Goal: Task Accomplishment & Management: Manage account settings

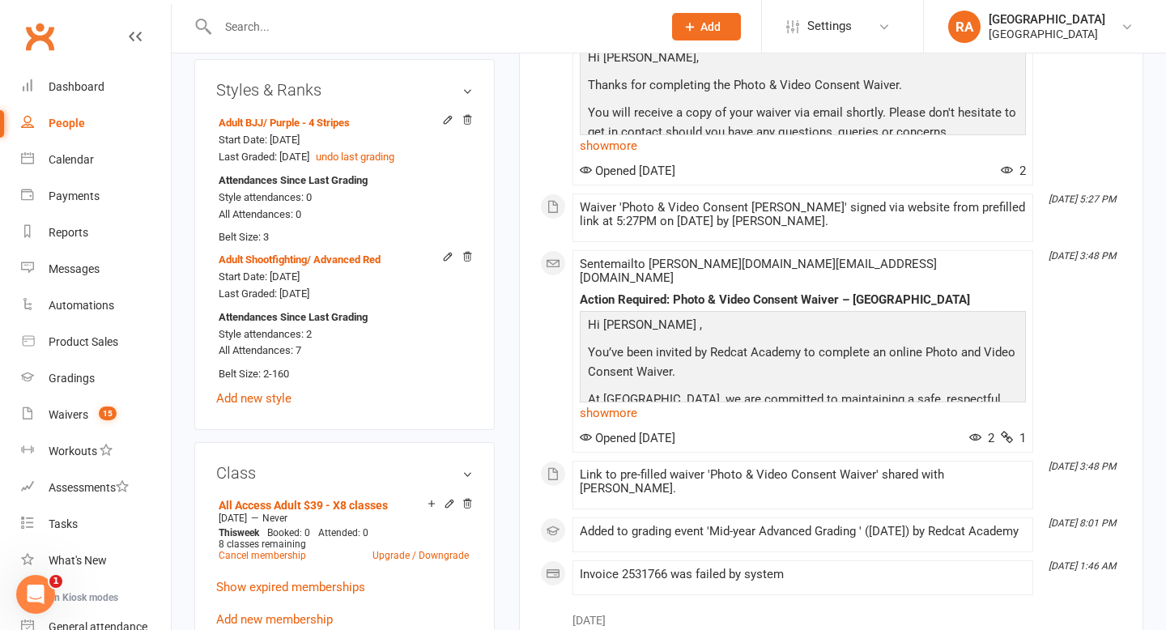
scroll to position [960, 0]
click at [342, 578] on link "Show expired memberships" at bounding box center [290, 585] width 149 height 15
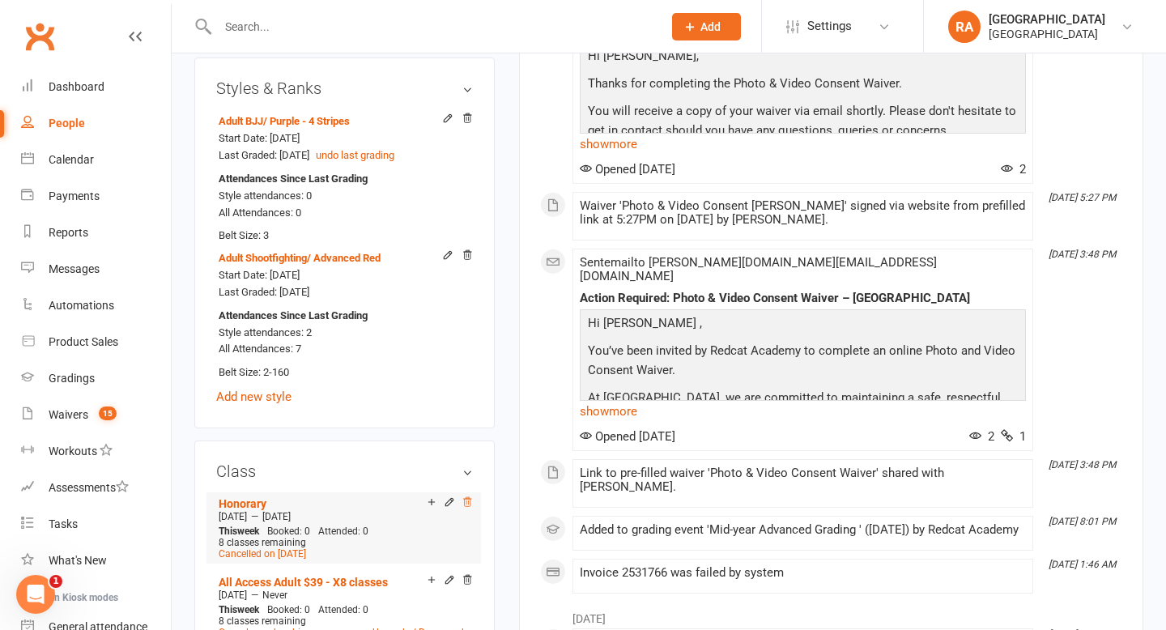
click at [466, 497] on icon at bounding box center [467, 501] width 8 height 9
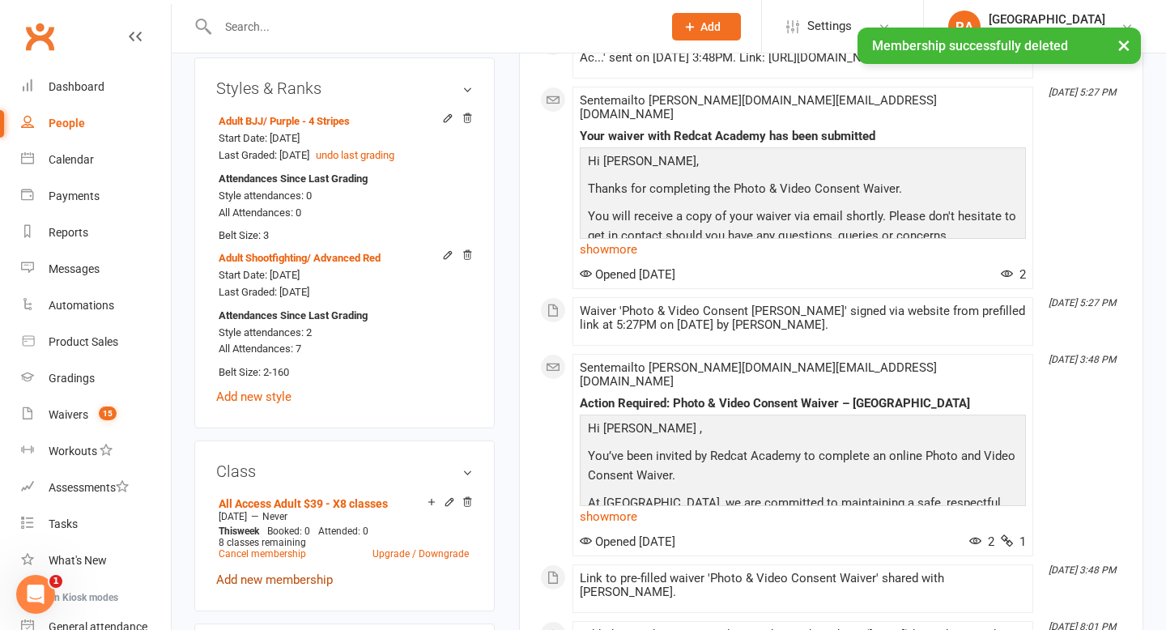
click at [290, 573] on link "Add new membership" at bounding box center [274, 580] width 117 height 15
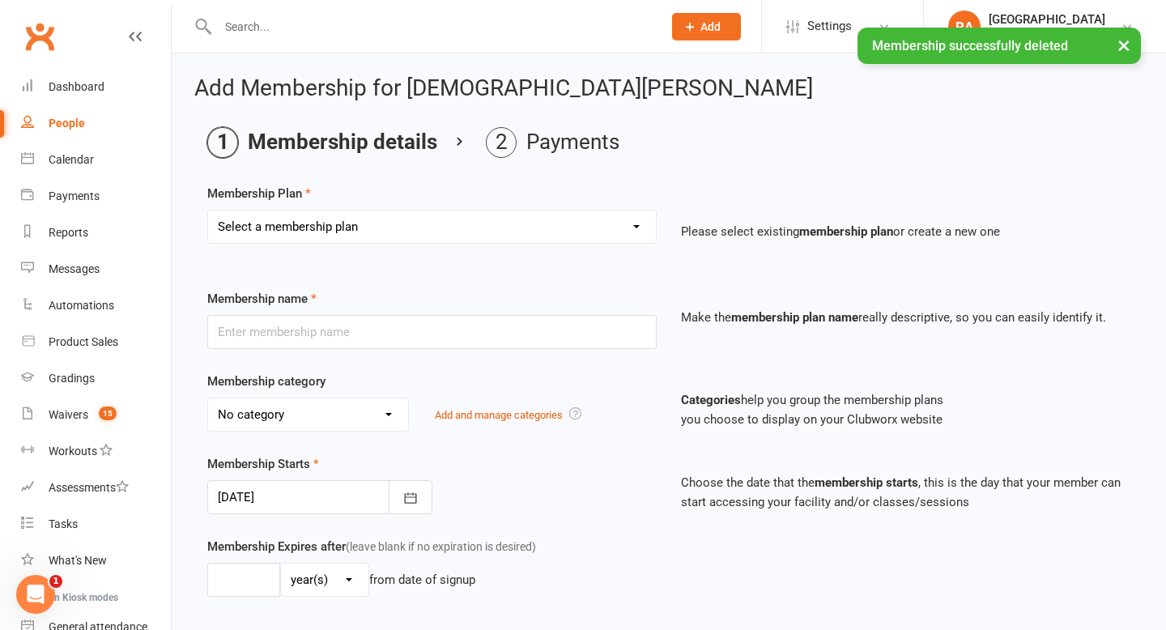
click at [458, 233] on select "Select a membership plan Create new Membership Plan Basic Adult $29 x2 Classes …" at bounding box center [432, 227] width 448 height 32
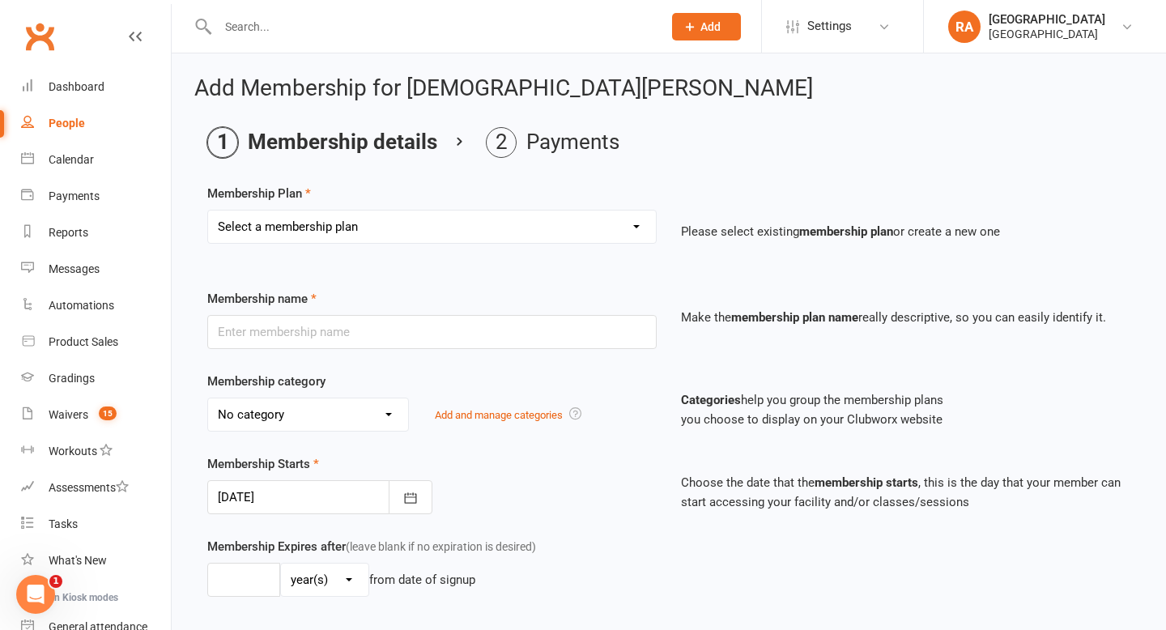
select select "6"
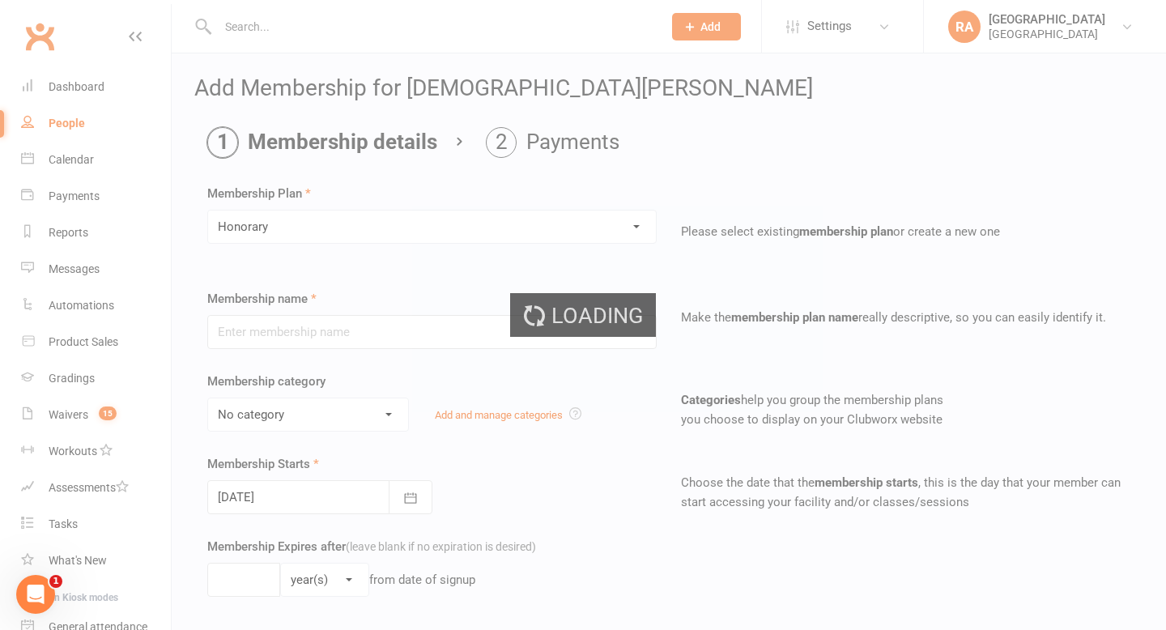
type input "Honorary"
select select "2"
type input "0"
type input "8"
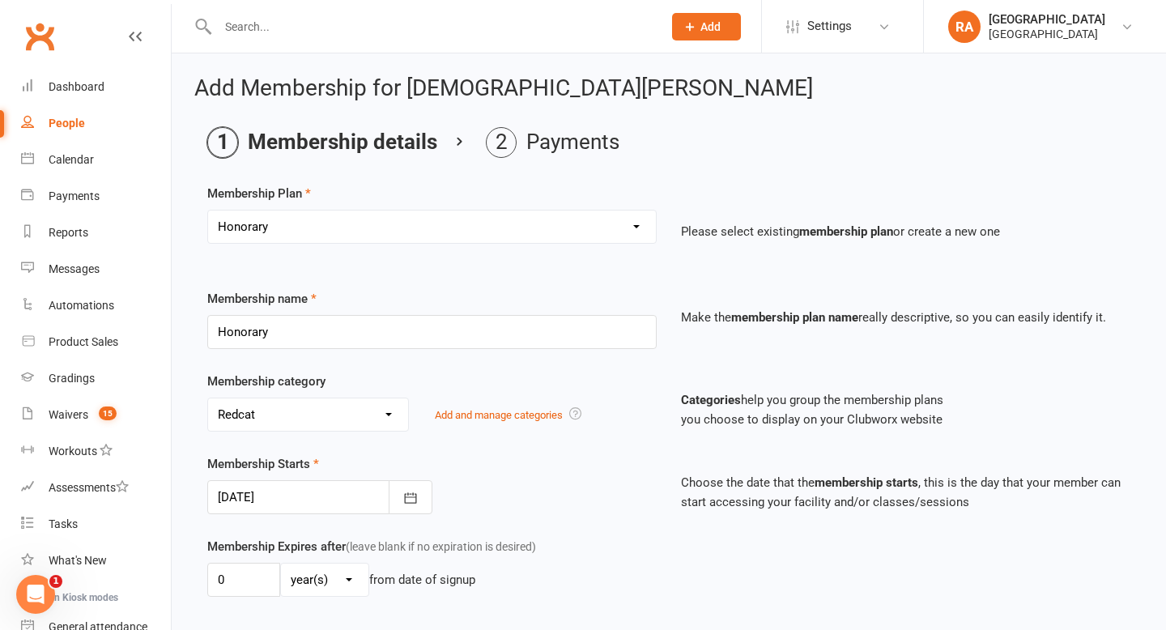
type input "13 Aug 2025"
click at [82, 417] on div "Waivers" at bounding box center [69, 414] width 40 height 13
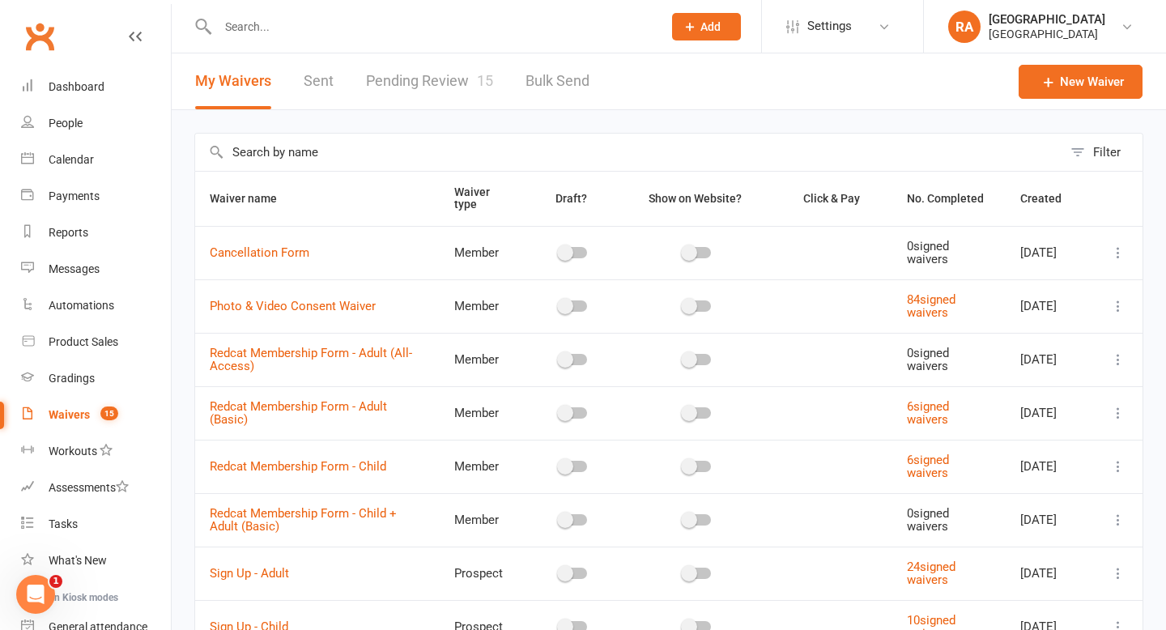
click at [442, 76] on link "Pending Review 15" at bounding box center [429, 81] width 127 height 56
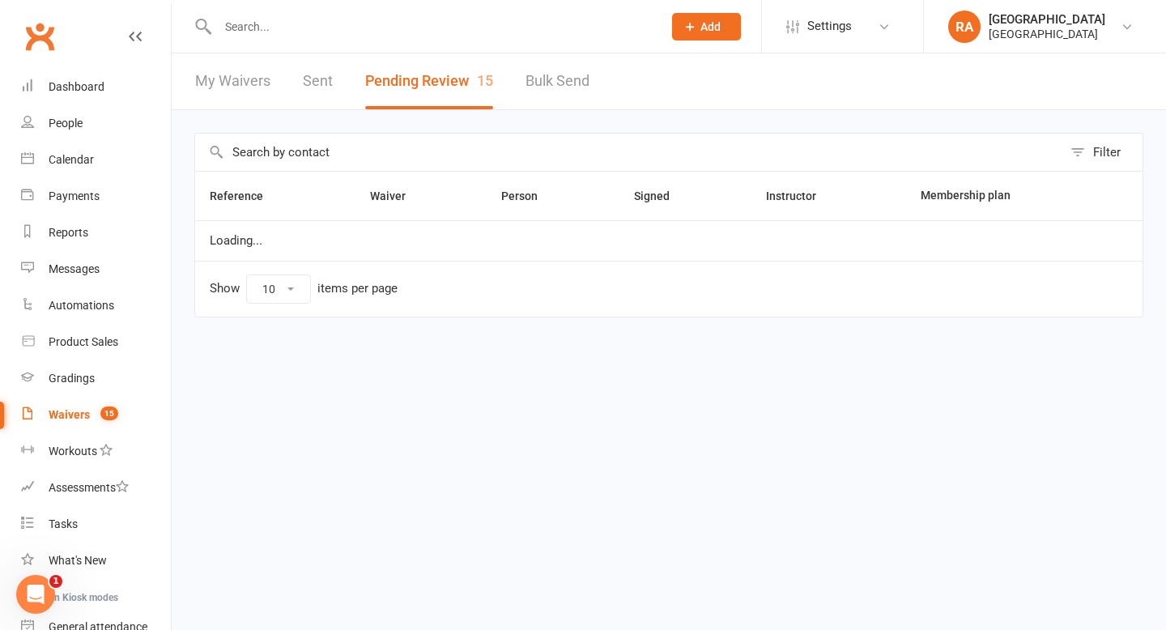
select select "100"
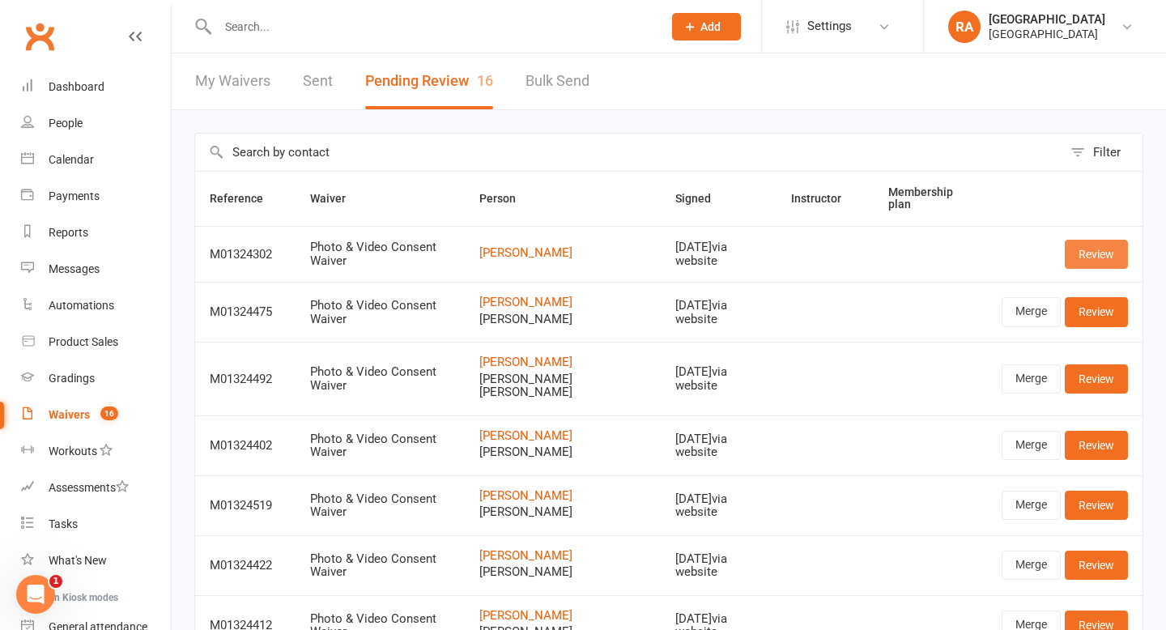
click at [1092, 250] on link "Review" at bounding box center [1096, 254] width 63 height 29
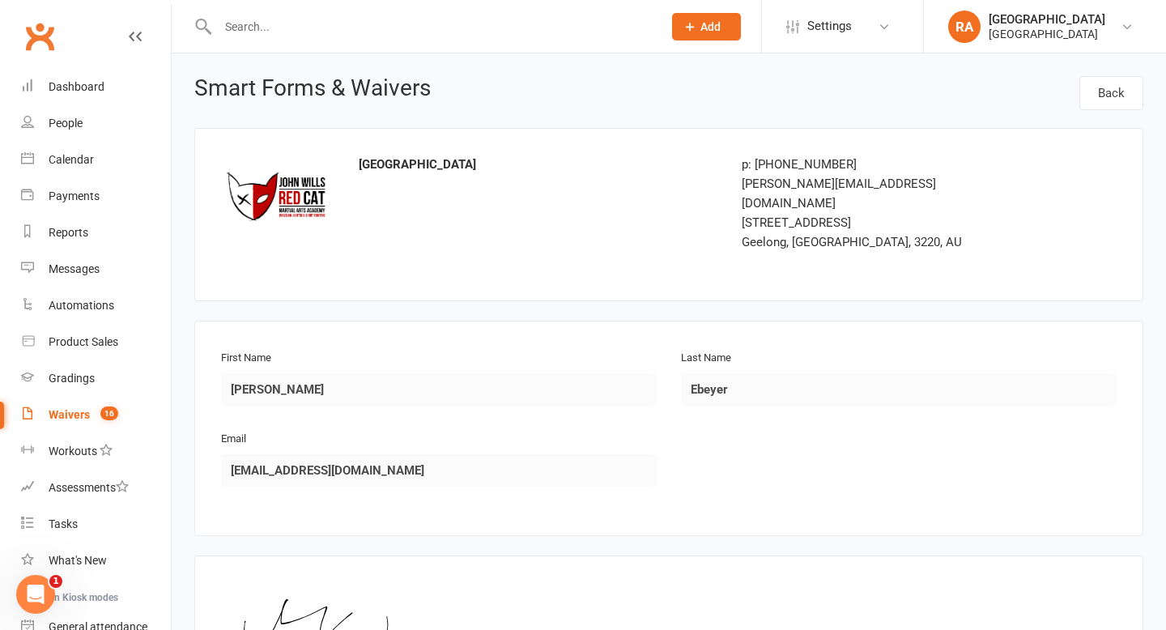
scroll to position [211, 0]
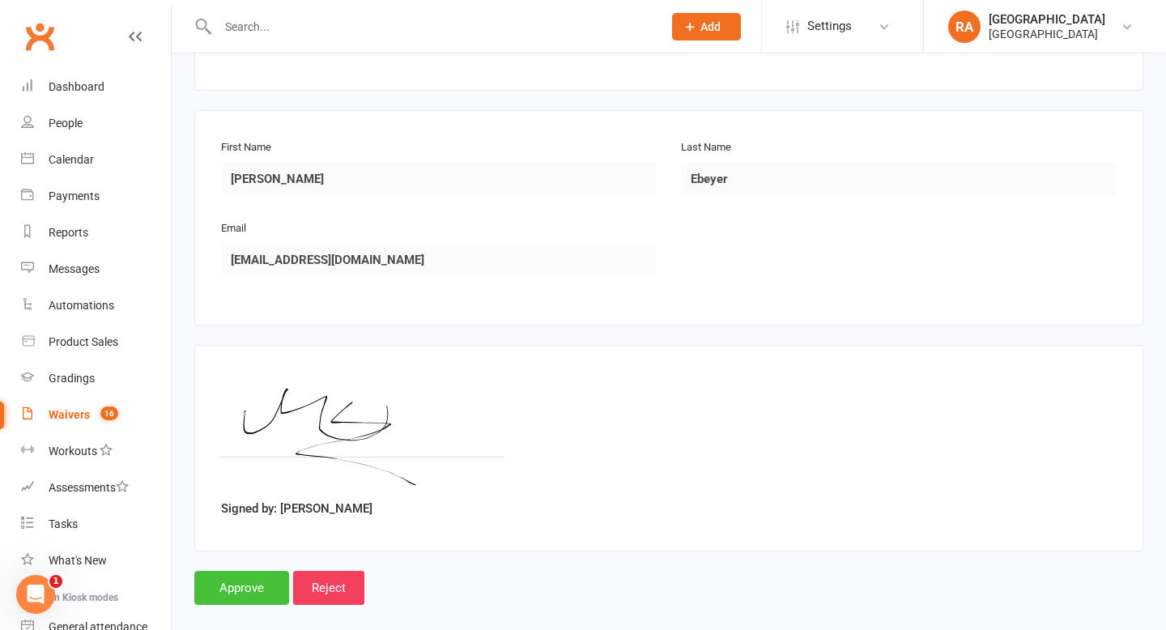
click at [222, 571] on input "Approve" at bounding box center [241, 588] width 95 height 34
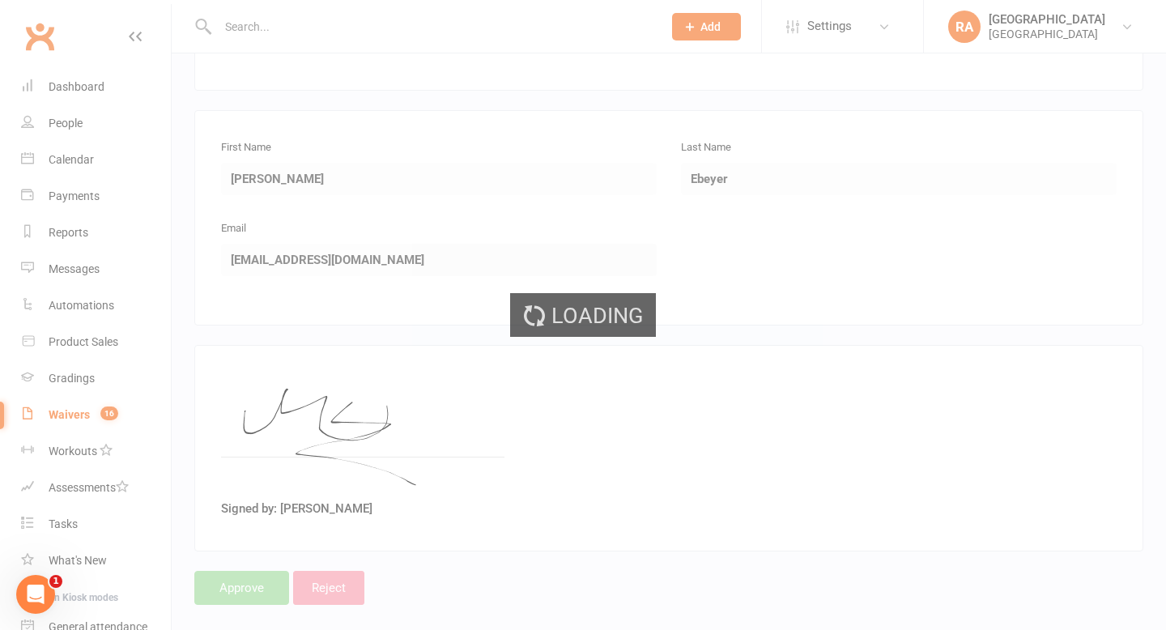
select select "100"
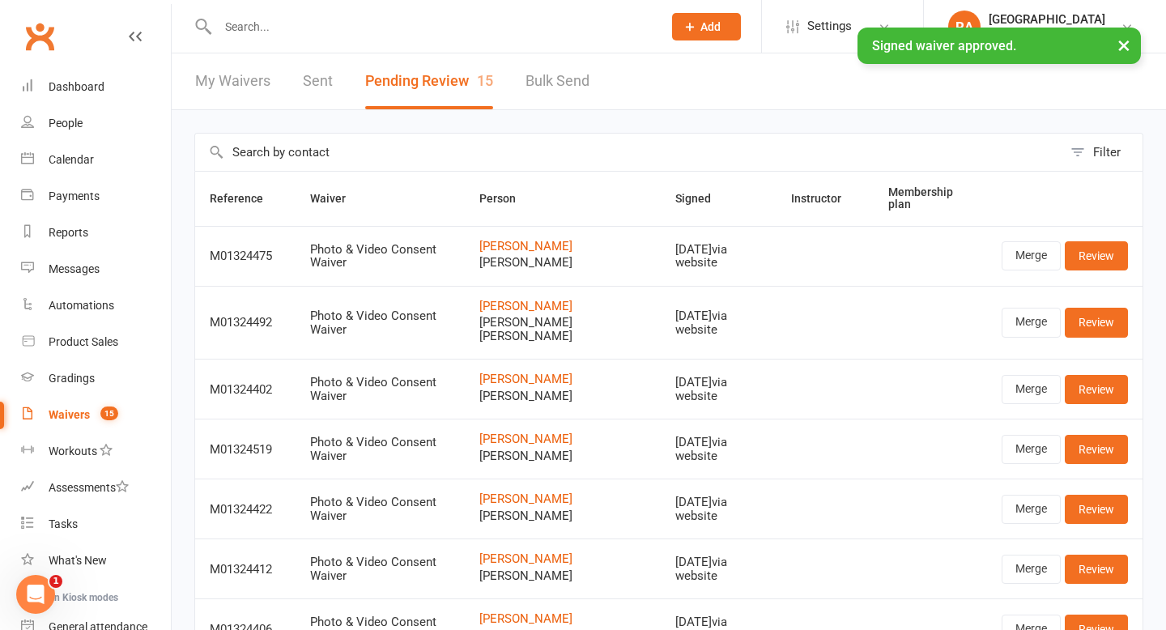
click at [227, 70] on link "My Waivers" at bounding box center [232, 81] width 75 height 56
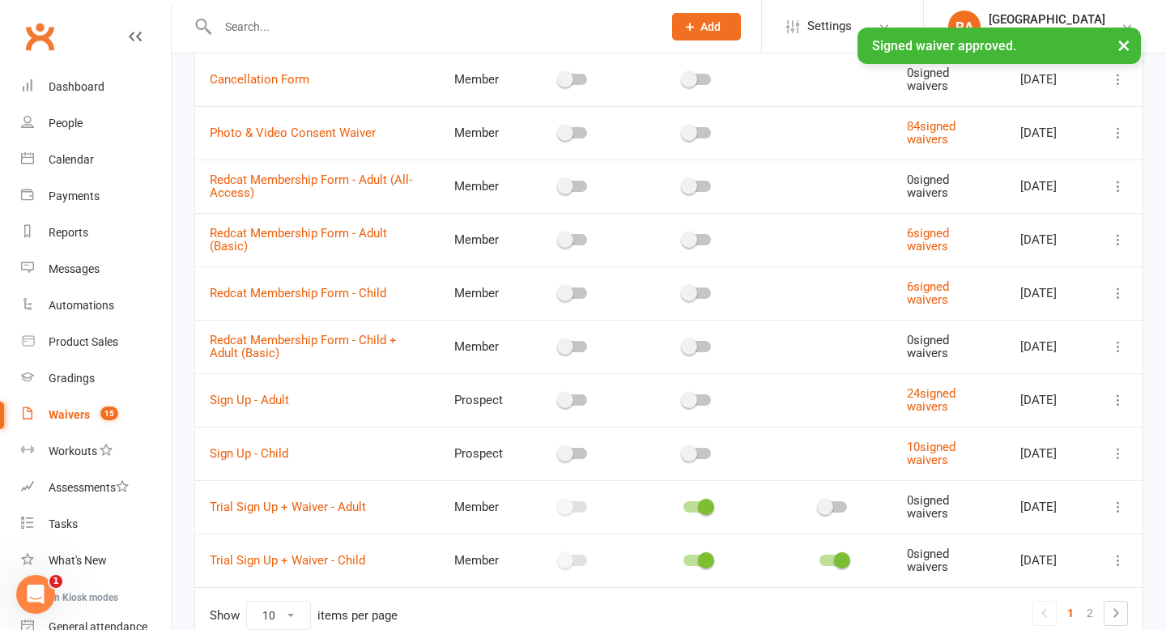
scroll to position [180, 0]
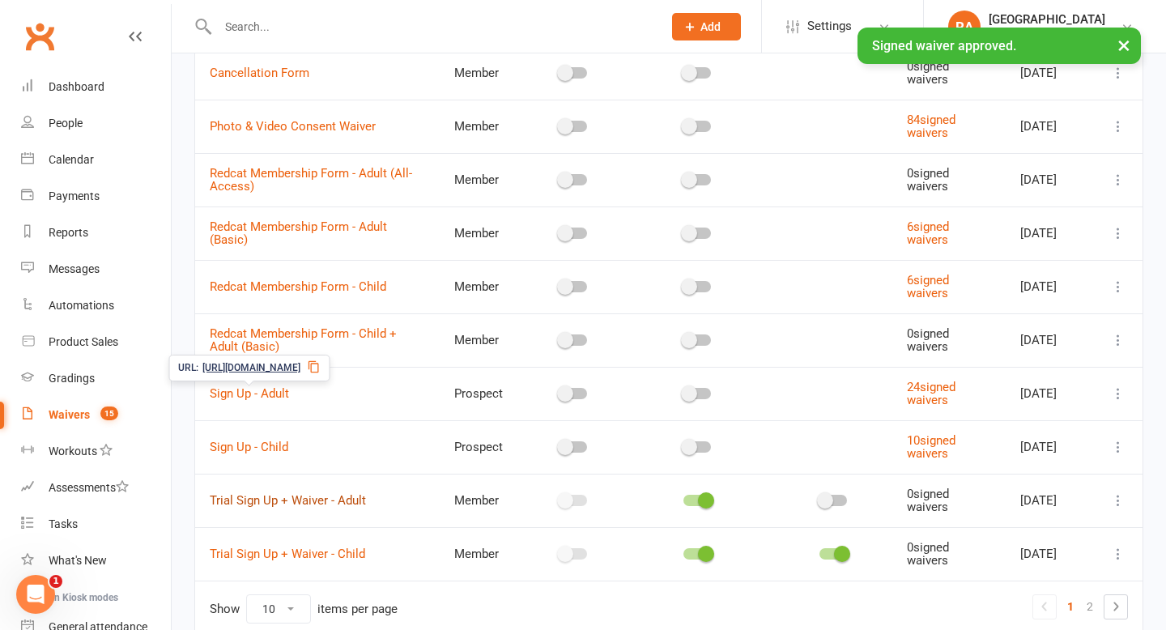
click at [261, 496] on link "Trial Sign Up + Waiver - Adult" at bounding box center [288, 500] width 156 height 15
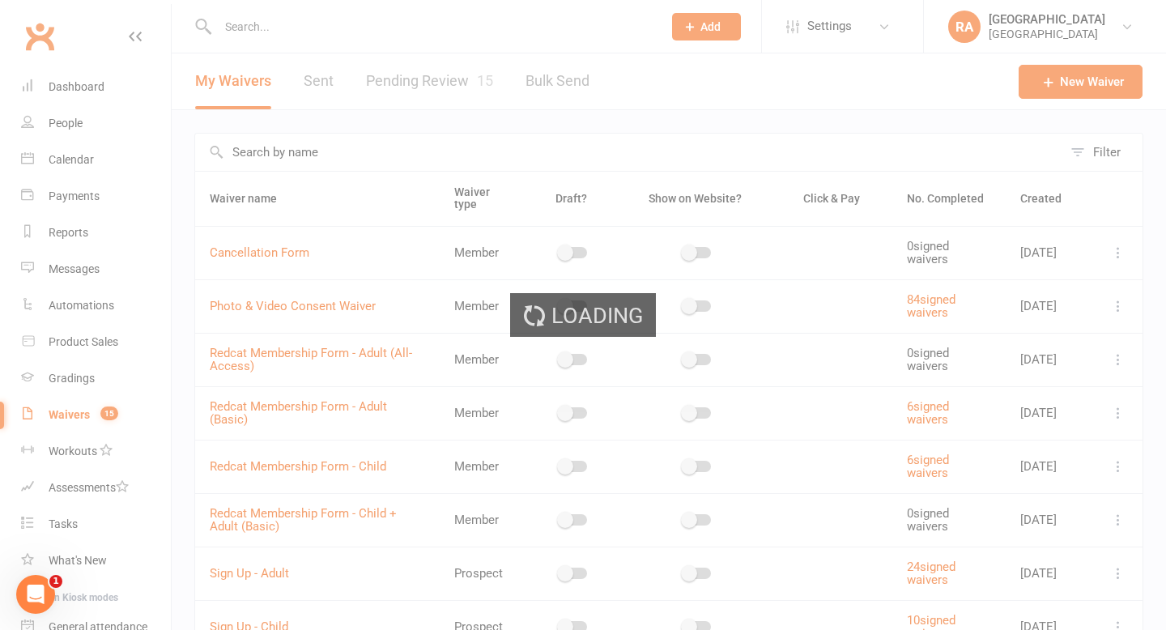
select select "applies_to_primary_signee"
select select "select"
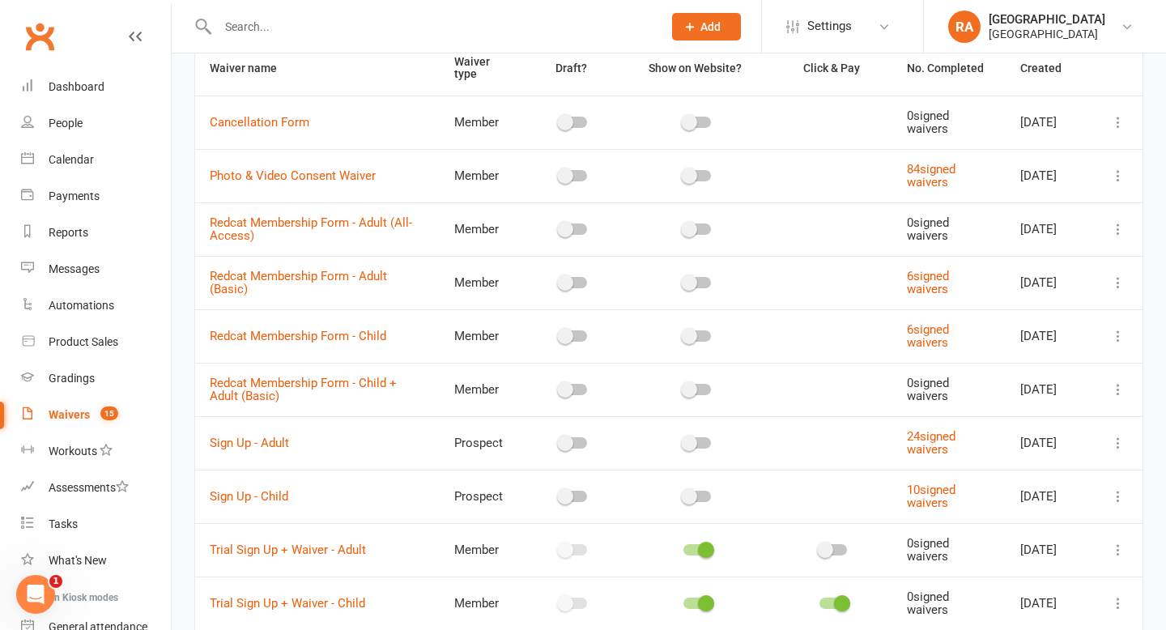
scroll to position [177, 0]
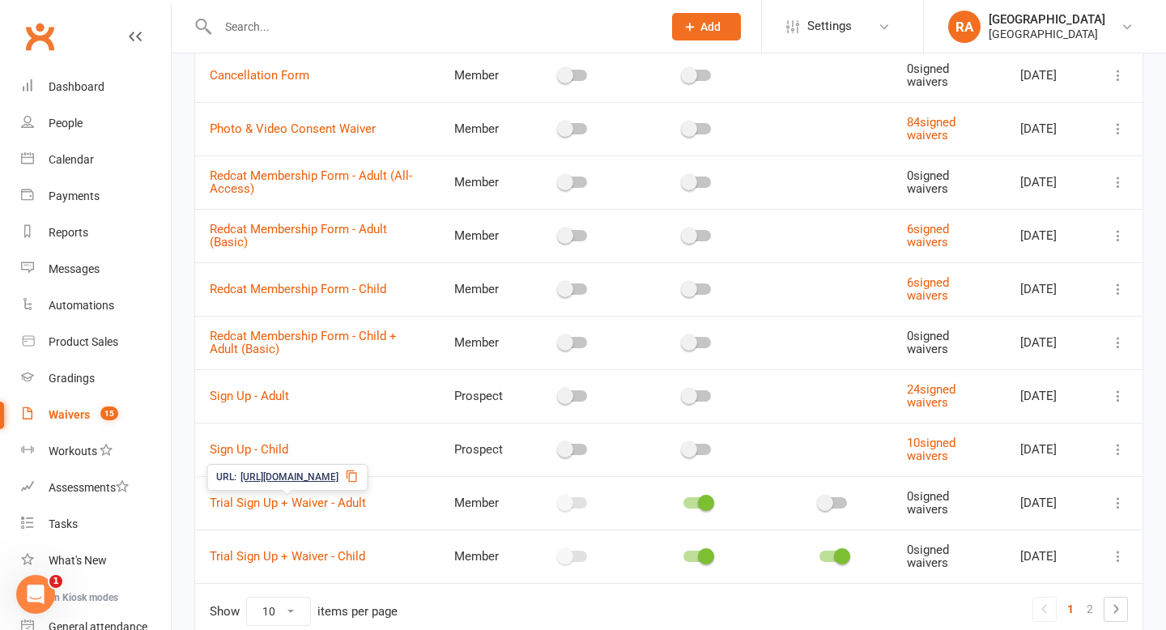
click at [270, 476] on span "https://app.clubworx.com/s/WMJjh1F9" at bounding box center [290, 477] width 98 height 15
click at [306, 33] on input "text" at bounding box center [432, 26] width 438 height 23
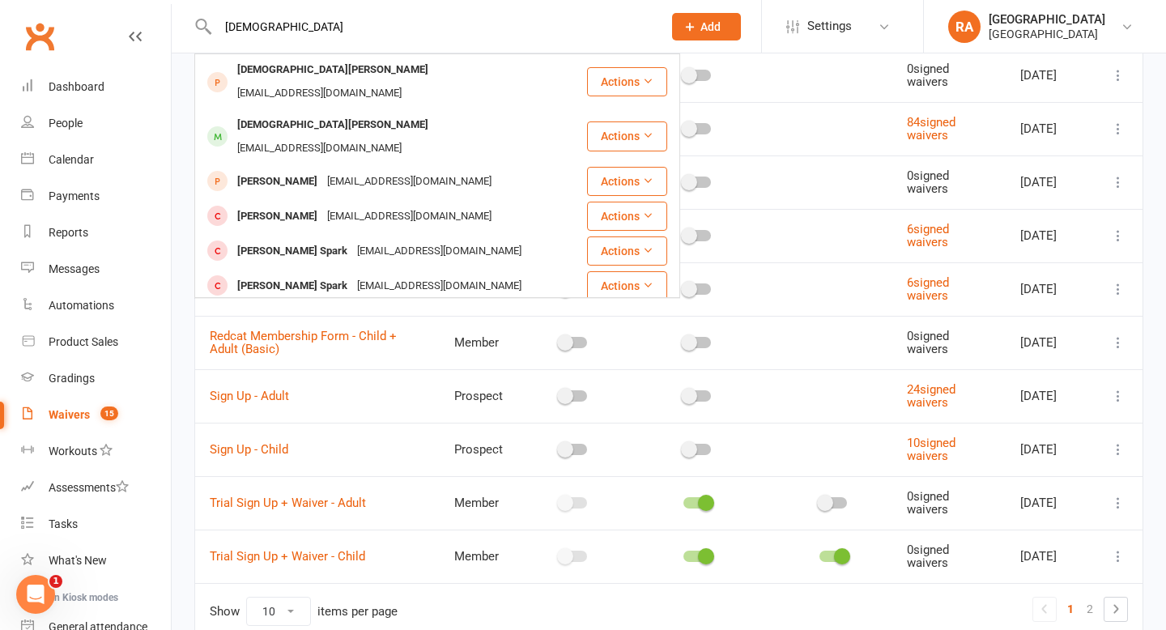
drag, startPoint x: 283, startPoint y: 26, endPoint x: 140, endPoint y: 30, distance: 142.6
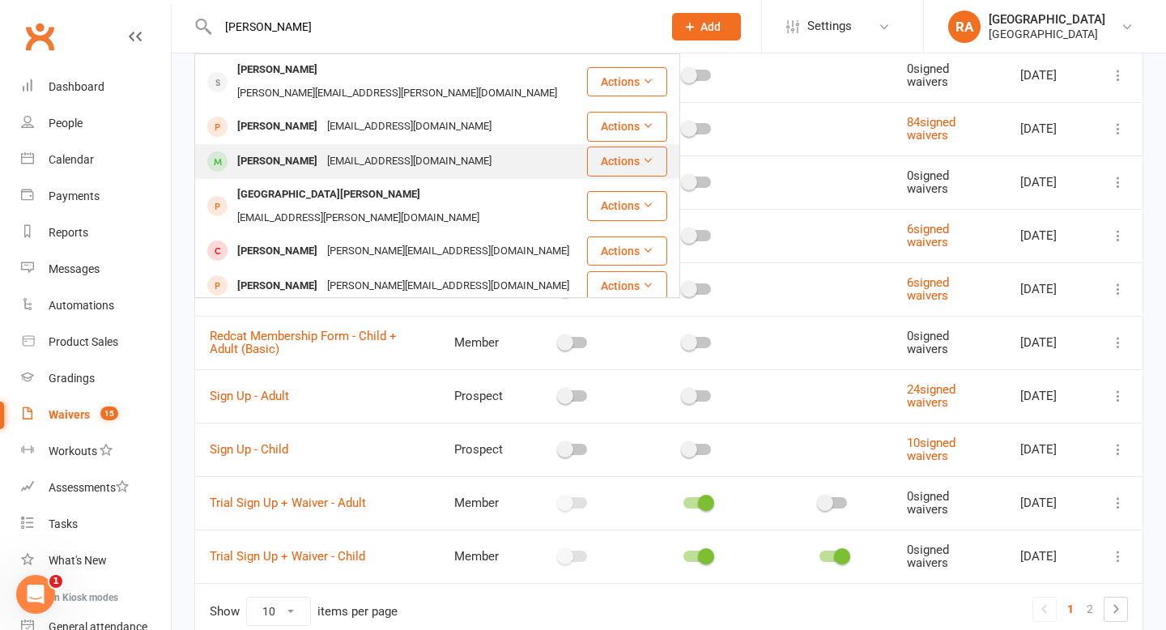
type input "parker"
click at [297, 150] on div "Parker Waters" at bounding box center [277, 161] width 90 height 23
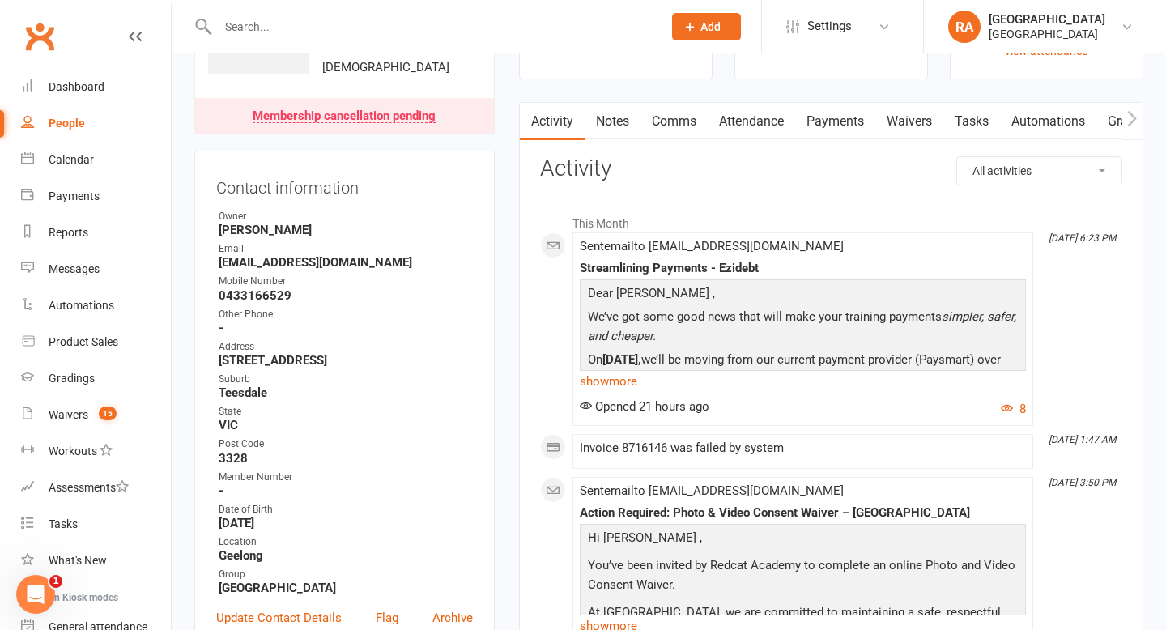
scroll to position [151, 0]
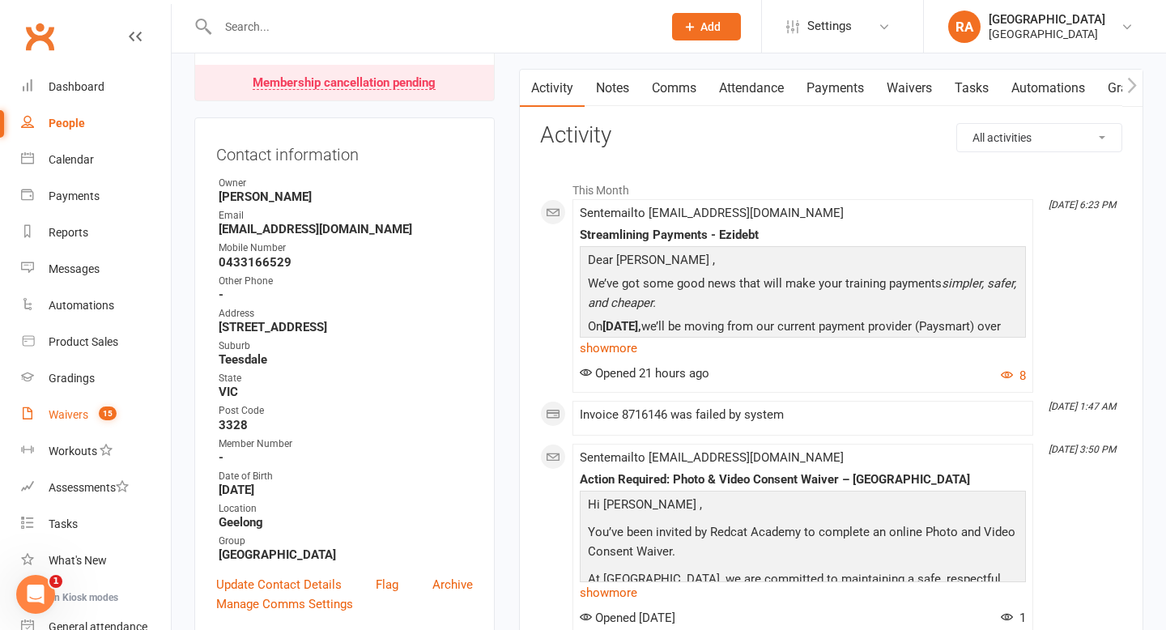
click at [77, 413] on div "Waivers" at bounding box center [69, 414] width 40 height 13
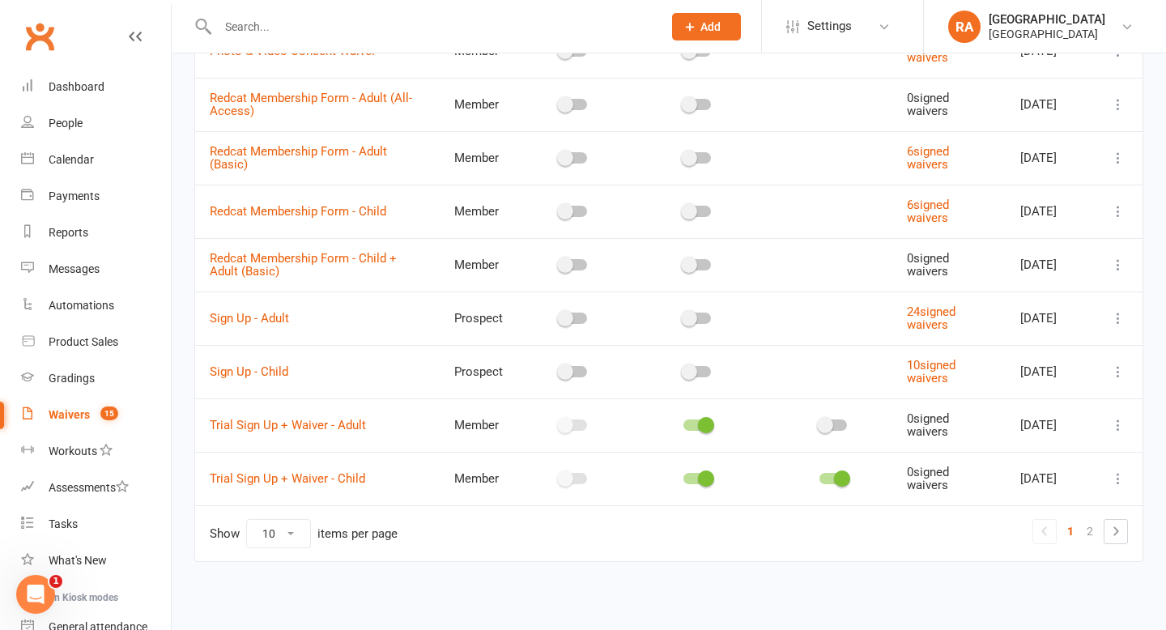
scroll to position [256, 0]
click at [698, 424] on span at bounding box center [706, 424] width 16 height 16
click at [684, 422] on input "checkbox" at bounding box center [684, 422] width 0 height 0
click at [694, 487] on td at bounding box center [697, 477] width 155 height 53
click at [698, 479] on span at bounding box center [706, 478] width 16 height 16
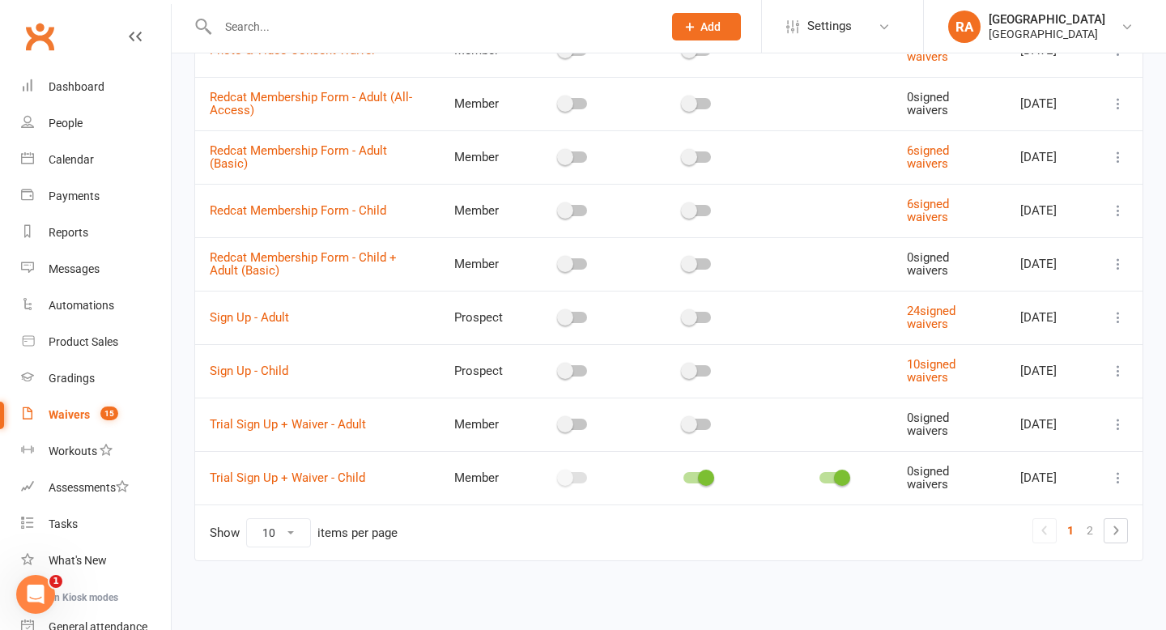
click at [684, 475] on input "checkbox" at bounding box center [684, 475] width 0 height 0
click at [254, 421] on link "Trial Sign Up + Waiver - Adult" at bounding box center [288, 424] width 156 height 15
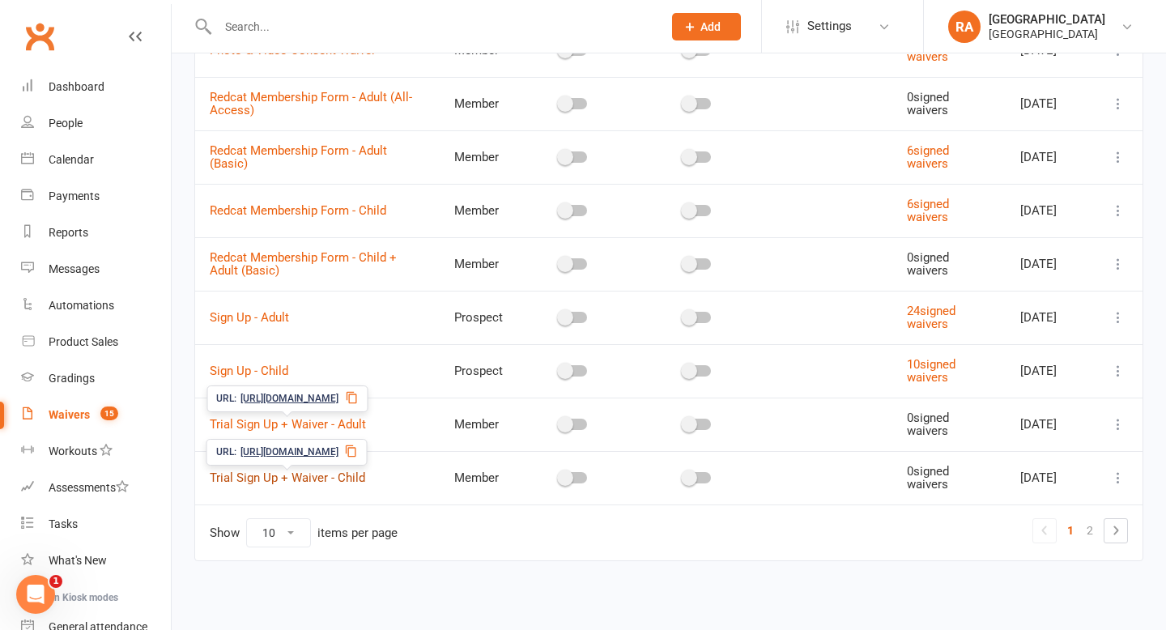
click at [259, 480] on link "Trial Sign Up + Waiver - Child" at bounding box center [287, 478] width 155 height 15
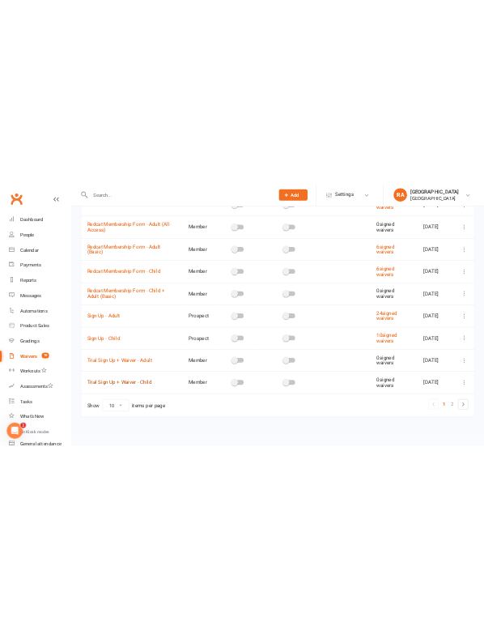
scroll to position [260, 0]
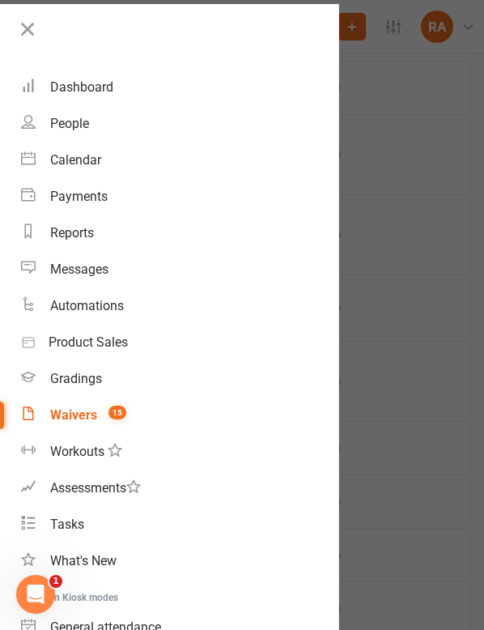
click at [377, 305] on div at bounding box center [242, 315] width 484 height 630
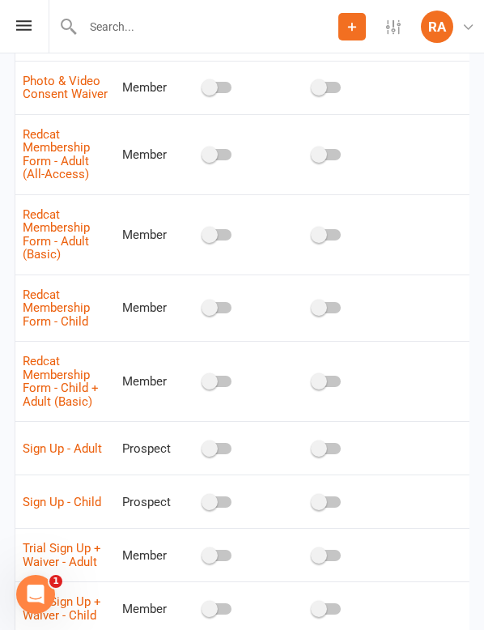
scroll to position [404, 0]
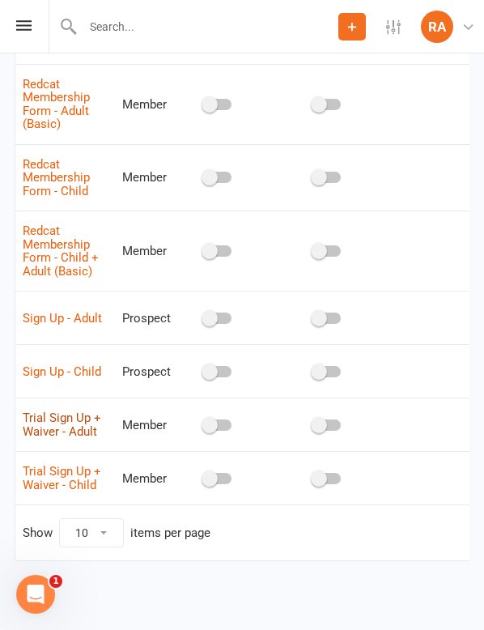
click at [73, 419] on link "Trial Sign Up + Waiver - Adult" at bounding box center [62, 425] width 79 height 28
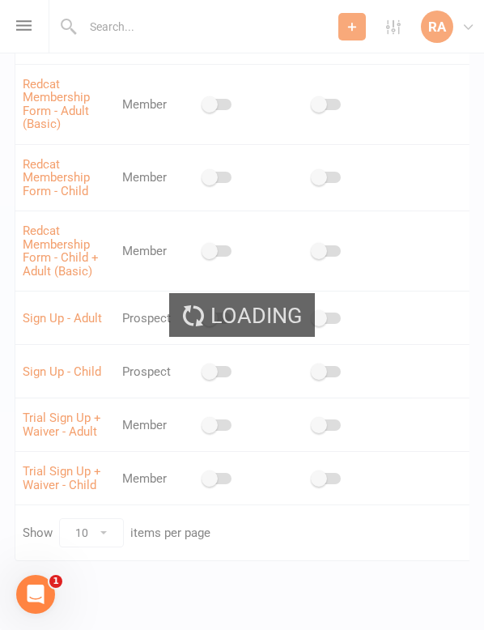
select select "applies_to_primary_signee"
select select "select"
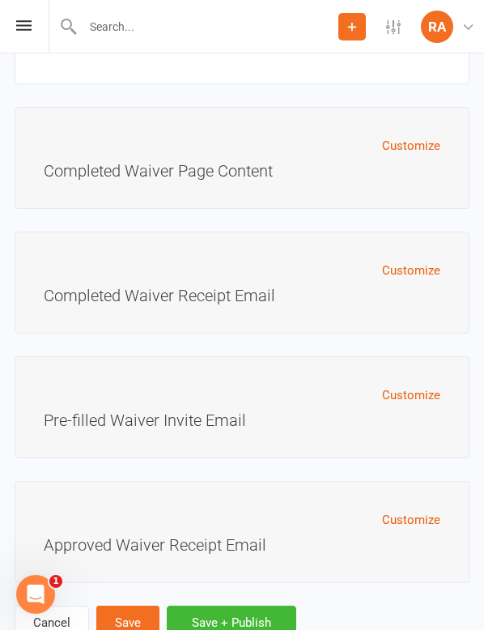
scroll to position [12110, 0]
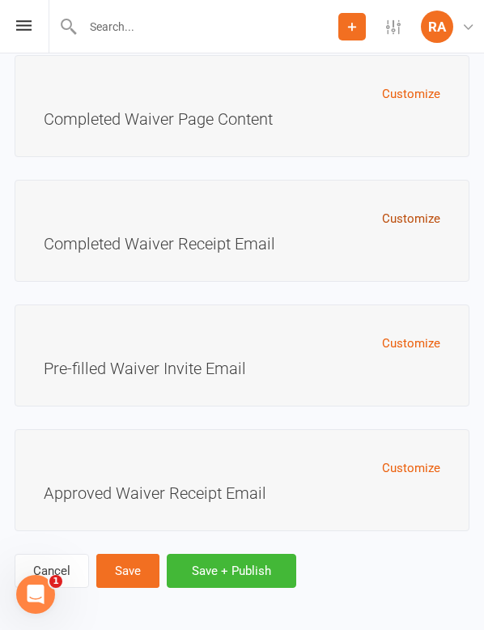
click at [397, 219] on button "Customize" at bounding box center [411, 218] width 58 height 19
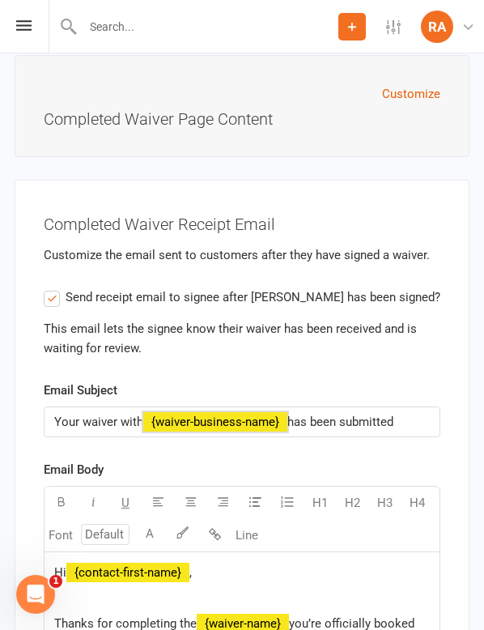
drag, startPoint x: 407, startPoint y: 415, endPoint x: 28, endPoint y: 421, distance: 379.1
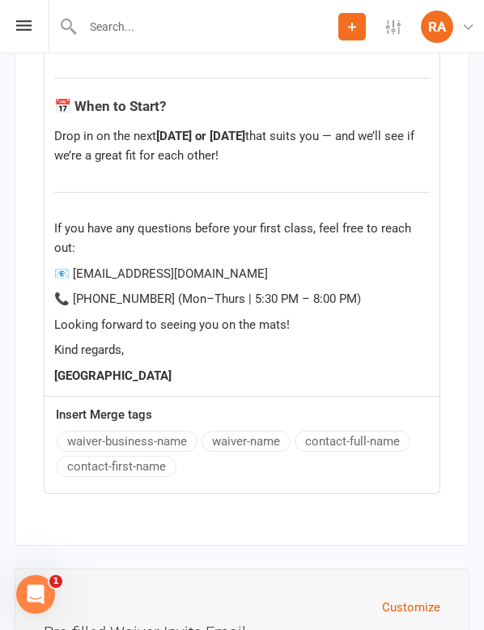
scroll to position [13762, 0]
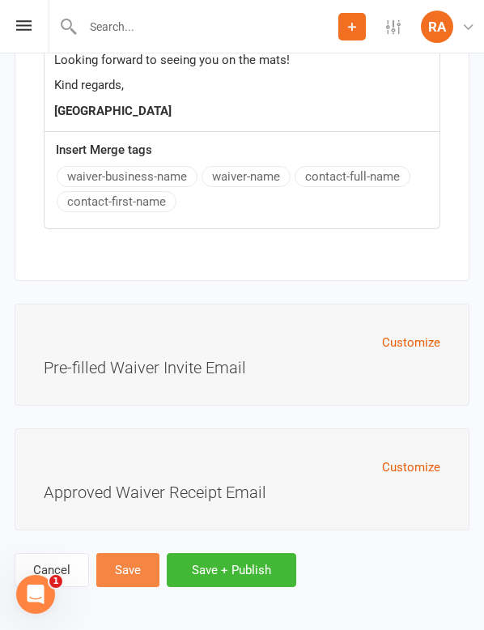
click at [132, 566] on button "Save" at bounding box center [127, 570] width 63 height 34
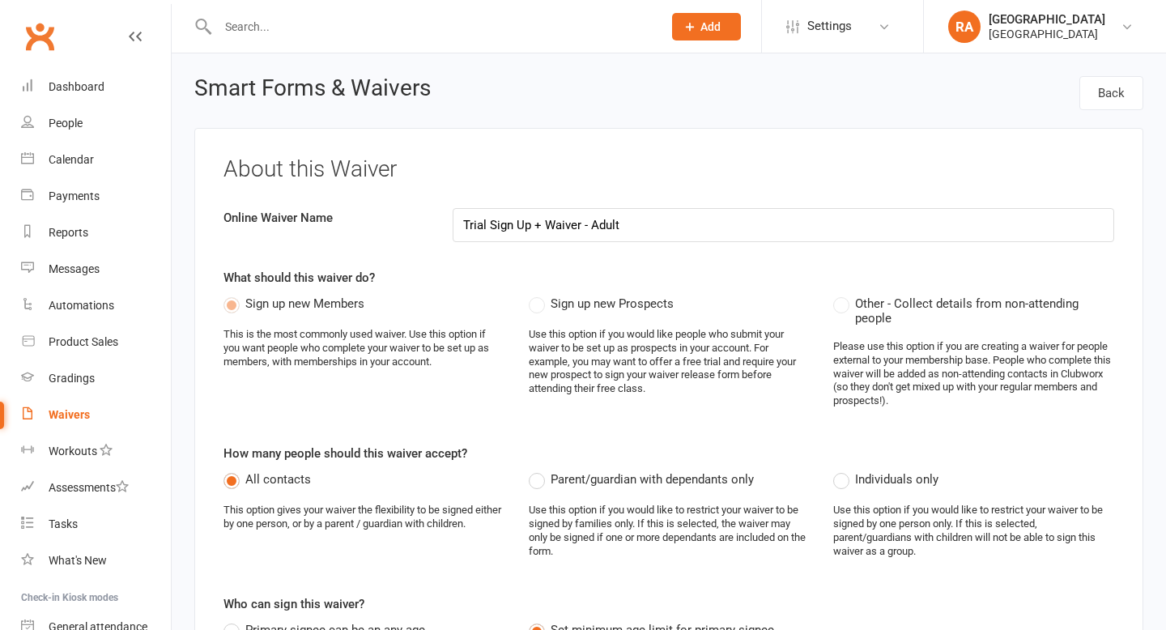
select select "applies_to_primary_signee"
select select "select"
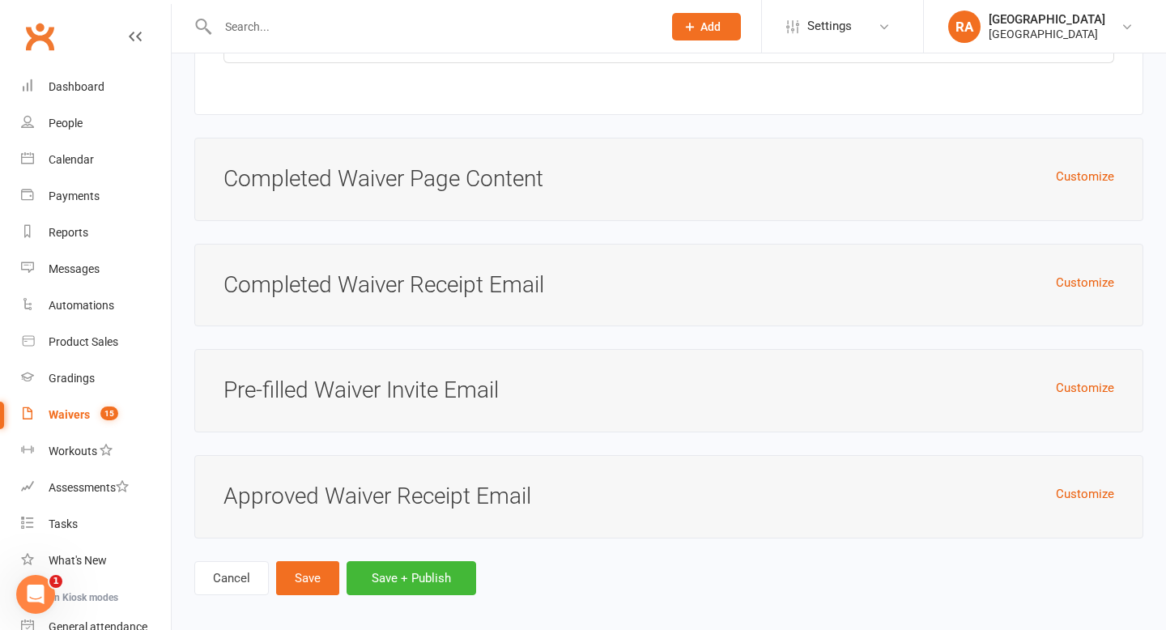
scroll to position [8893, 0]
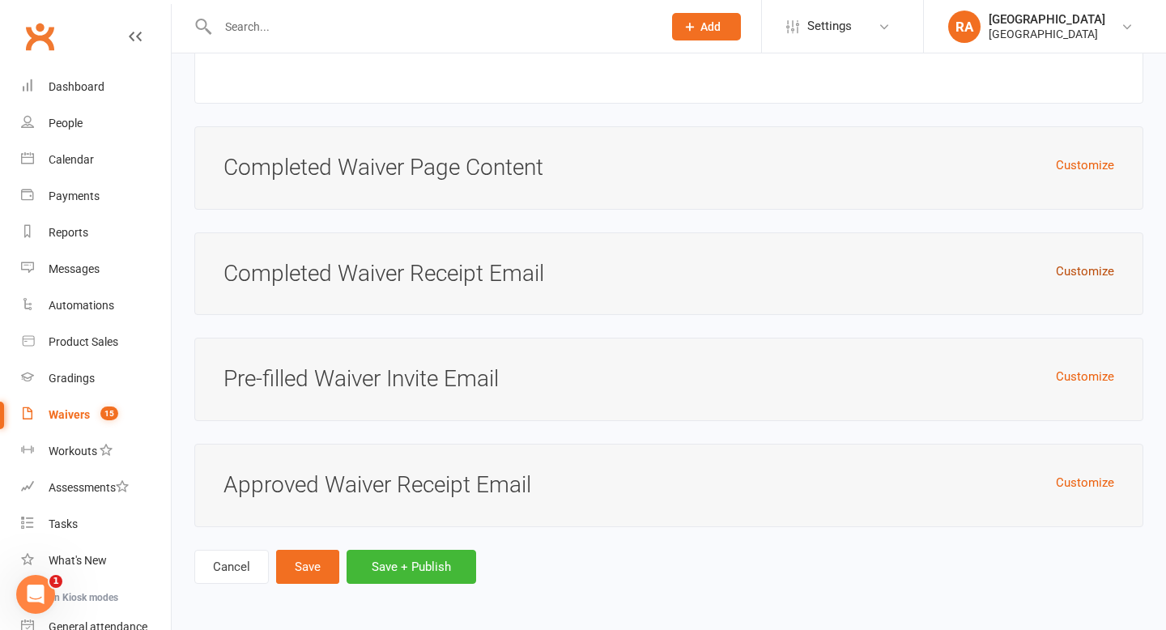
click at [1073, 267] on button "Customize" at bounding box center [1085, 271] width 58 height 19
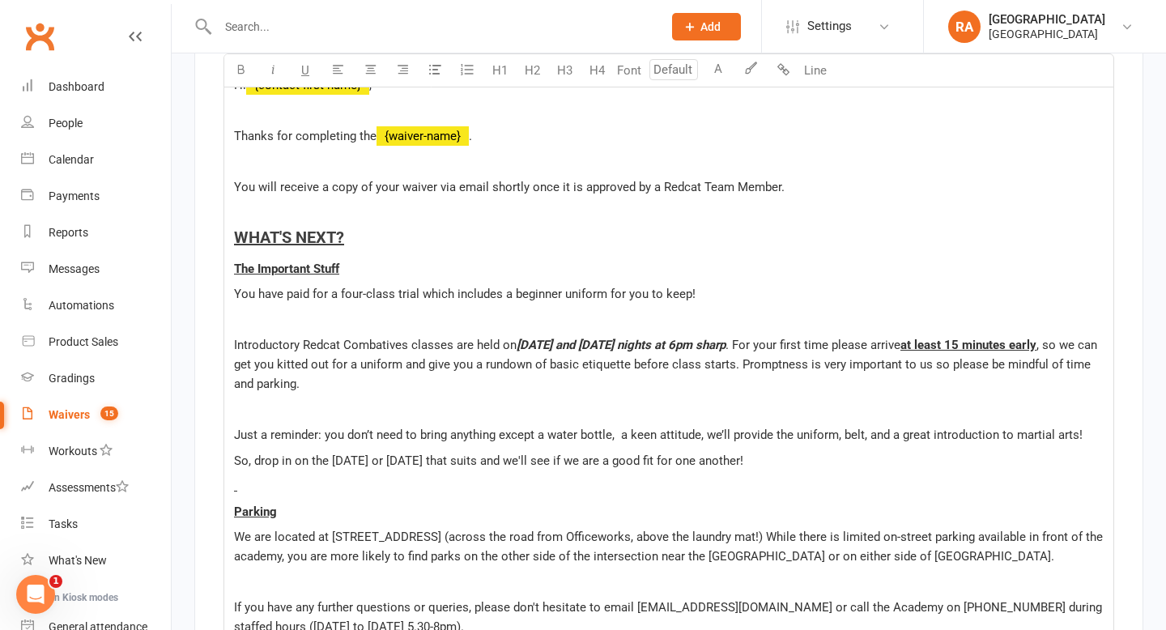
scroll to position [9318, 0]
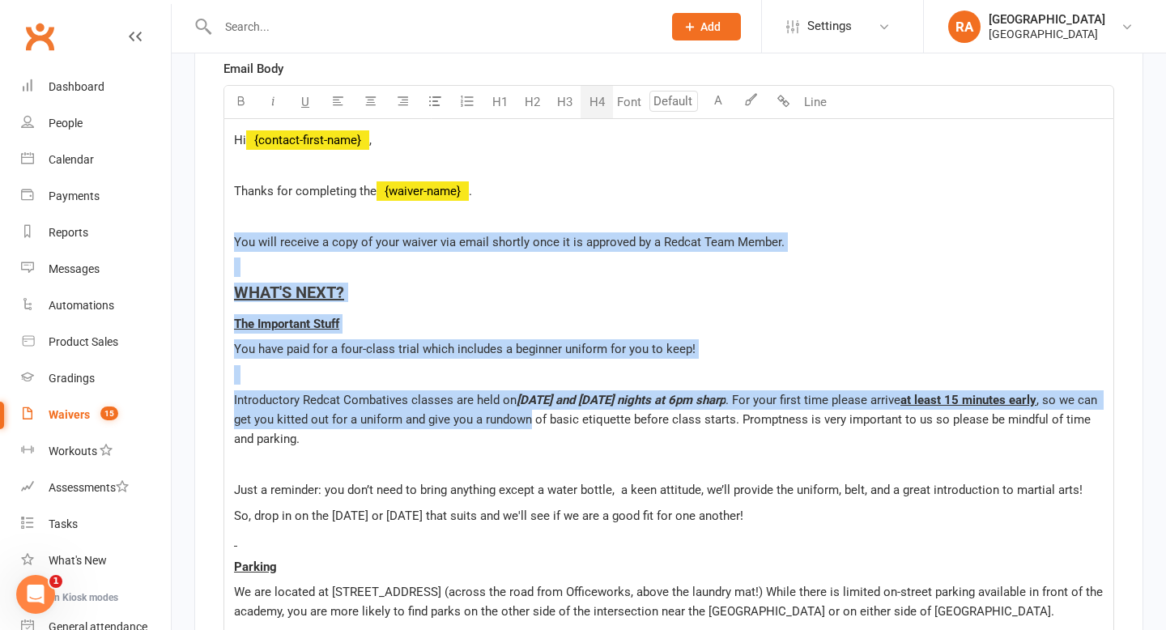
drag, startPoint x: 234, startPoint y: 251, endPoint x: 553, endPoint y: 425, distance: 363.5
click at [553, 425] on div "Hi ﻿ {contact-first-name} , Thanks for completing the ﻿ {waiver-name} . You wil…" at bounding box center [668, 458] width 889 height 679
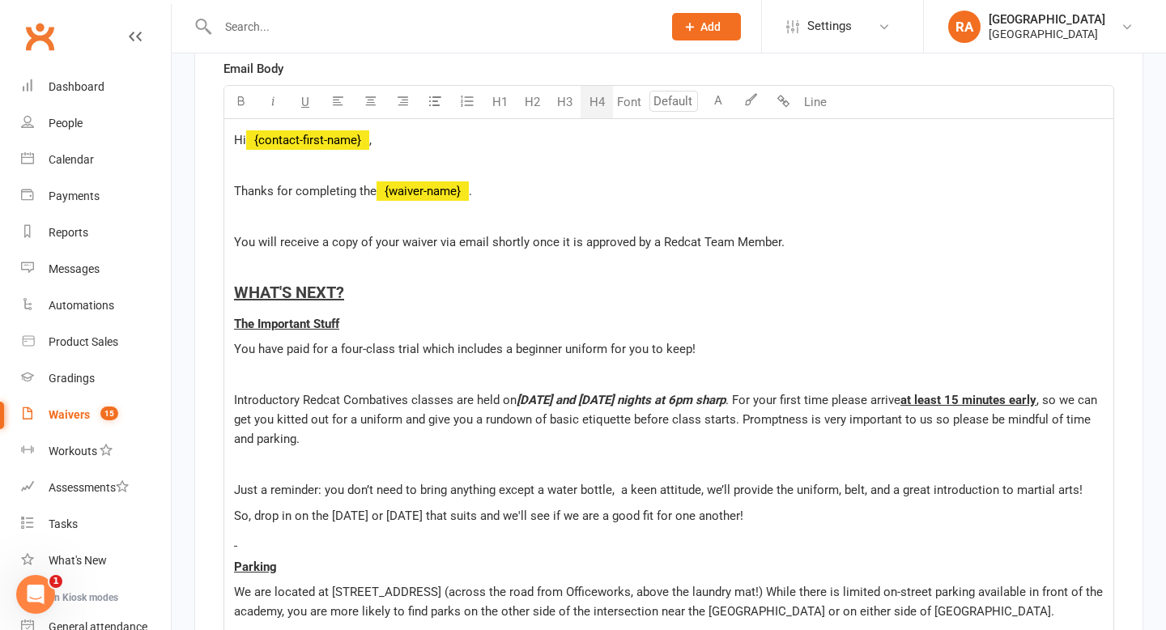
click at [390, 291] on div "Hi ﻿ {contact-first-name} , Thanks for completing the ﻿ {waiver-name} . You wil…" at bounding box center [668, 458] width 889 height 679
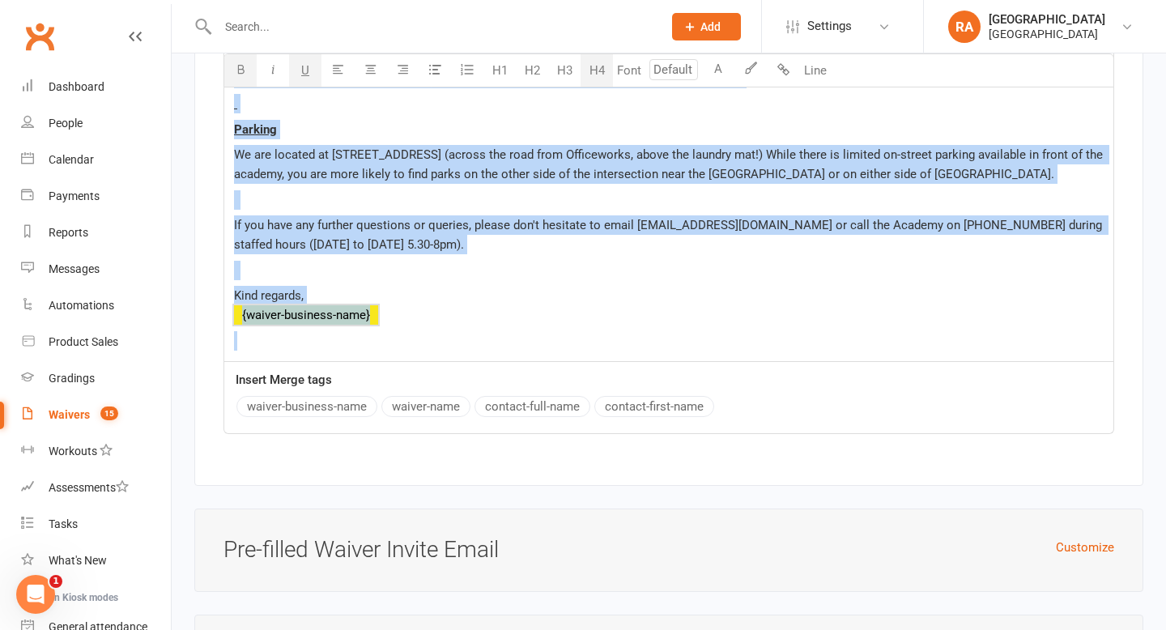
drag, startPoint x: 232, startPoint y: 301, endPoint x: 455, endPoint y: 629, distance: 396.9
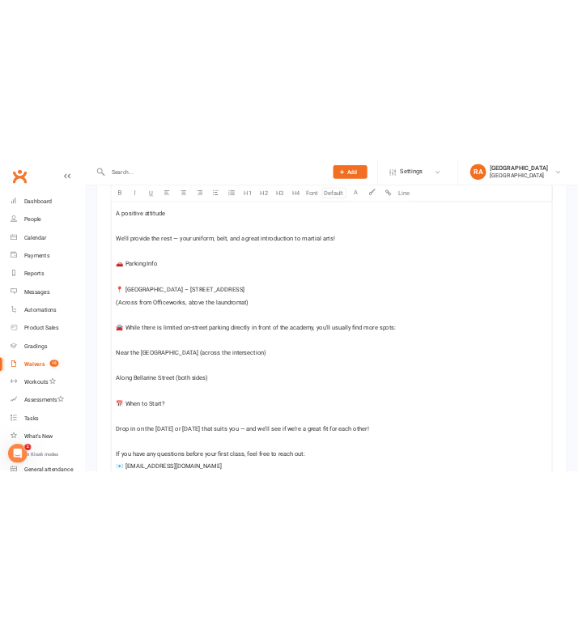
scroll to position [10187, 0]
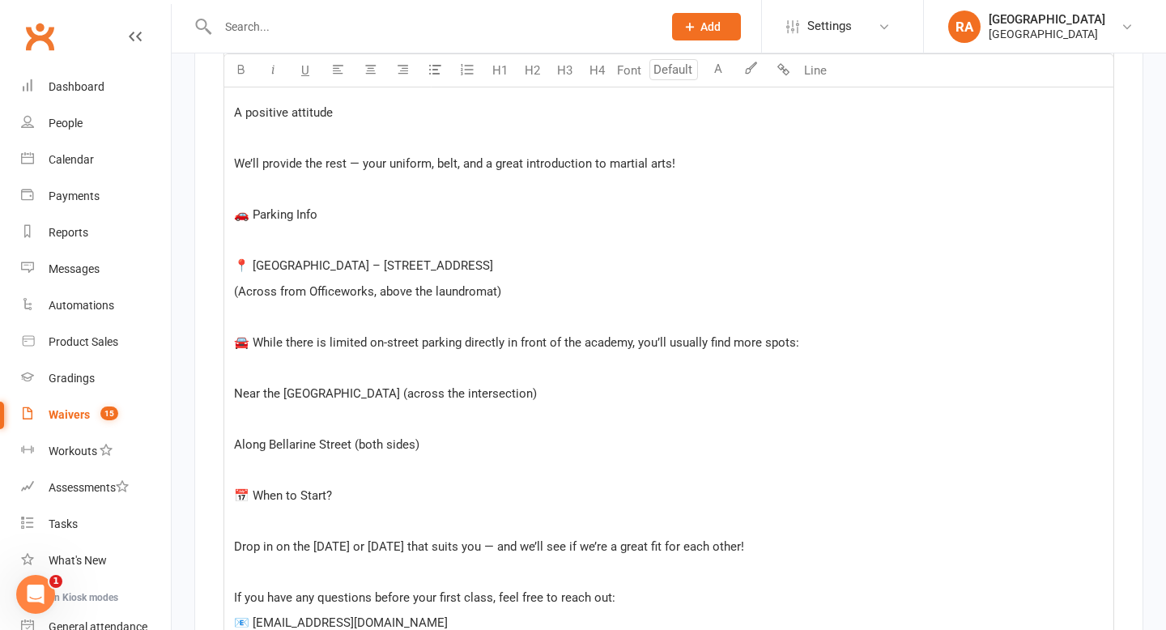
click at [322, 377] on p "﻿" at bounding box center [669, 367] width 870 height 19
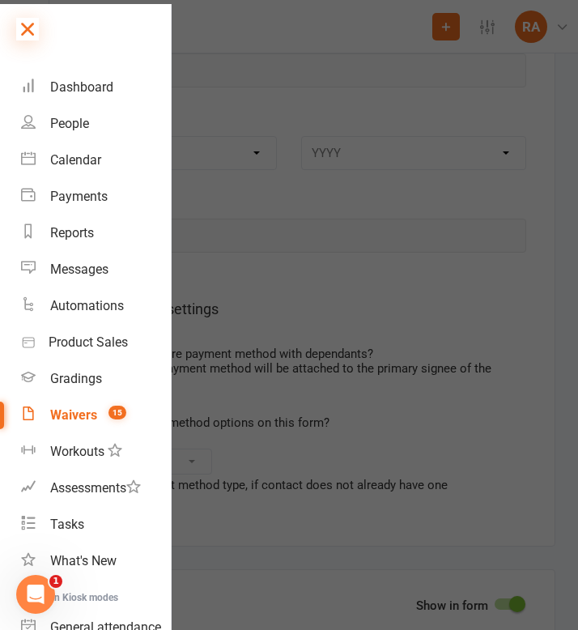
click at [36, 27] on icon at bounding box center [27, 29] width 23 height 23
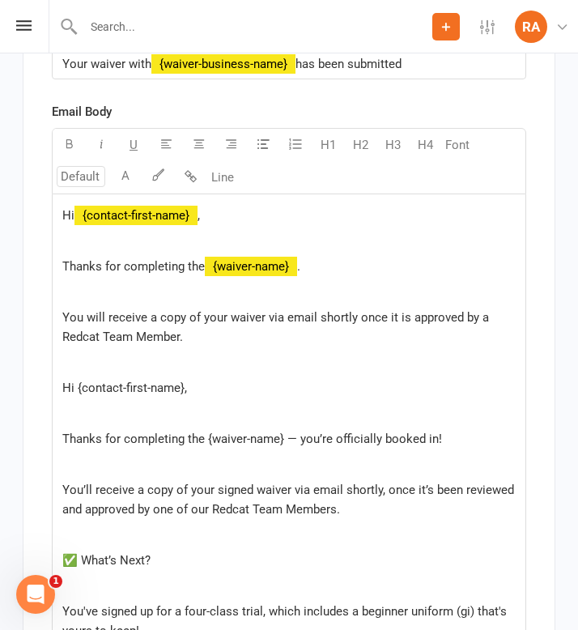
scroll to position [11948, 0]
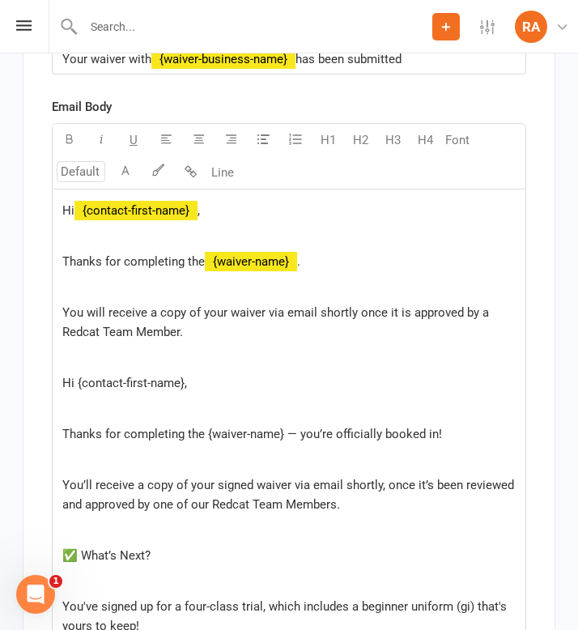
click at [323, 252] on p "Thanks for completing the ﻿ {waiver-name} ." at bounding box center [289, 261] width 454 height 19
drag, startPoint x: 444, startPoint y: 414, endPoint x: 300, endPoint y: 414, distance: 144.2
click at [300, 424] on p "Thanks for completing the {waiver-name} — you’re officially booked in!" at bounding box center [289, 433] width 454 height 19
click at [316, 252] on p "Thanks for completing the ﻿ {waiver-name} ." at bounding box center [289, 261] width 454 height 19
drag, startPoint x: 317, startPoint y: 418, endPoint x: 65, endPoint y: 345, distance: 262.2
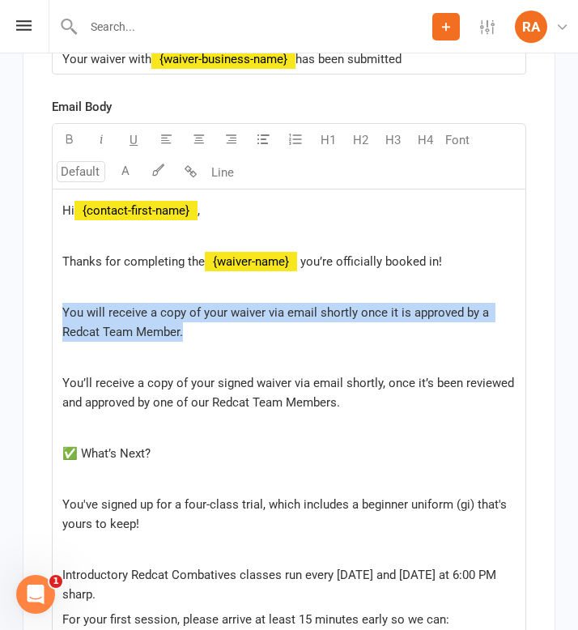
drag, startPoint x: 213, startPoint y: 311, endPoint x: 59, endPoint y: 287, distance: 155.8
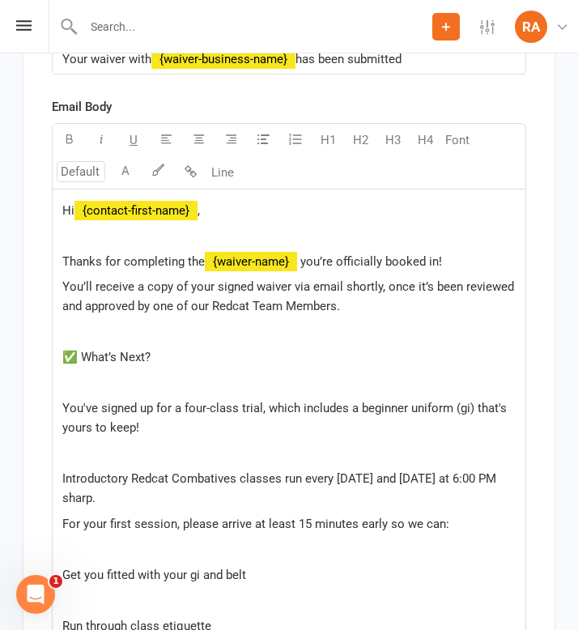
click at [234, 156] on button "Line" at bounding box center [223, 172] width 32 height 32
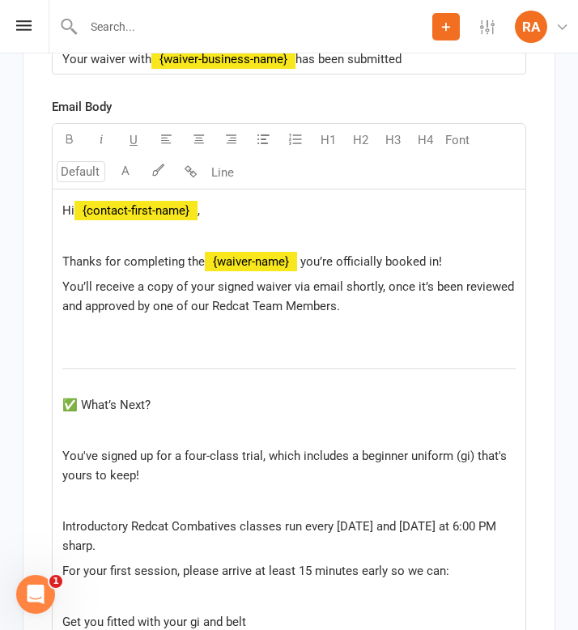
click at [102, 322] on p "﻿" at bounding box center [289, 331] width 454 height 19
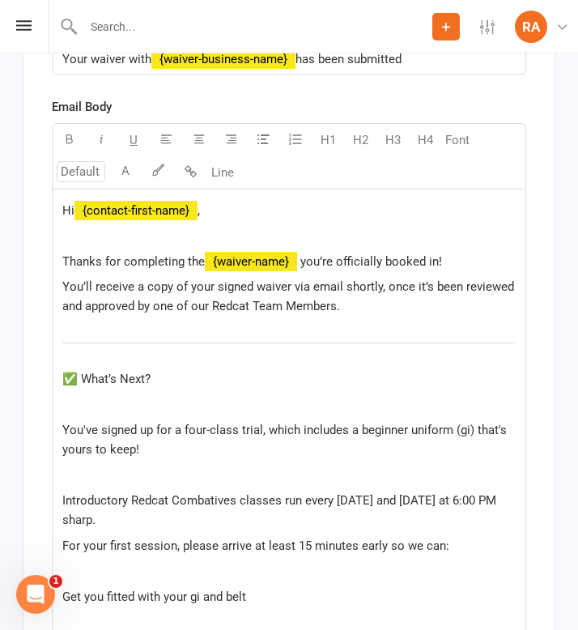
click at [115, 395] on p "﻿" at bounding box center [289, 404] width 454 height 19
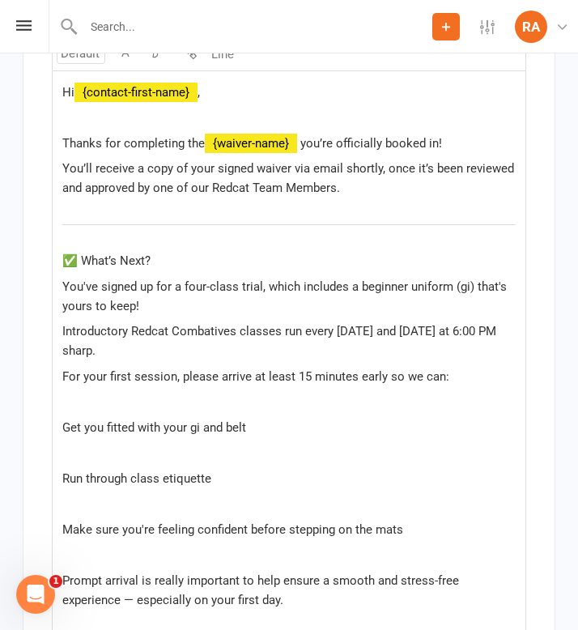
scroll to position [12069, 0]
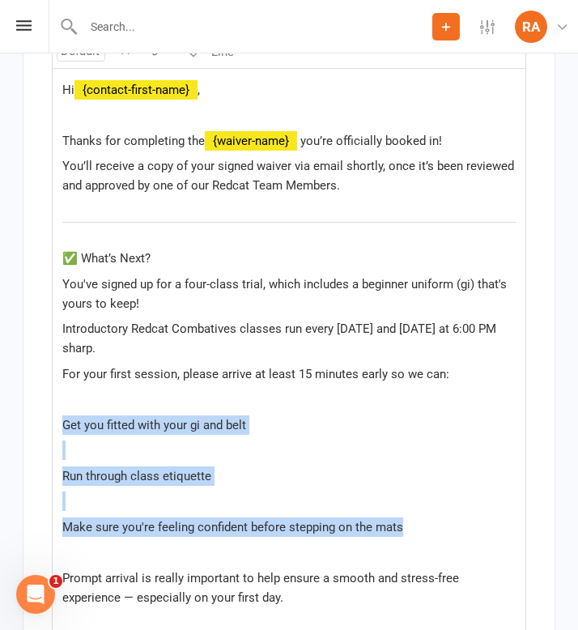
drag, startPoint x: 414, startPoint y: 505, endPoint x: 62, endPoint y: 396, distance: 367.9
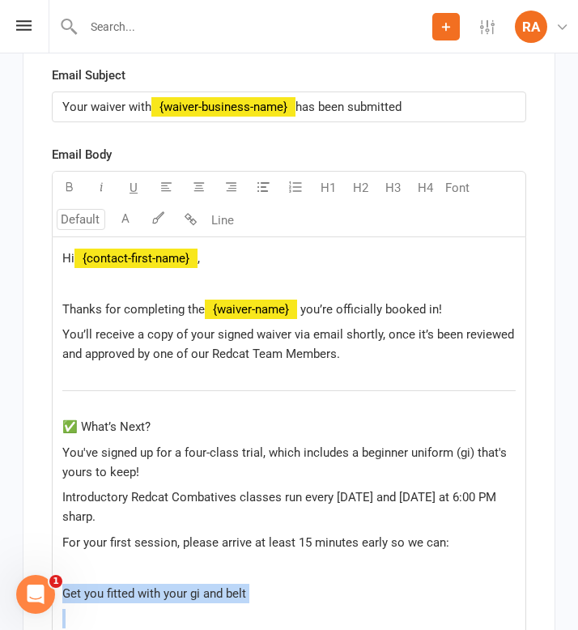
scroll to position [11890, 0]
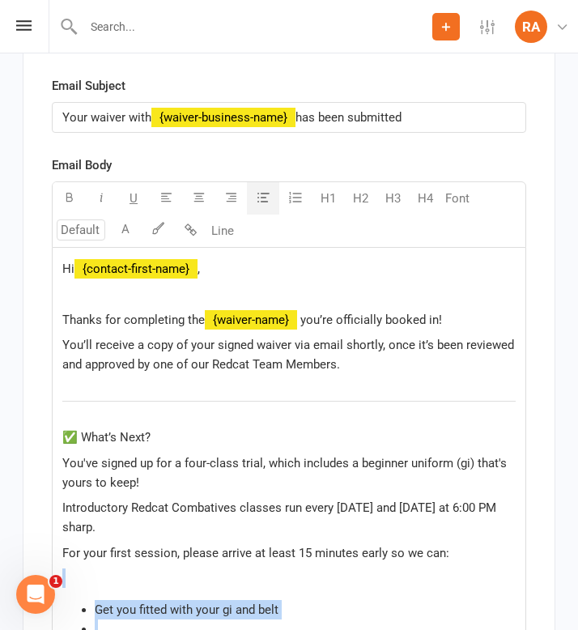
click at [261, 191] on icon "button" at bounding box center [264, 197] width 12 height 12
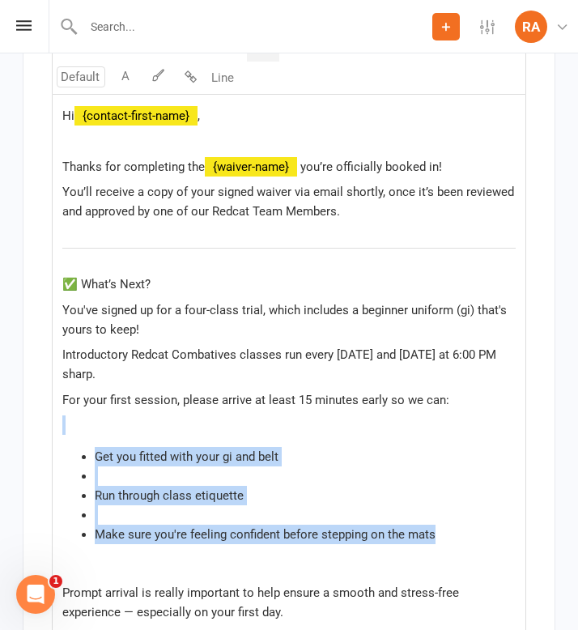
scroll to position [12044, 0]
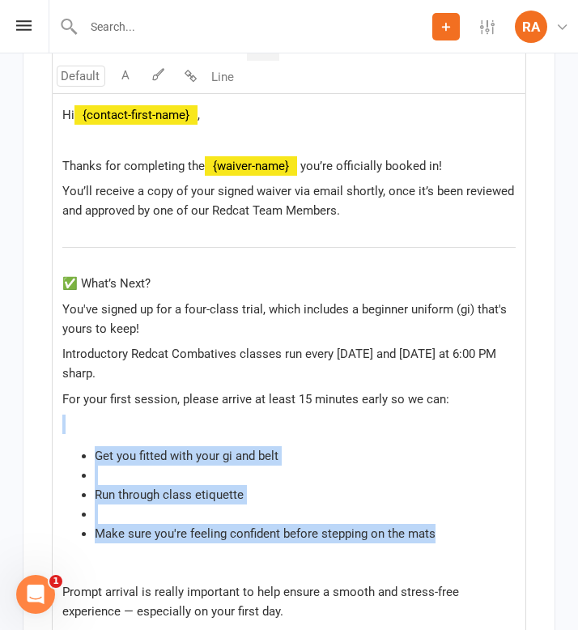
click at [136, 466] on li "﻿" at bounding box center [305, 475] width 421 height 19
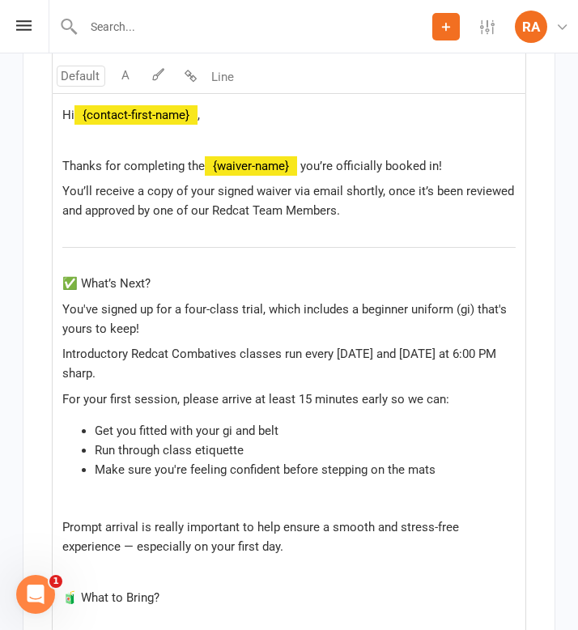
click at [155, 492] on p "﻿" at bounding box center [289, 501] width 454 height 19
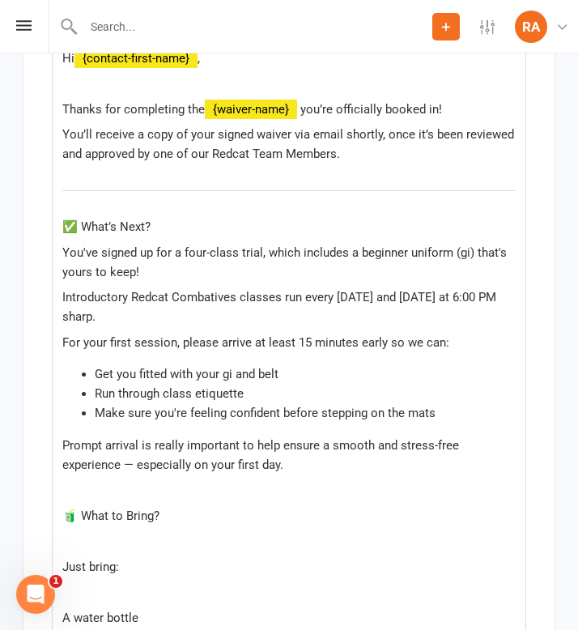
scroll to position [12123, 0]
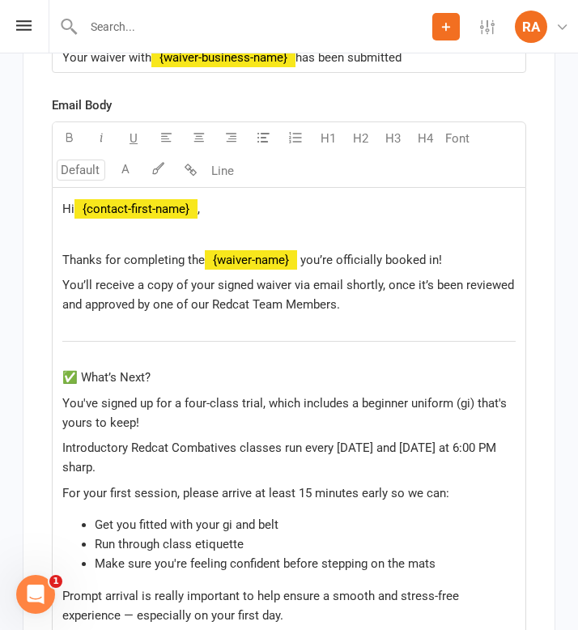
scroll to position [11887, 0]
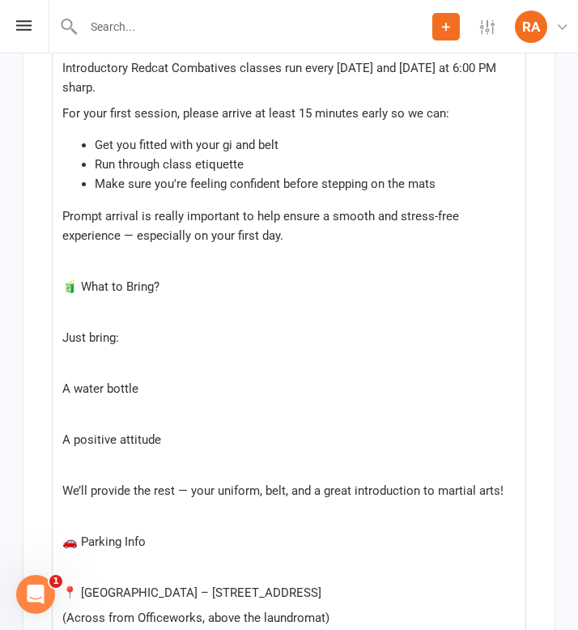
click at [219, 216] on div "Highlight colour U H1 H2 H3 H4 Font A Line Hi ﻿ {contact-first-name} , Thanks f…" at bounding box center [289, 414] width 475 height 1345
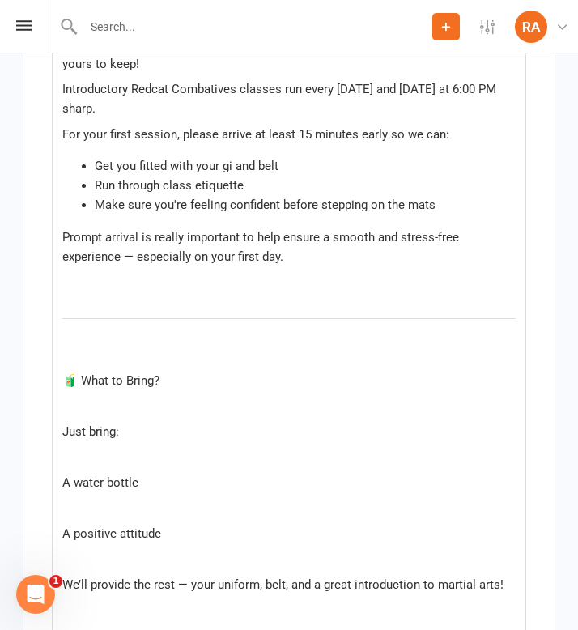
scroll to position [12308, 0]
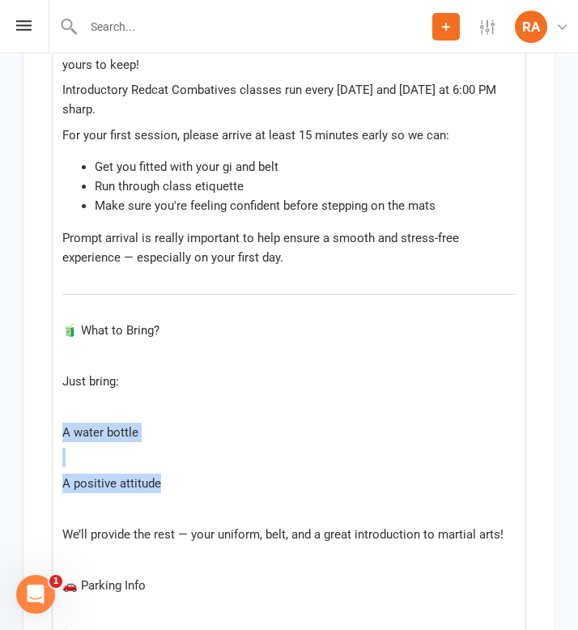
drag, startPoint x: 165, startPoint y: 464, endPoint x: 62, endPoint y: 411, distance: 116.3
click at [62, 411] on div "Hi ﻿ {contact-first-name} , Thanks for completing the ﻿ {waiver-name} you’re of…" at bounding box center [289, 480] width 473 height 1300
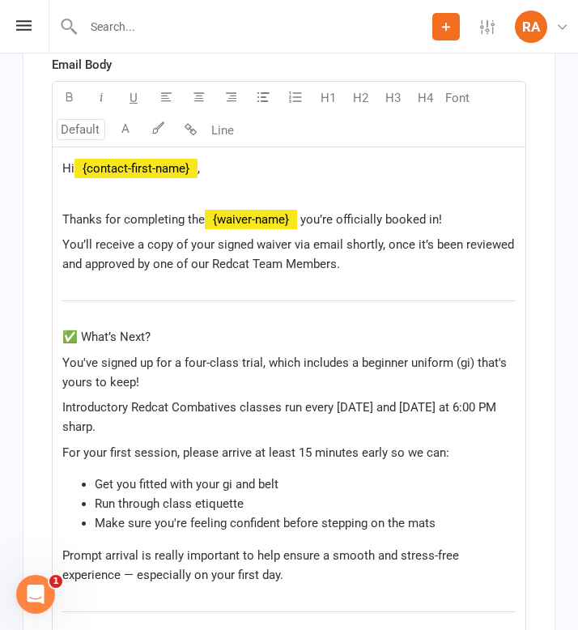
scroll to position [11969, 0]
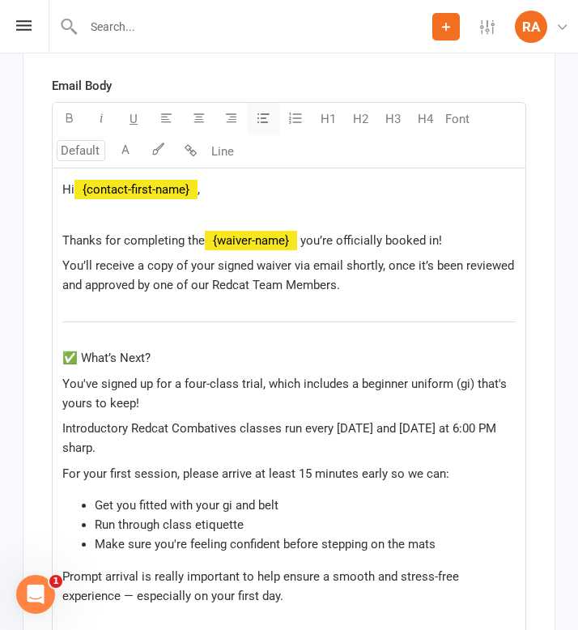
click at [262, 107] on button "button" at bounding box center [263, 119] width 32 height 32
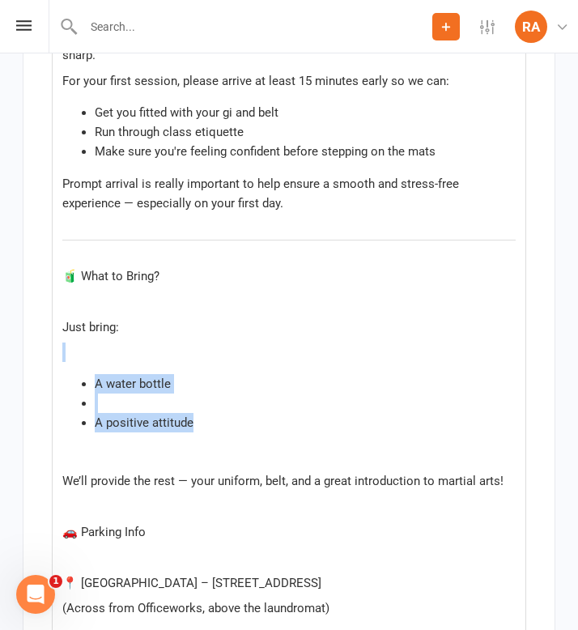
scroll to position [12380, 0]
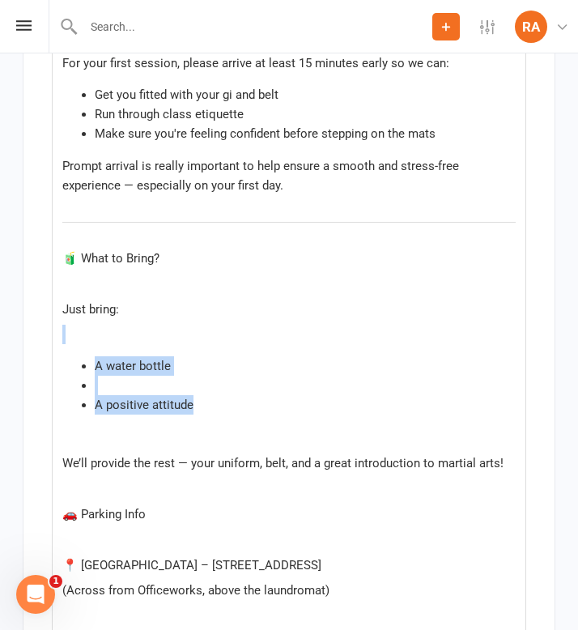
click at [132, 376] on li "﻿" at bounding box center [305, 385] width 421 height 19
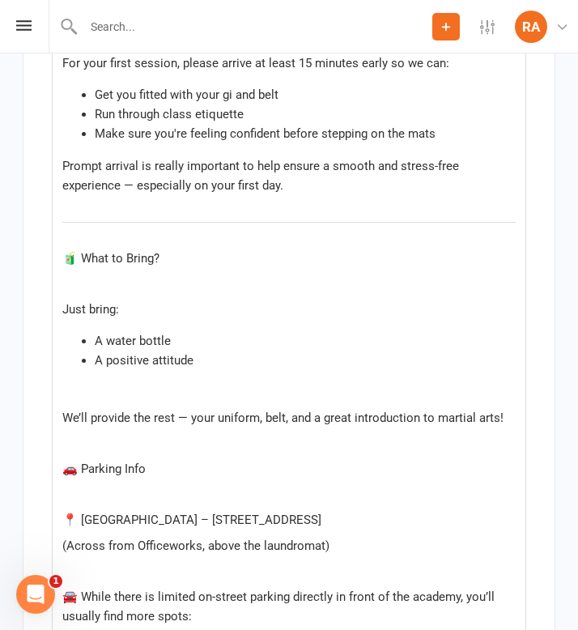
click at [123, 274] on p "﻿" at bounding box center [289, 283] width 454 height 19
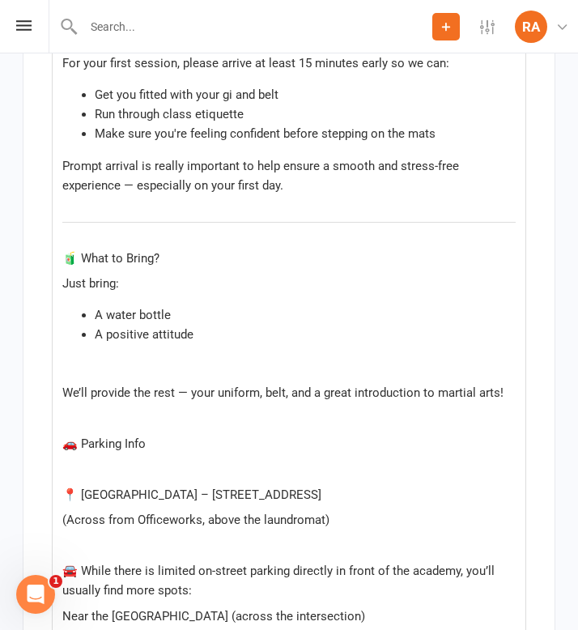
click at [114, 357] on p "﻿" at bounding box center [289, 366] width 454 height 19
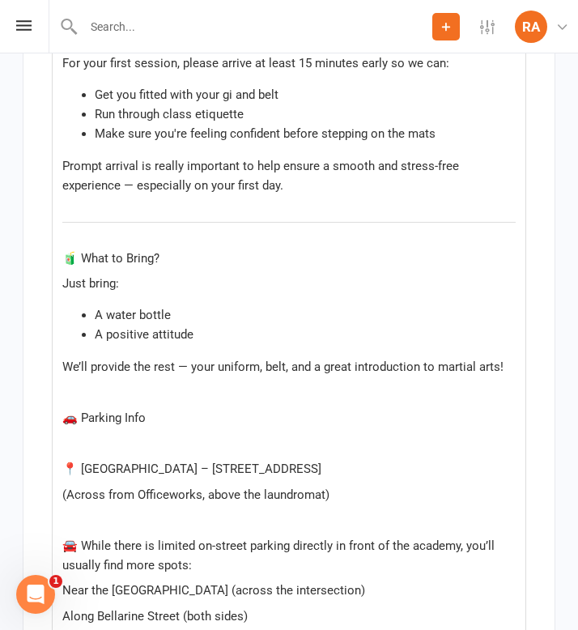
click at [95, 383] on p "﻿" at bounding box center [289, 392] width 454 height 19
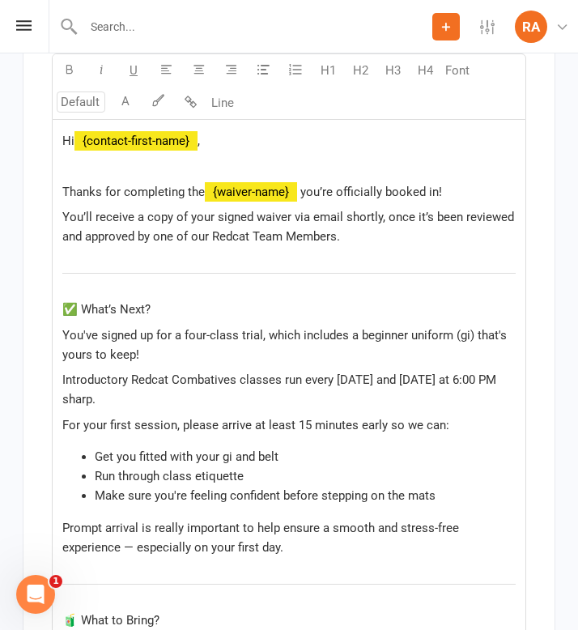
scroll to position [12010, 0]
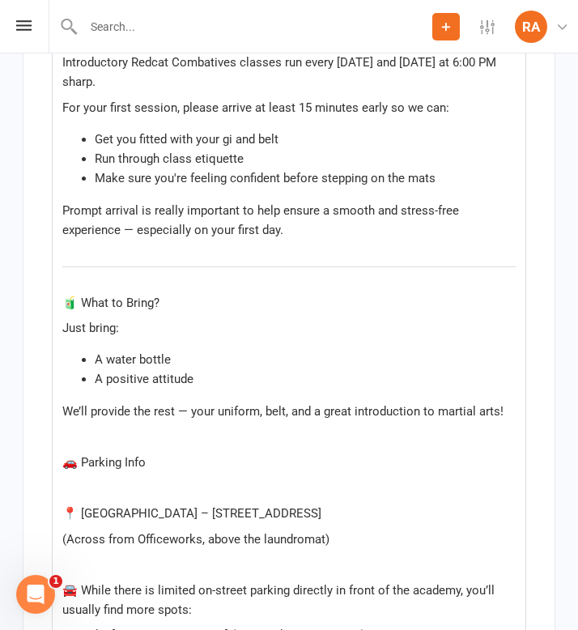
scroll to position [12339, 0]
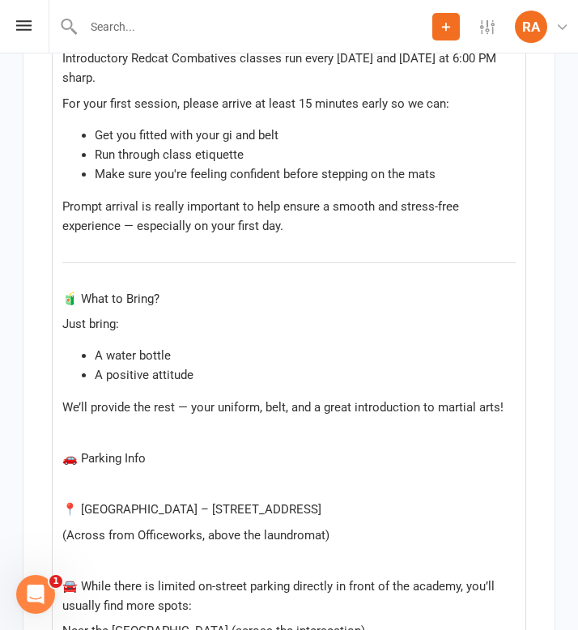
click at [165, 424] on p "﻿" at bounding box center [289, 433] width 454 height 19
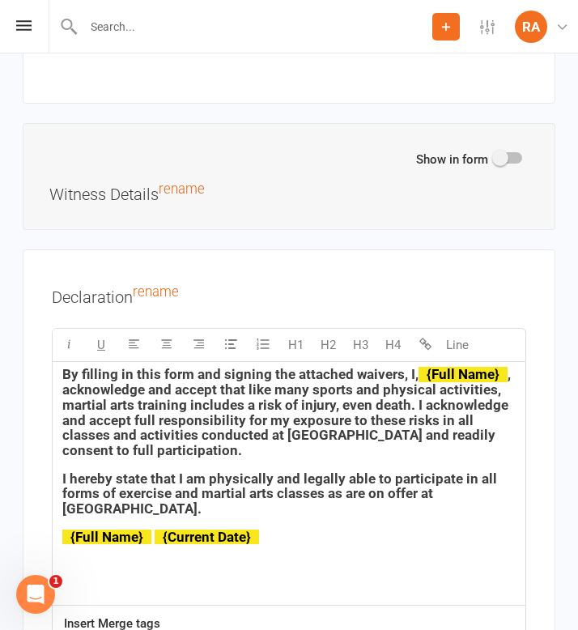
scroll to position [10905, 0]
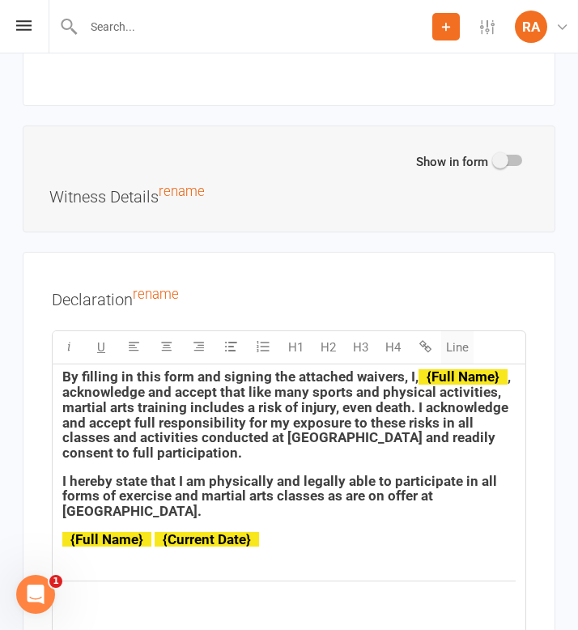
click at [448, 331] on button "Line" at bounding box center [457, 347] width 32 height 32
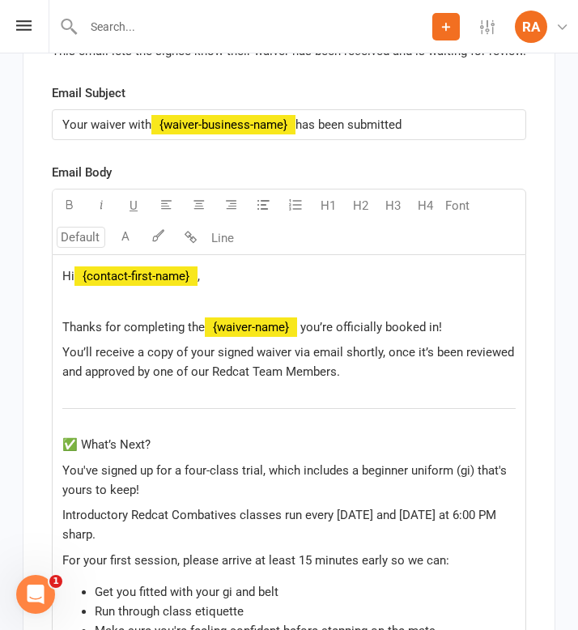
scroll to position [11891, 0]
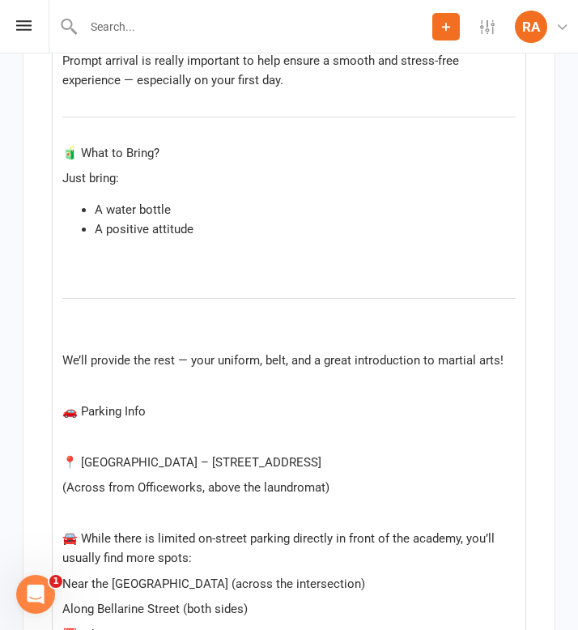
scroll to position [12511, 0]
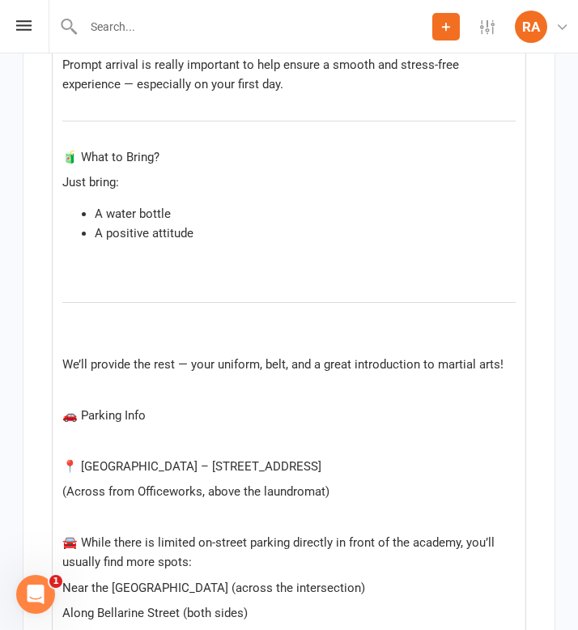
click at [139, 306] on div "Hi ﻿ {contact-first-name} , Thanks for completing the ﻿ {waiver-name} you’re of…" at bounding box center [289, 308] width 473 height 1303
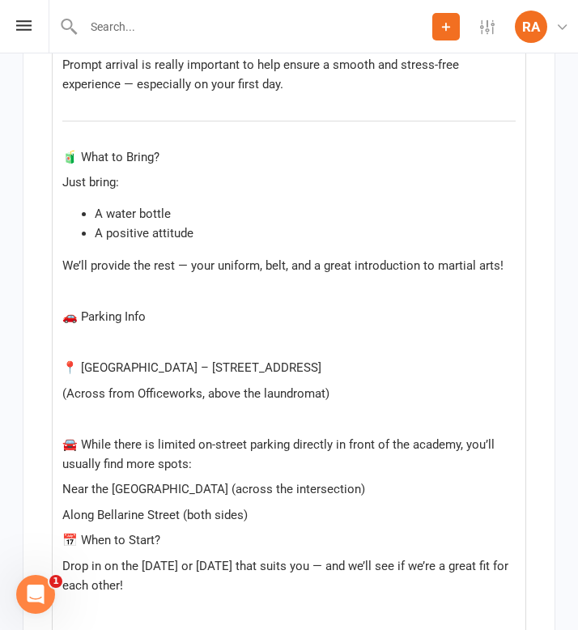
click at [96, 282] on p "﻿" at bounding box center [289, 291] width 454 height 19
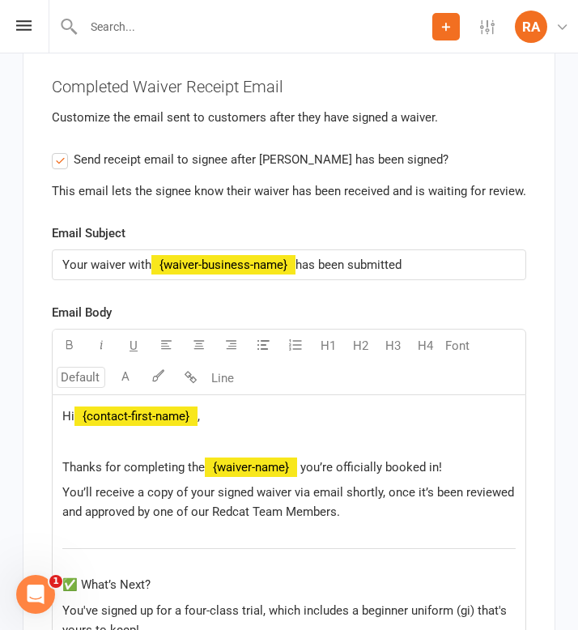
scroll to position [11742, 0]
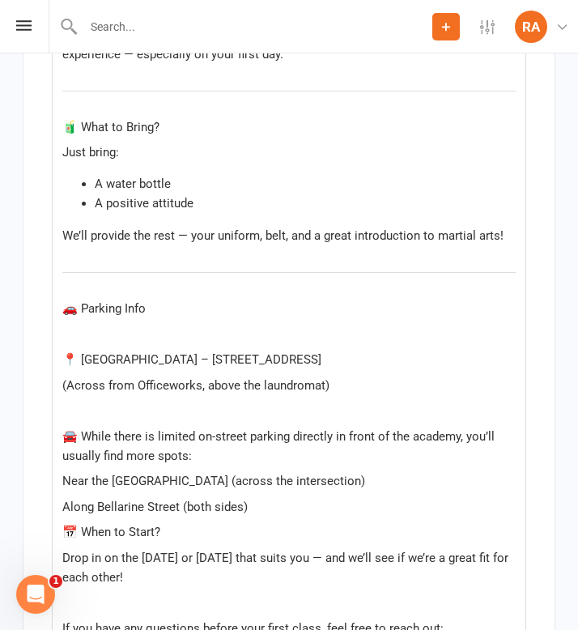
click at [100, 325] on p "﻿" at bounding box center [289, 334] width 454 height 19
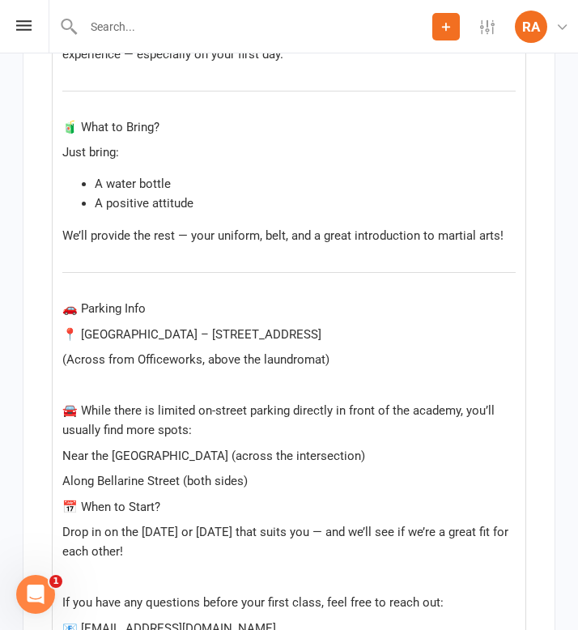
click at [92, 376] on div "Hi ﻿ {contact-first-name} , Thanks for completing the ﻿ {waiver-name} you’re of…" at bounding box center [289, 227] width 473 height 1201
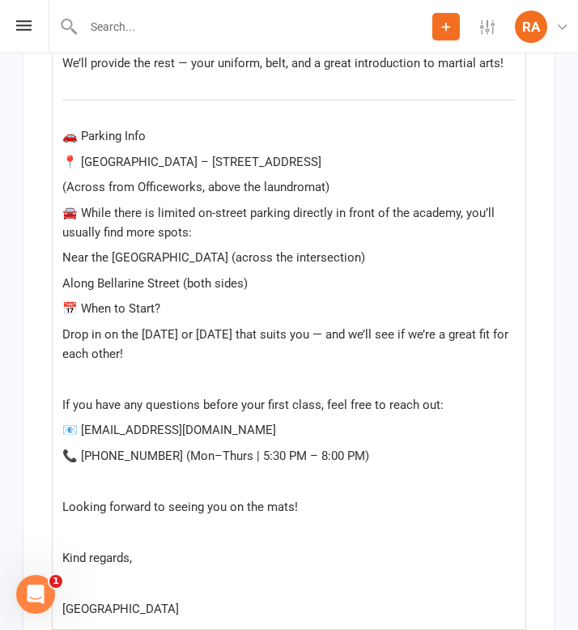
scroll to position [12719, 0]
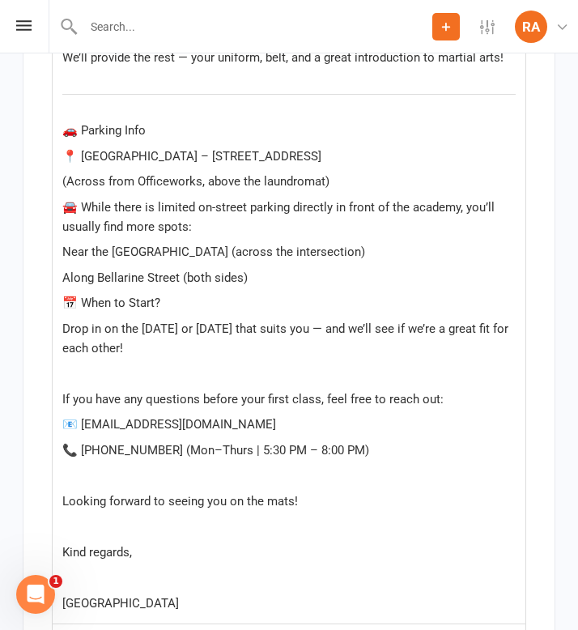
click at [266, 268] on p "Along Bellarine Street (both sides)" at bounding box center [289, 277] width 454 height 19
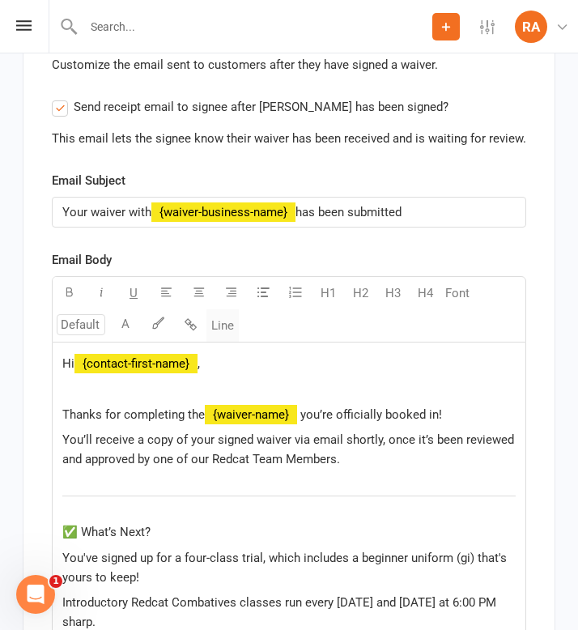
scroll to position [12760, 0]
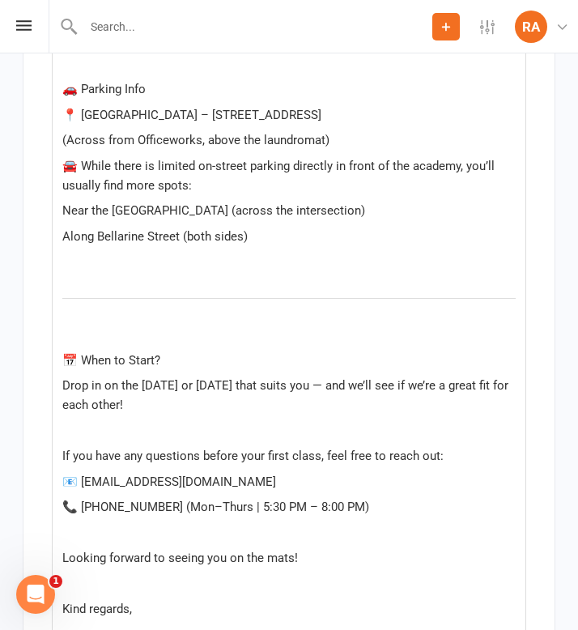
click at [213, 313] on div "Highlight colour U H1 H2 H3 H4 Font A Line Hi ﻿ {contact-first-name} , Thanks f…" at bounding box center [289, 11] width 475 height 1341
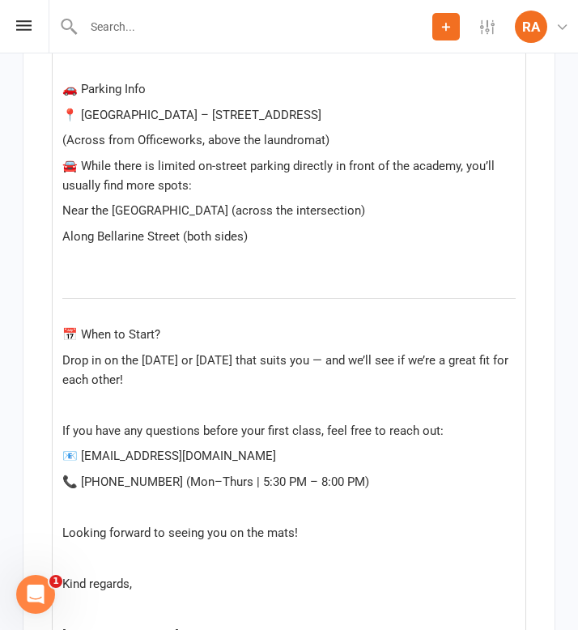
click at [206, 252] on p "﻿" at bounding box center [289, 261] width 454 height 19
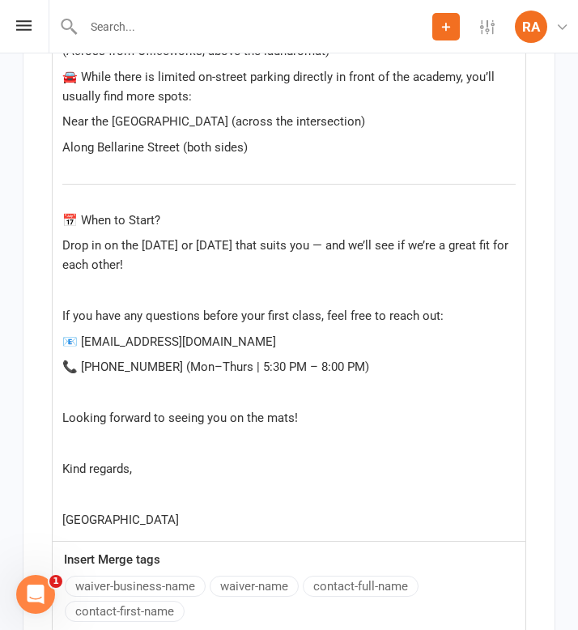
scroll to position [12853, 0]
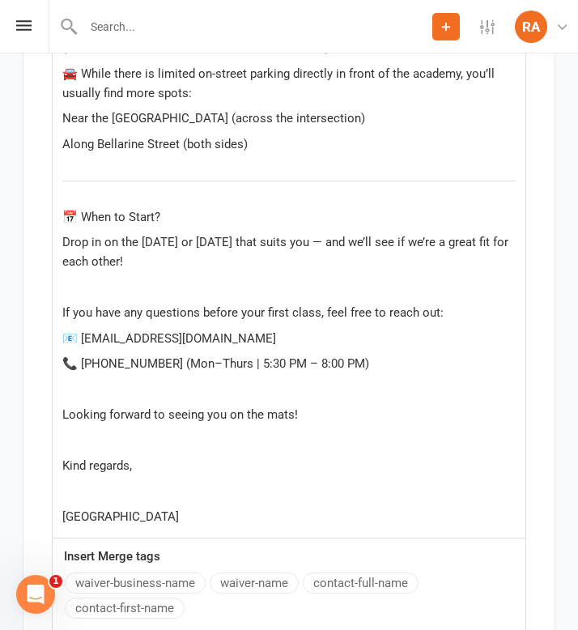
click at [118, 278] on p "﻿" at bounding box center [289, 287] width 454 height 19
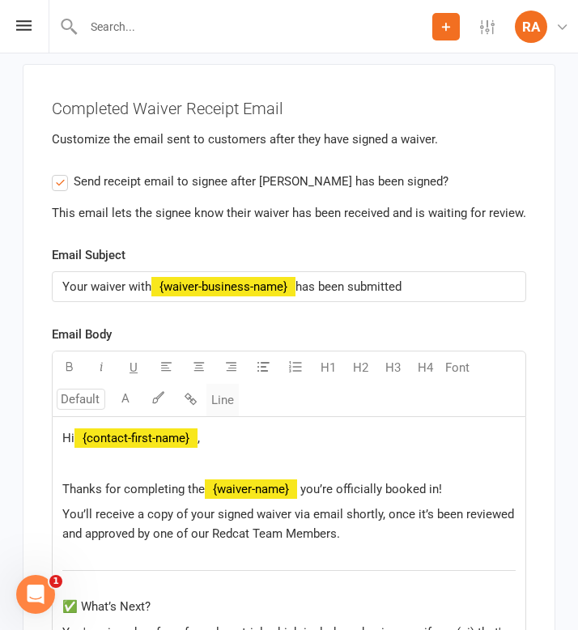
scroll to position [12879, 0]
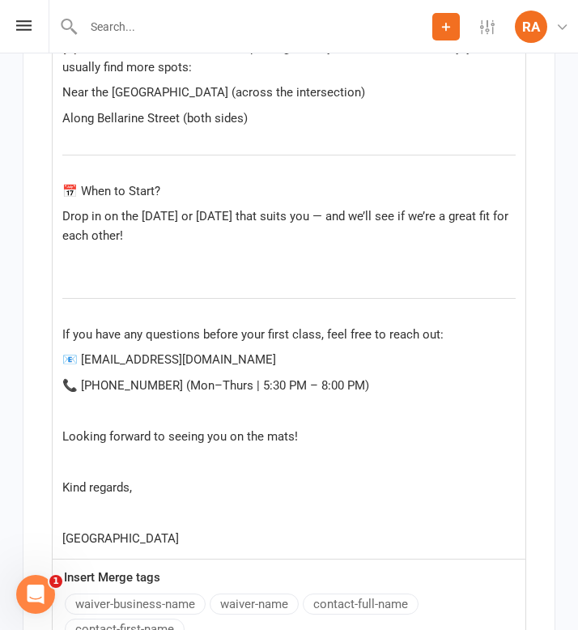
click at [135, 252] on p "﻿" at bounding box center [289, 261] width 454 height 19
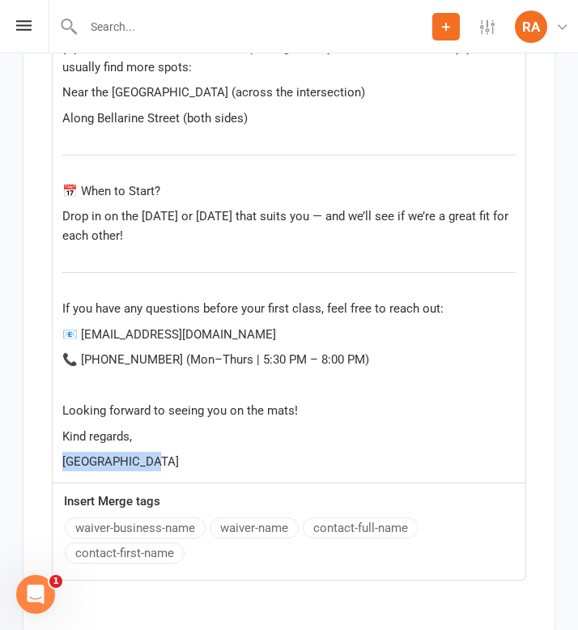
drag, startPoint x: 163, startPoint y: 449, endPoint x: 11, endPoint y: 448, distance: 152.3
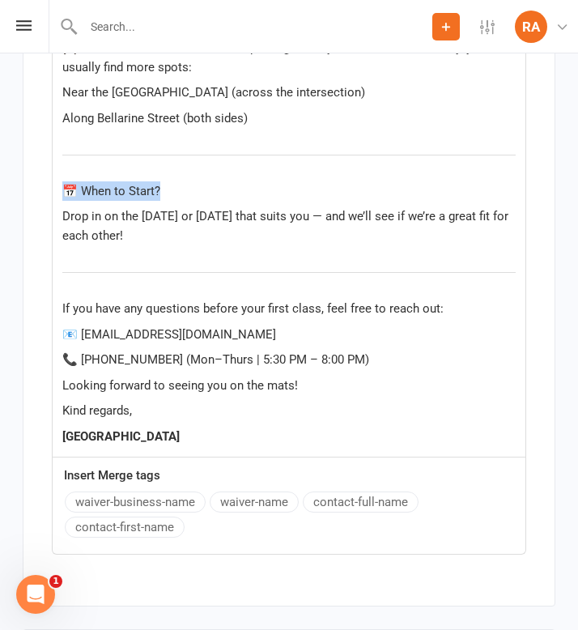
drag, startPoint x: 169, startPoint y: 171, endPoint x: 83, endPoint y: 157, distance: 86.9
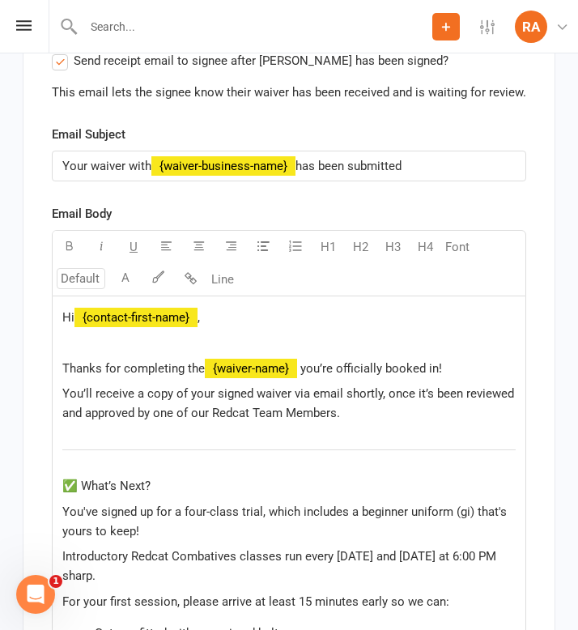
scroll to position [11874, 0]
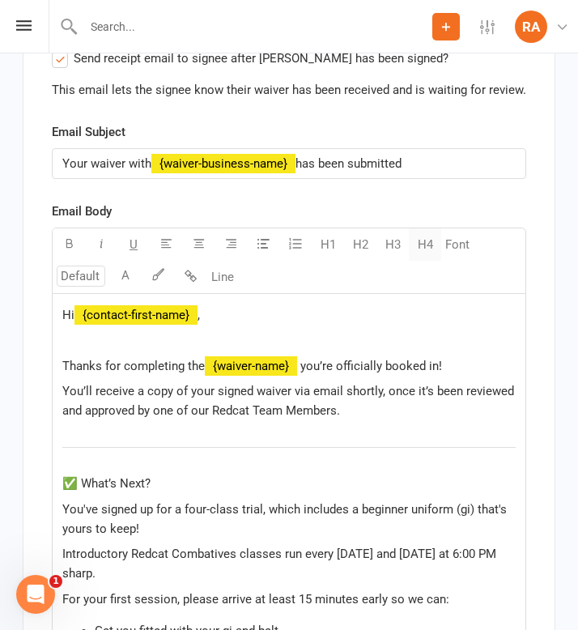
click at [424, 228] on button "H4" at bounding box center [425, 244] width 32 height 32
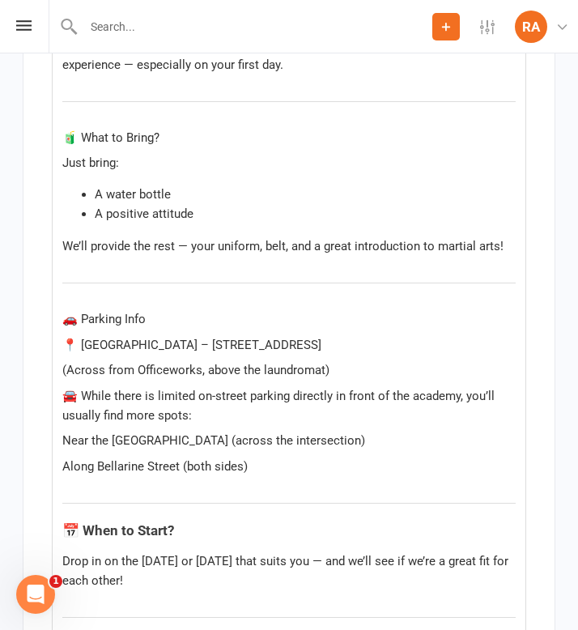
scroll to position [12533, 0]
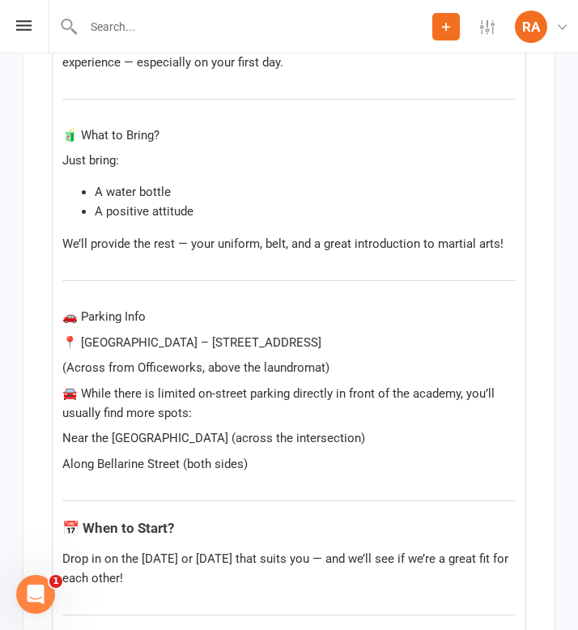
drag, startPoint x: 352, startPoint y: 323, endPoint x: 75, endPoint y: 326, distance: 277.8
click at [75, 333] on p "📍 [GEOGRAPHIC_DATA] – [STREET_ADDRESS]" at bounding box center [289, 342] width 454 height 19
drag, startPoint x: 167, startPoint y: 295, endPoint x: 72, endPoint y: 296, distance: 94.8
click at [72, 307] on p "🚗 Parking Info" at bounding box center [289, 316] width 454 height 19
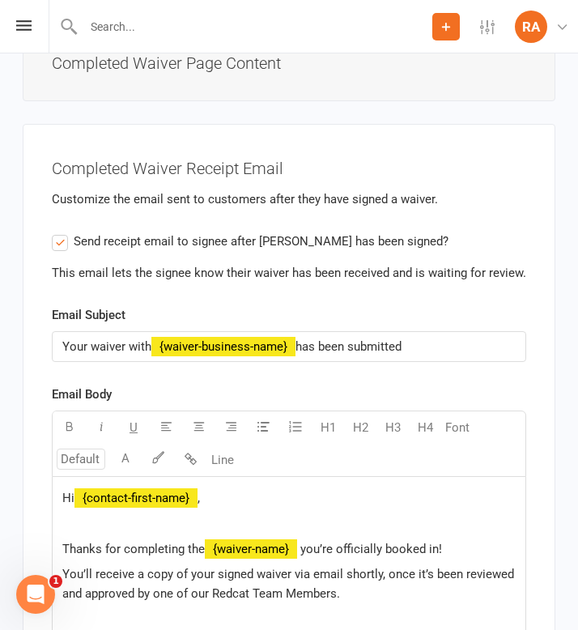
scroll to position [11697, 0]
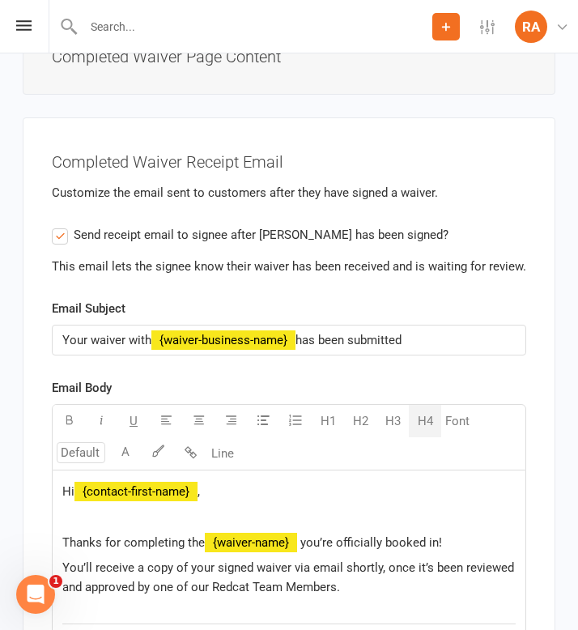
click at [432, 405] on button "H4" at bounding box center [425, 421] width 32 height 32
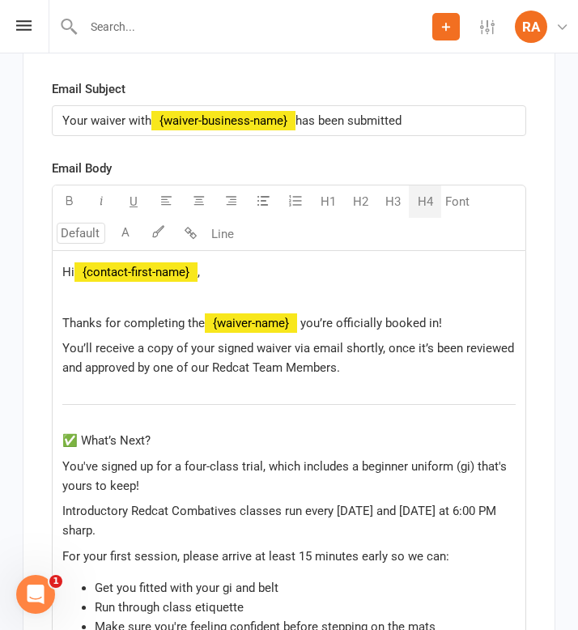
scroll to position [11932, 0]
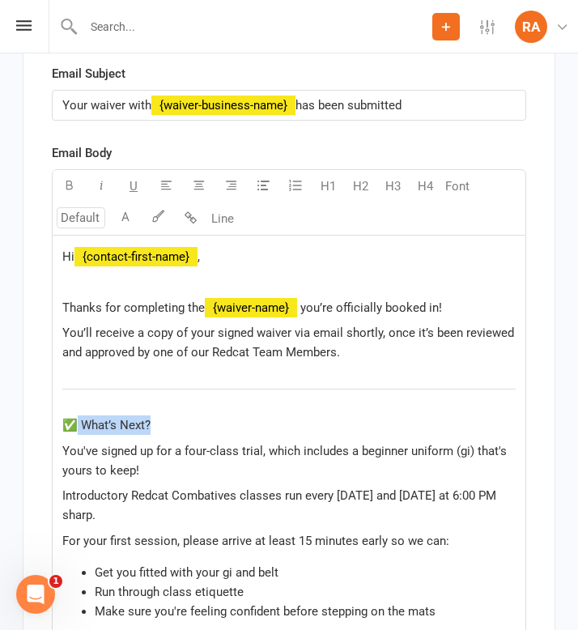
drag, startPoint x: 169, startPoint y: 407, endPoint x: 70, endPoint y: 407, distance: 98.8
click at [70, 415] on p "✅ What’s Next?" at bounding box center [289, 424] width 454 height 19
click at [428, 171] on button "H4" at bounding box center [425, 186] width 32 height 32
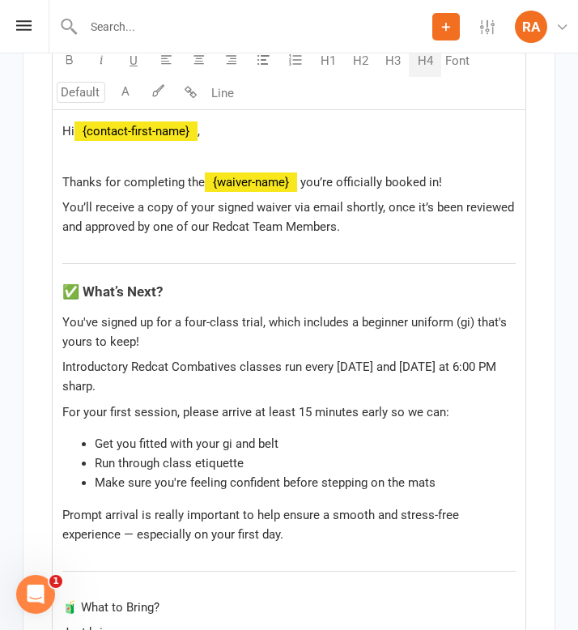
scroll to position [12067, 0]
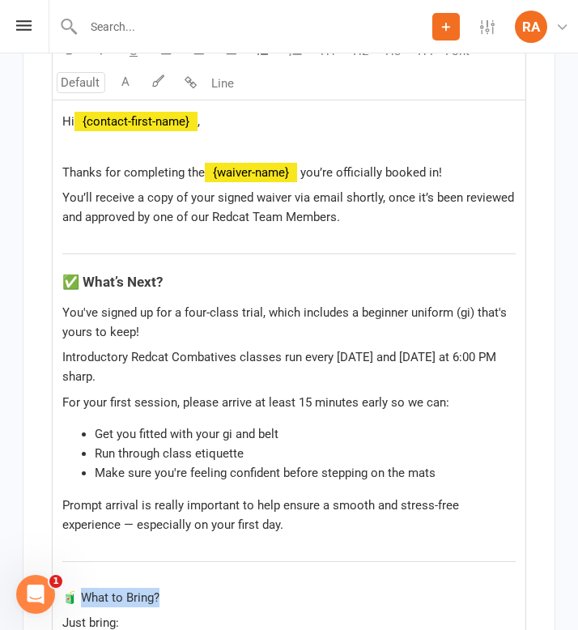
drag, startPoint x: 172, startPoint y: 577, endPoint x: 79, endPoint y: 576, distance: 93.1
click at [79, 588] on p "🧃 What to Bring?" at bounding box center [289, 597] width 454 height 19
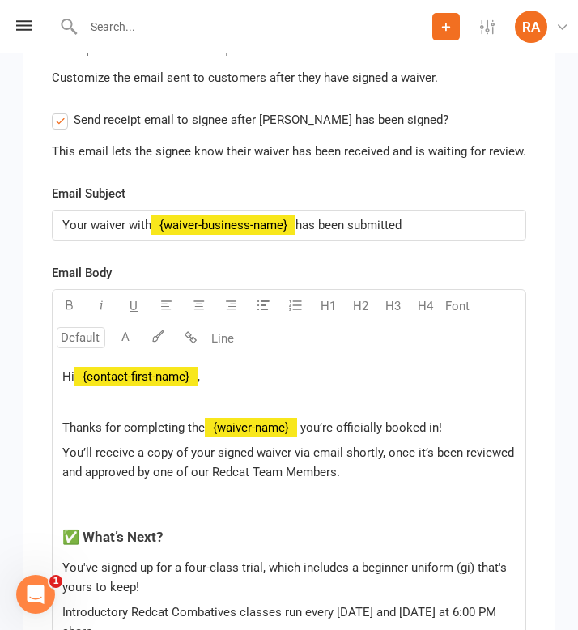
scroll to position [11802, 0]
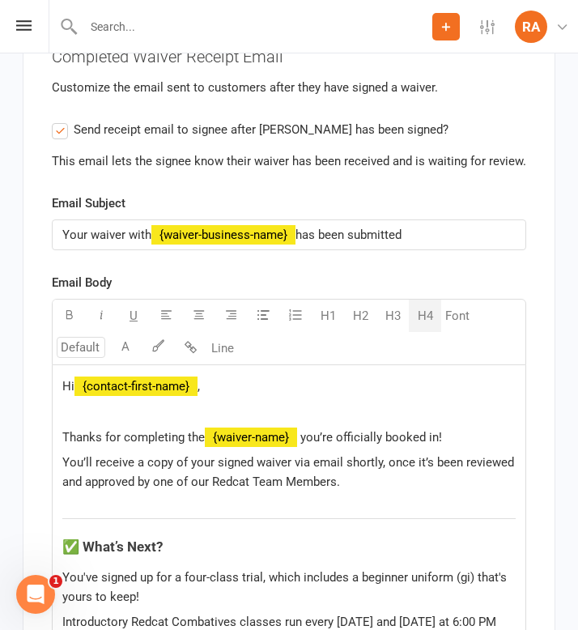
click at [425, 300] on button "H4" at bounding box center [425, 316] width 32 height 32
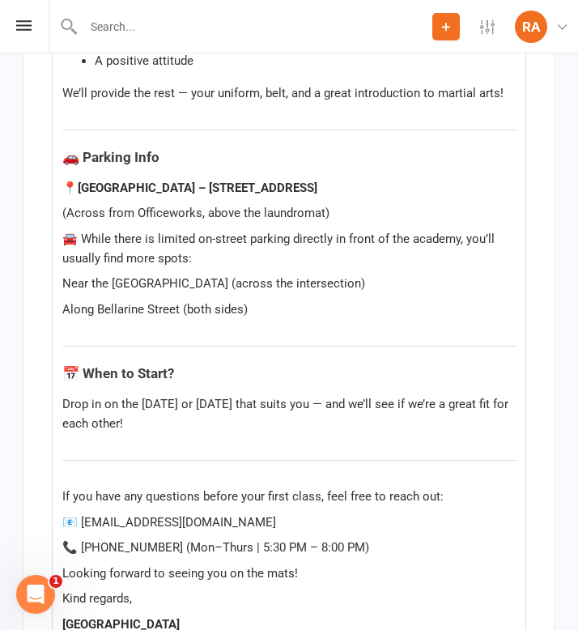
scroll to position [12685, 0]
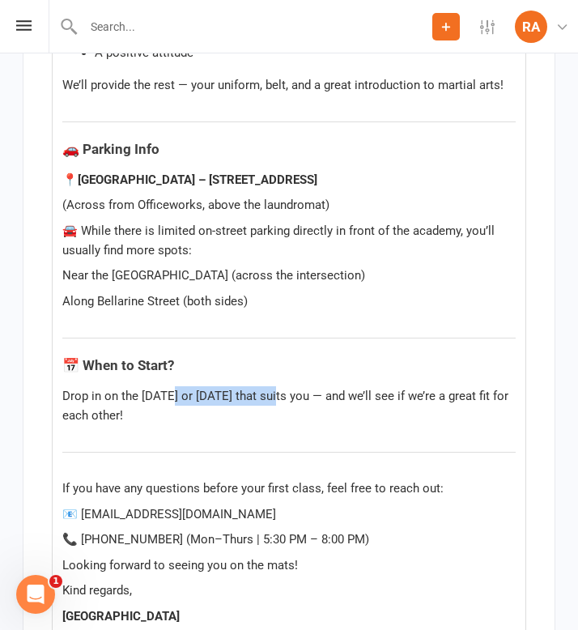
drag, startPoint x: 280, startPoint y: 377, endPoint x: 167, endPoint y: 377, distance: 113.4
click at [167, 389] on span "Drop in on the [DATE] or [DATE] that suits you — and we’ll see if we’re a great…" at bounding box center [286, 406] width 449 height 34
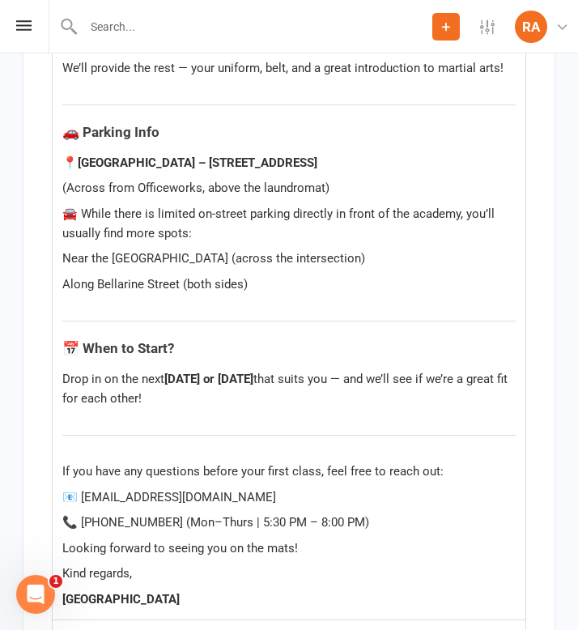
scroll to position [12704, 0]
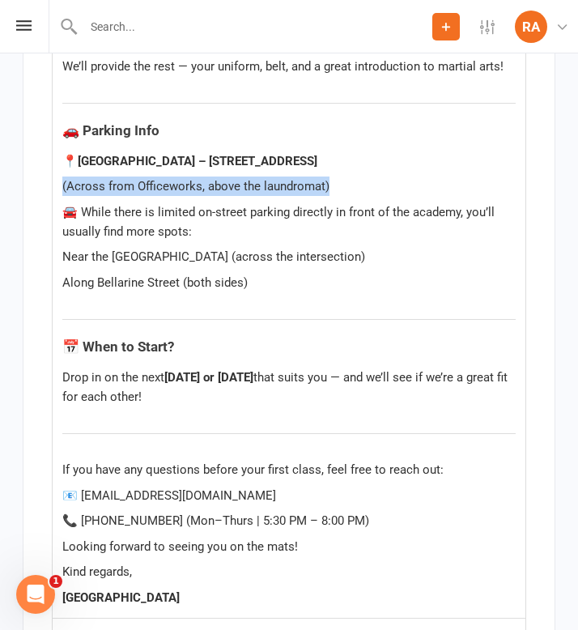
drag, startPoint x: 341, startPoint y: 170, endPoint x: 60, endPoint y: 168, distance: 281.0
click at [60, 168] on div "Hi ﻿ {contact-first-name} , Thanks for completing the ﻿ {waiver-name} you’re of…" at bounding box center [289, 41] width 473 height 1154
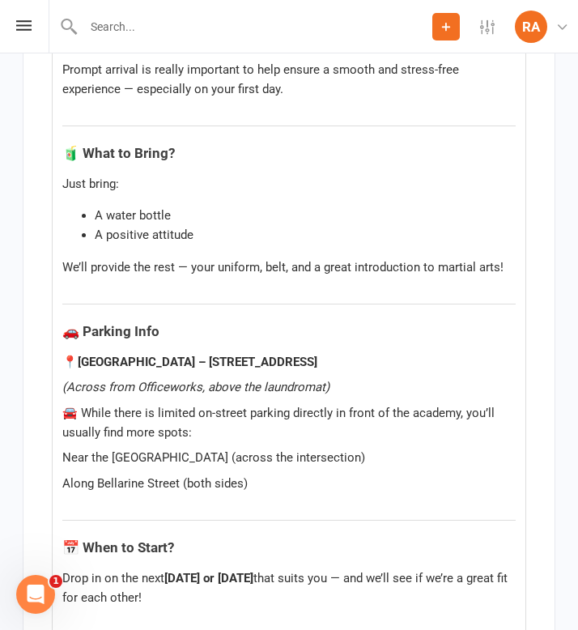
scroll to position [12479, 0]
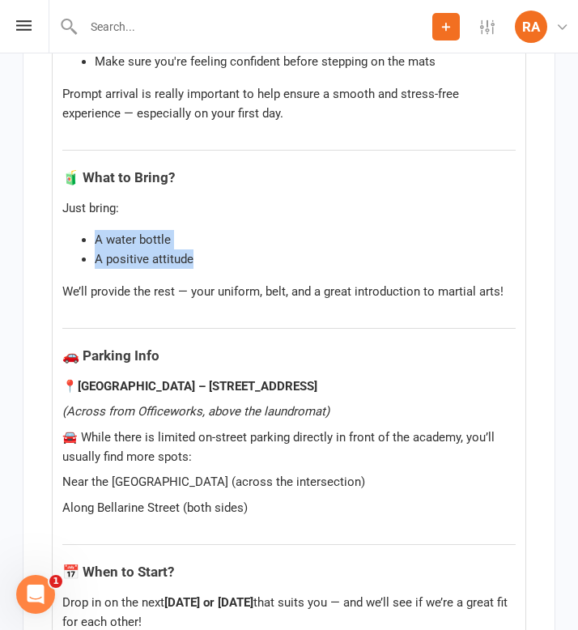
drag, startPoint x: 202, startPoint y: 244, endPoint x: 92, endPoint y: 218, distance: 113.9
click at [92, 230] on ul "A water bottle A positive attitude" at bounding box center [289, 249] width 454 height 39
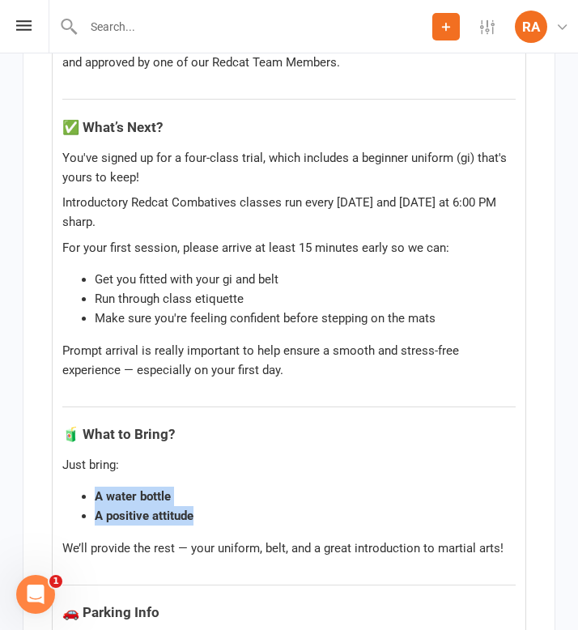
scroll to position [12214, 0]
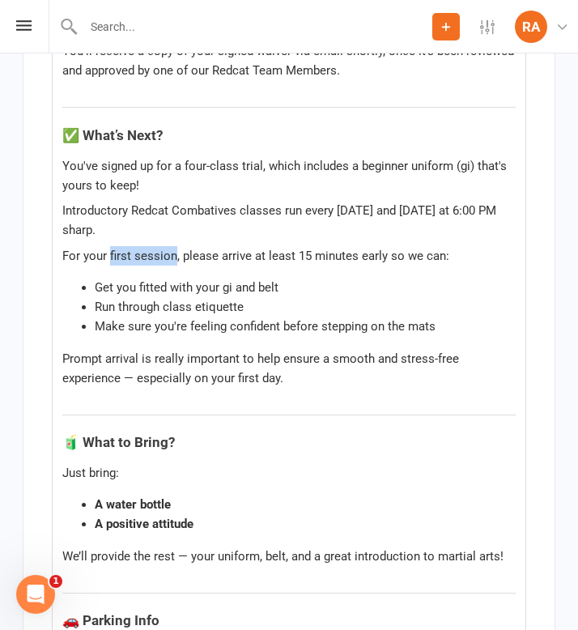
drag, startPoint x: 174, startPoint y: 236, endPoint x: 109, endPoint y: 236, distance: 65.6
click at [109, 249] on span "For your first session, please arrive at least 15 minutes early so we can:" at bounding box center [255, 256] width 387 height 15
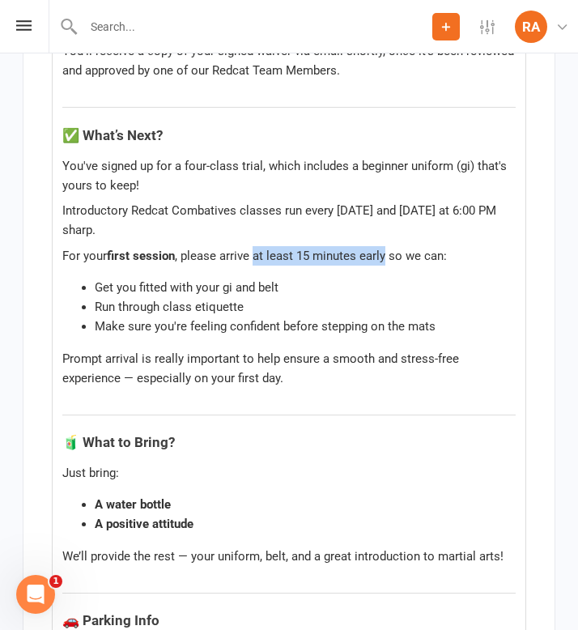
drag, startPoint x: 385, startPoint y: 235, endPoint x: 256, endPoint y: 239, distance: 129.6
click at [256, 249] on span ", please arrive at least 15 minutes early so we can:" at bounding box center [311, 256] width 272 height 15
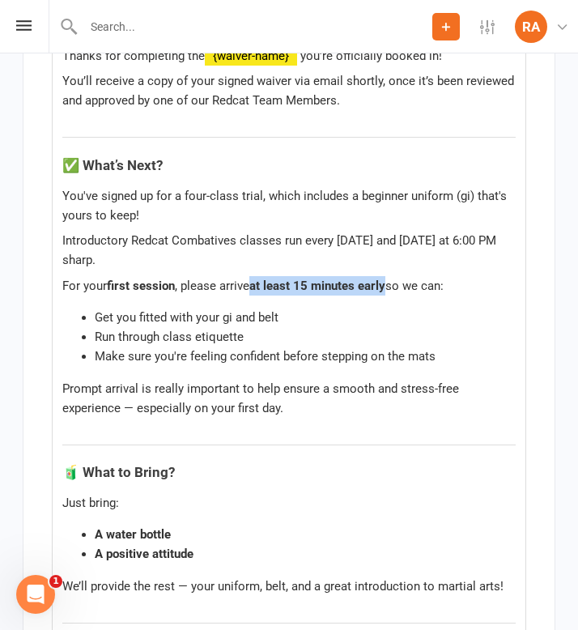
scroll to position [12182, 0]
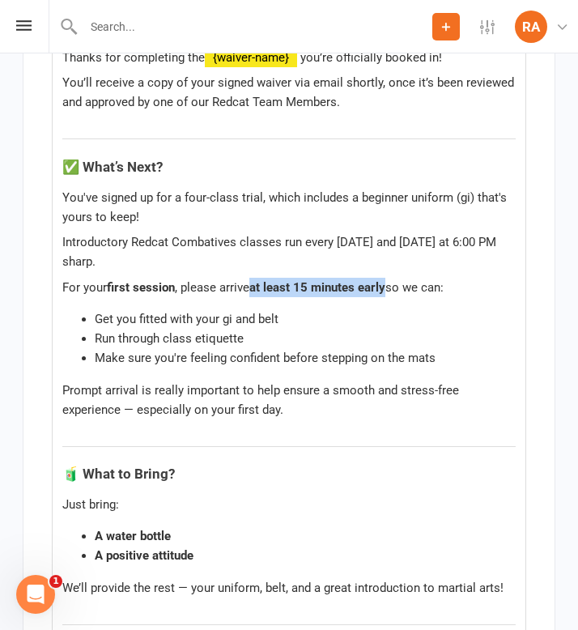
drag, startPoint x: 135, startPoint y: 249, endPoint x: 336, endPoint y: 226, distance: 202.2
click at [336, 232] on p "Introductory Redcat Combatives classes run every [DATE] and [DATE] at 6:00 PM s…" at bounding box center [289, 251] width 454 height 39
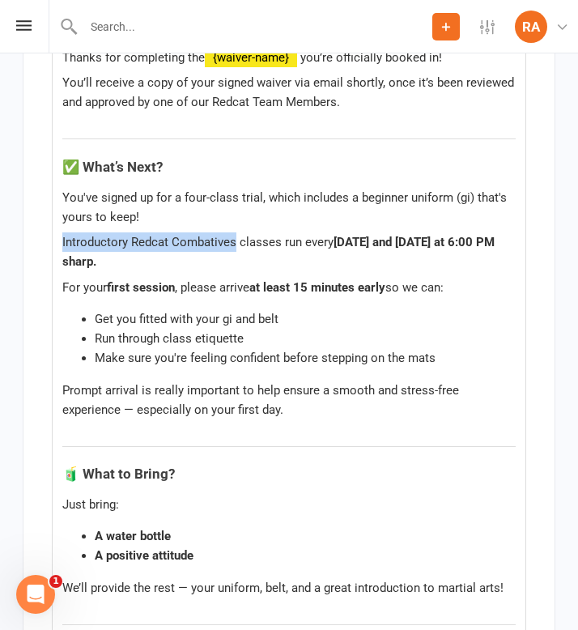
drag, startPoint x: 236, startPoint y: 223, endPoint x: 61, endPoint y: 216, distance: 175.1
click at [61, 216] on div "Hi ﻿ {contact-first-name} , Thanks for completing the ﻿ {waiver-name} you’re of…" at bounding box center [289, 562] width 473 height 1154
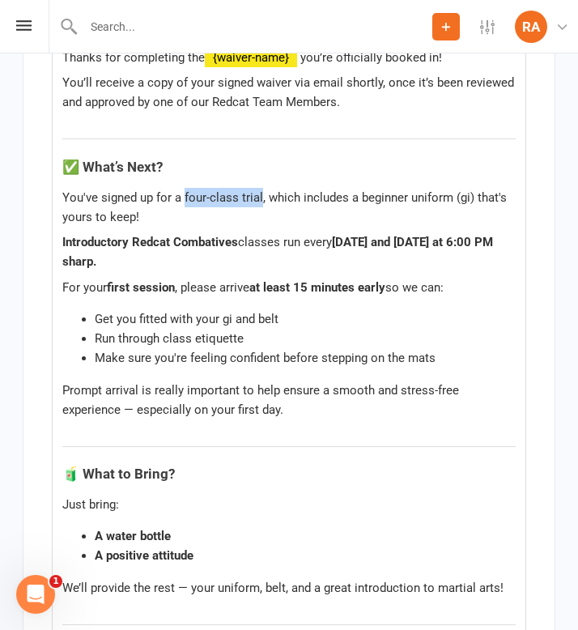
drag, startPoint x: 261, startPoint y: 177, endPoint x: 182, endPoint y: 178, distance: 78.6
click at [182, 190] on span "You've signed up for a four-class trial, which includes a beginner uniform (gi)…" at bounding box center [286, 207] width 448 height 34
drag, startPoint x: 361, startPoint y: 181, endPoint x: 475, endPoint y: 183, distance: 114.2
click at [475, 190] on span ", which includes a beginner uniform (gi) that's yours to keep!" at bounding box center [285, 207] width 447 height 34
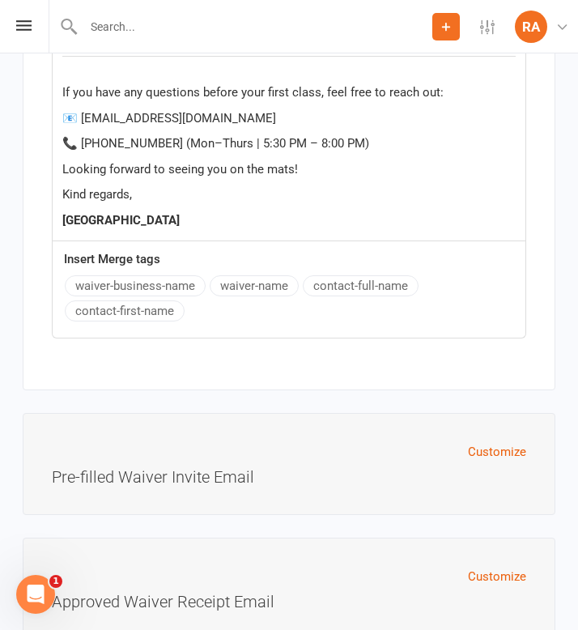
scroll to position [13175, 0]
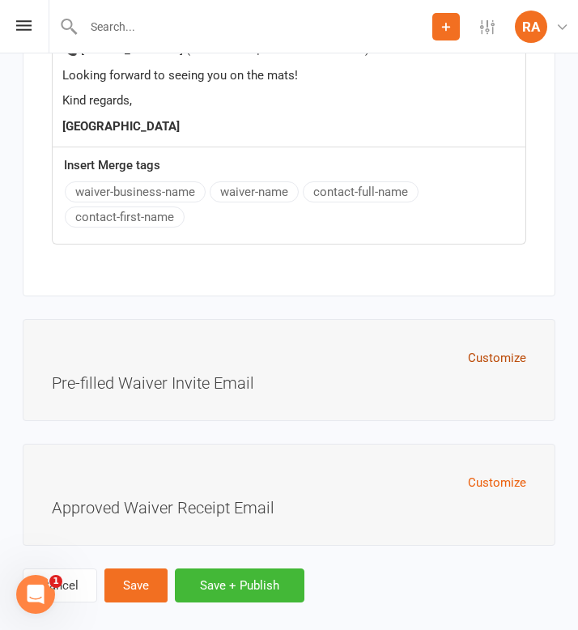
click at [475, 348] on button "Customize" at bounding box center [497, 357] width 58 height 19
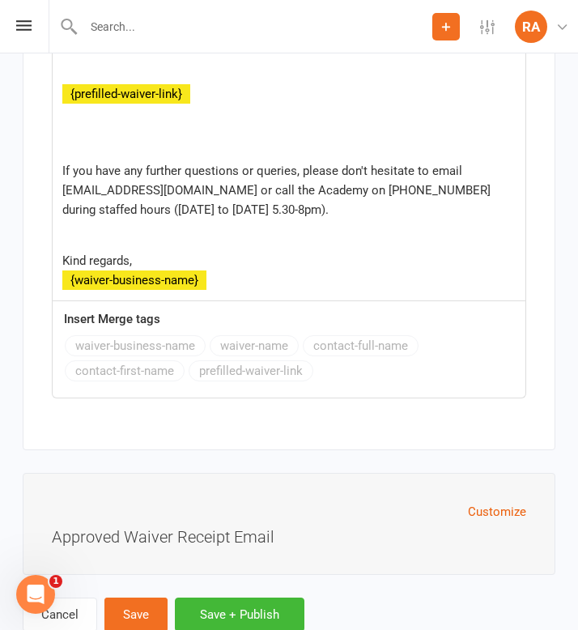
scroll to position [13947, 0]
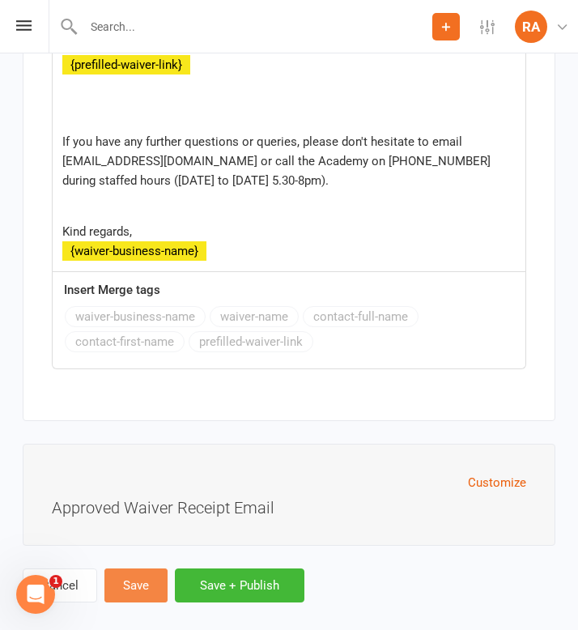
click at [142, 569] on button "Save" at bounding box center [135, 586] width 63 height 34
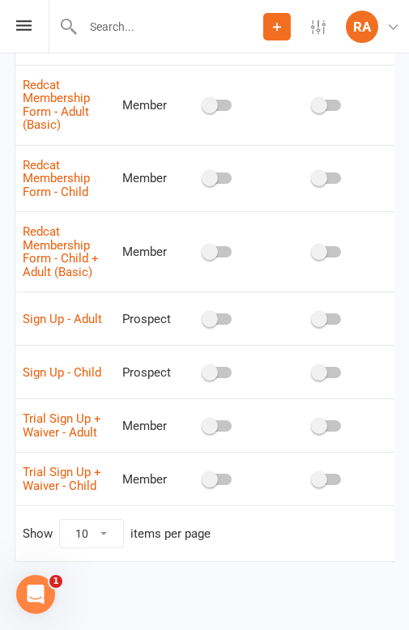
scroll to position [404, 0]
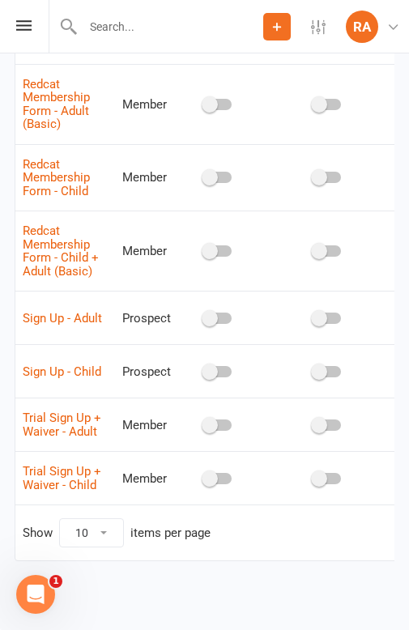
click at [61, 481] on span "Trial Sign Up + Waiver - Child" at bounding box center [62, 478] width 79 height 45
click at [47, 475] on link "Trial Sign Up + Waiver - Child" at bounding box center [62, 478] width 79 height 28
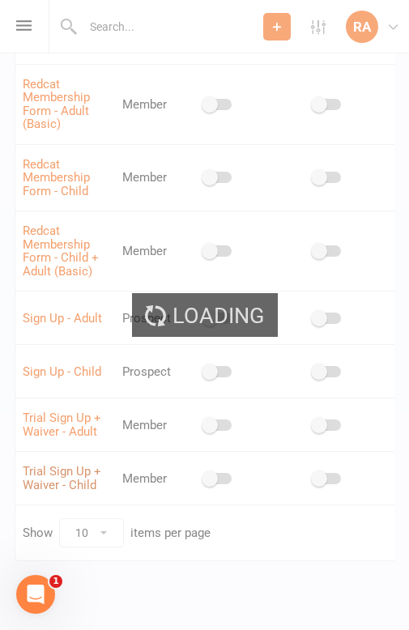
select select "applies_to_attending_signees"
select select "select"
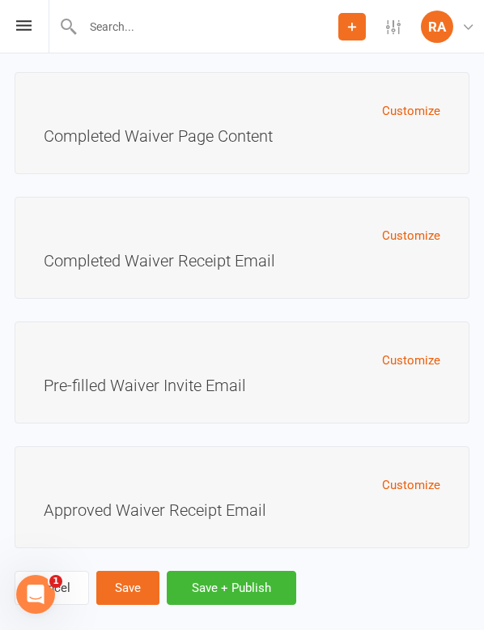
scroll to position [10965, 0]
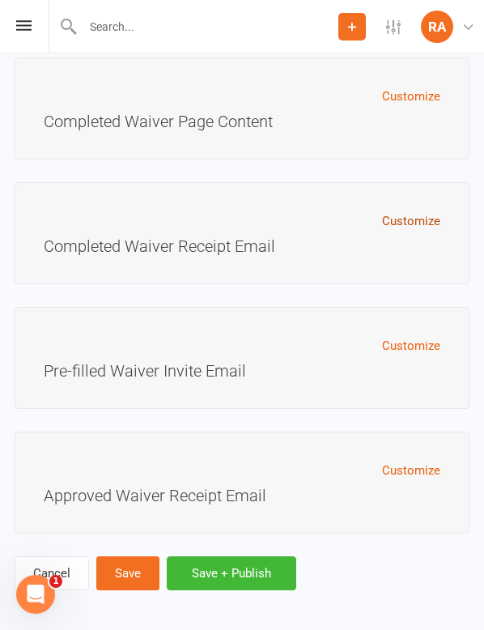
click at [390, 214] on button "Customize" at bounding box center [411, 220] width 58 height 19
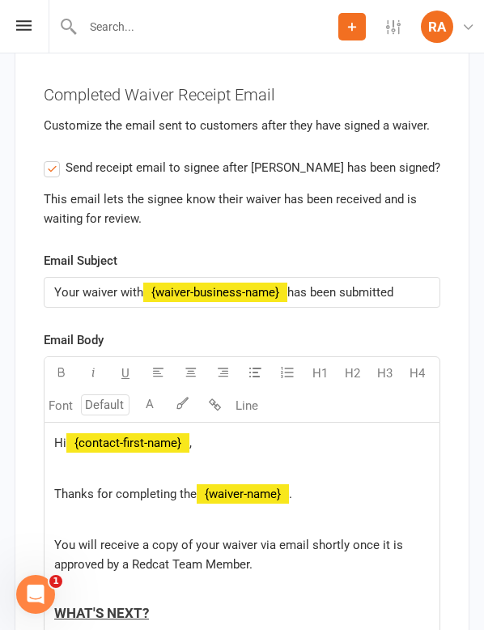
scroll to position [11106, 0]
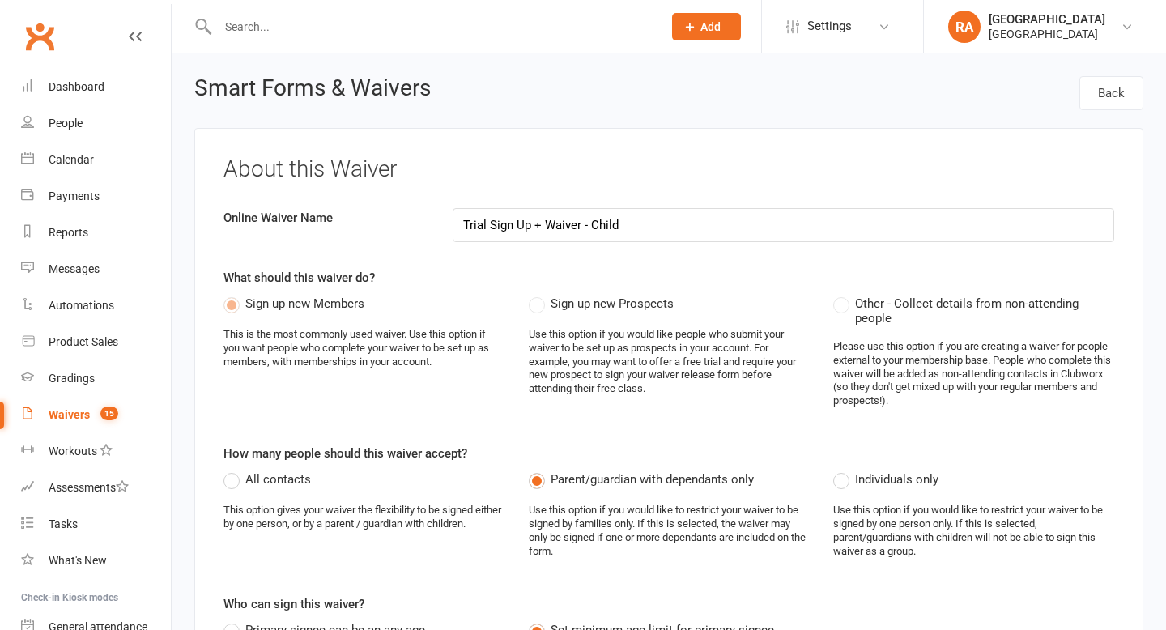
select select "applies_to_attending_signees"
select select "select"
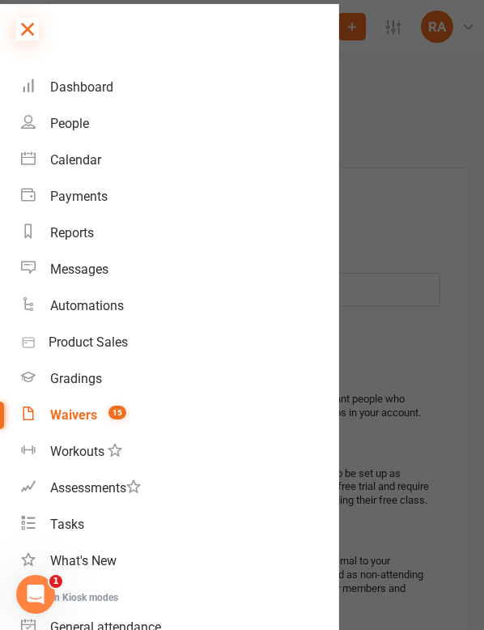
click at [25, 29] on icon at bounding box center [27, 29] width 23 height 23
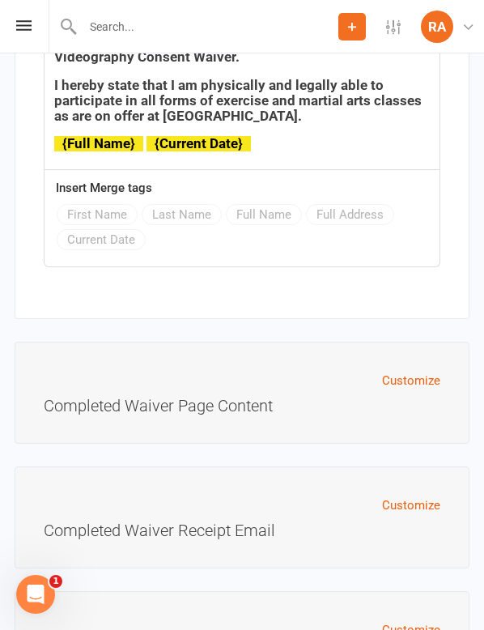
scroll to position [10965, 0]
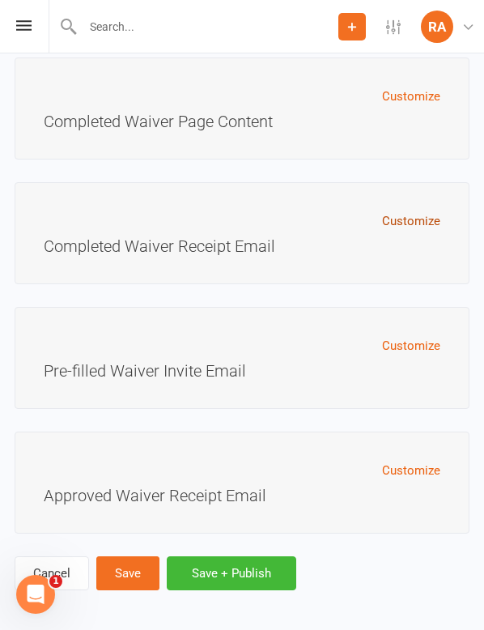
click at [406, 211] on button "Customize" at bounding box center [411, 220] width 58 height 19
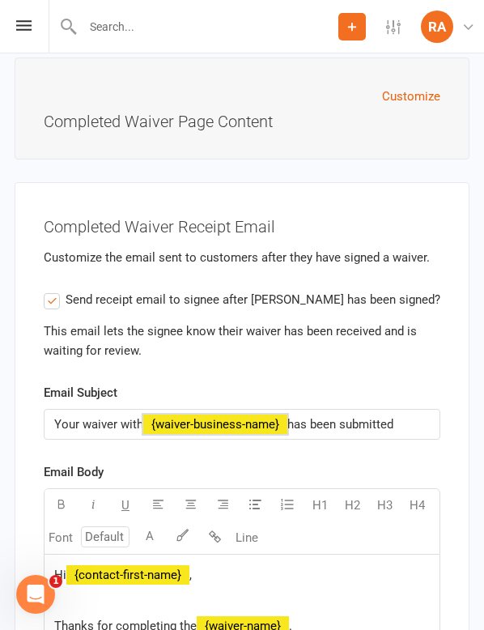
drag, startPoint x: 411, startPoint y: 420, endPoint x: -28, endPoint y: 398, distance: 439.5
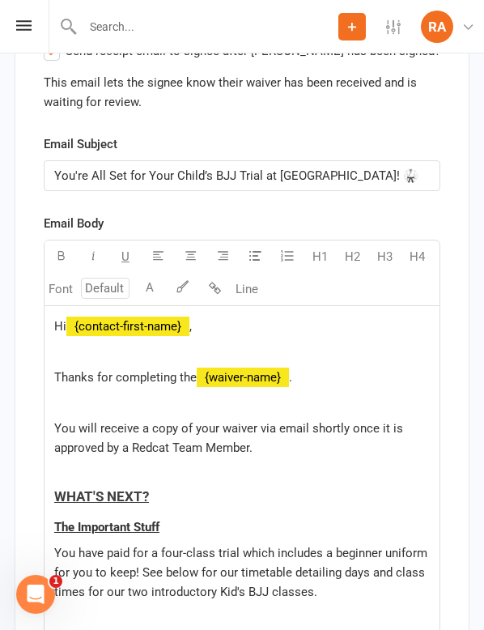
scroll to position [11229, 0]
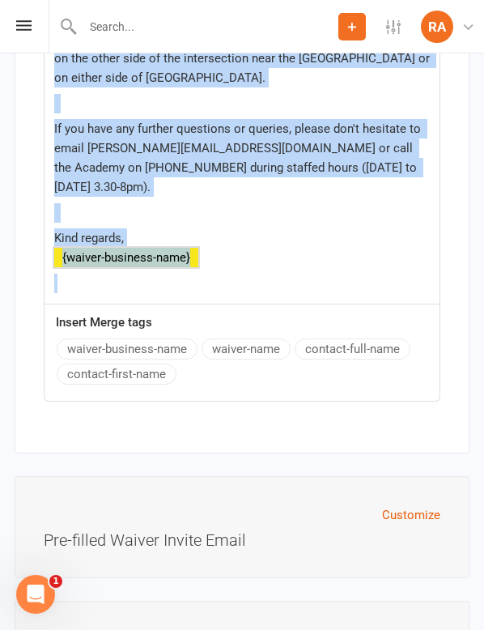
drag, startPoint x: 51, startPoint y: 400, endPoint x: 164, endPoint y: 627, distance: 253.5
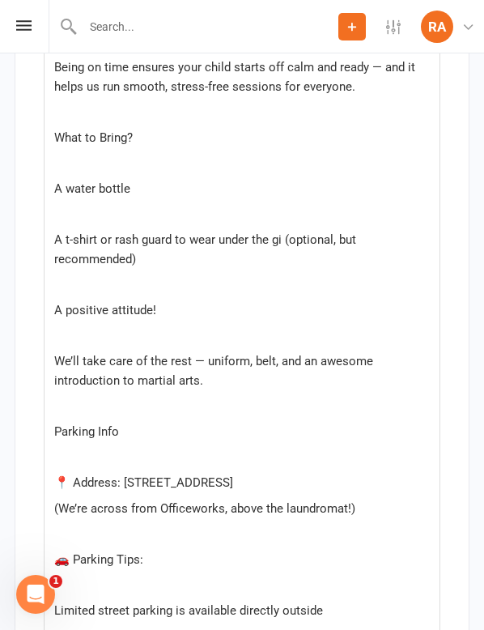
scroll to position [13154, 0]
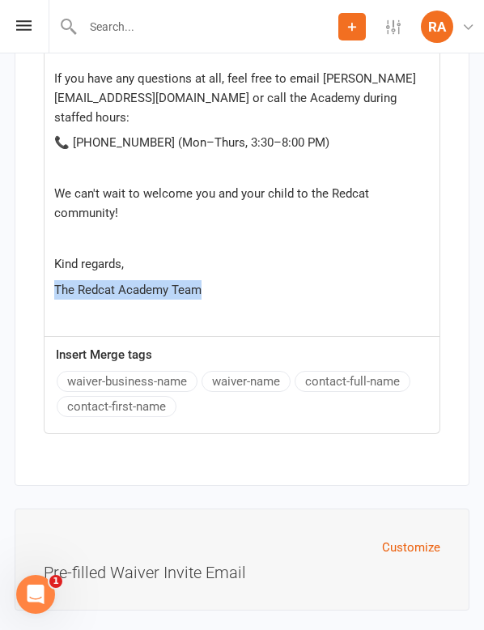
drag, startPoint x: 218, startPoint y: 256, endPoint x: 52, endPoint y: 253, distance: 166.1
click at [72, 305] on p "﻿" at bounding box center [242, 314] width 376 height 19
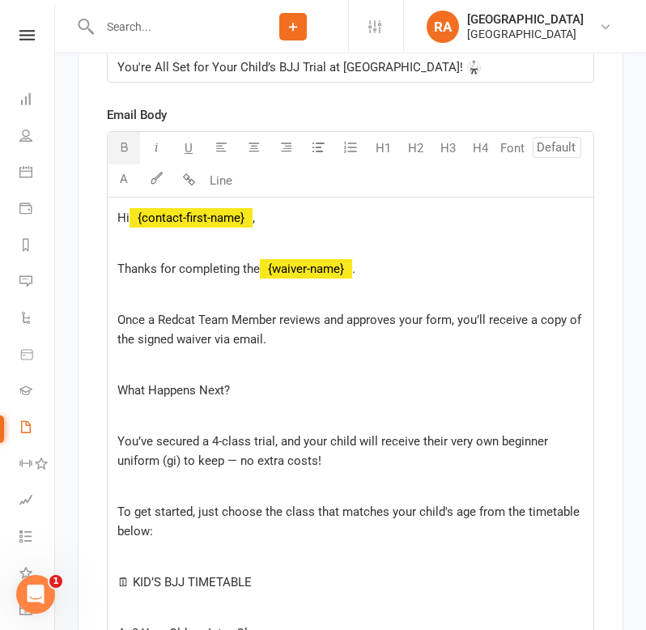
scroll to position [10249, 0]
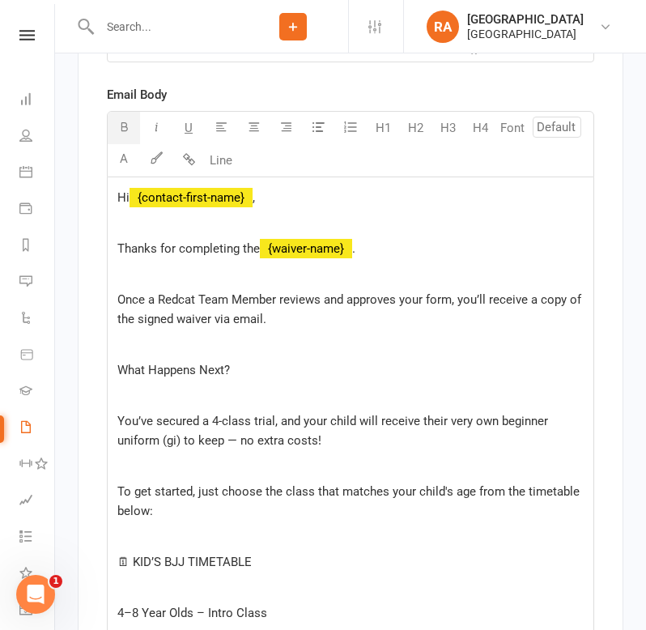
click at [207, 399] on p "﻿" at bounding box center [350, 395] width 466 height 19
drag, startPoint x: 239, startPoint y: 375, endPoint x: 107, endPoint y: 373, distance: 132.0
click at [477, 123] on button "H4" at bounding box center [480, 128] width 32 height 32
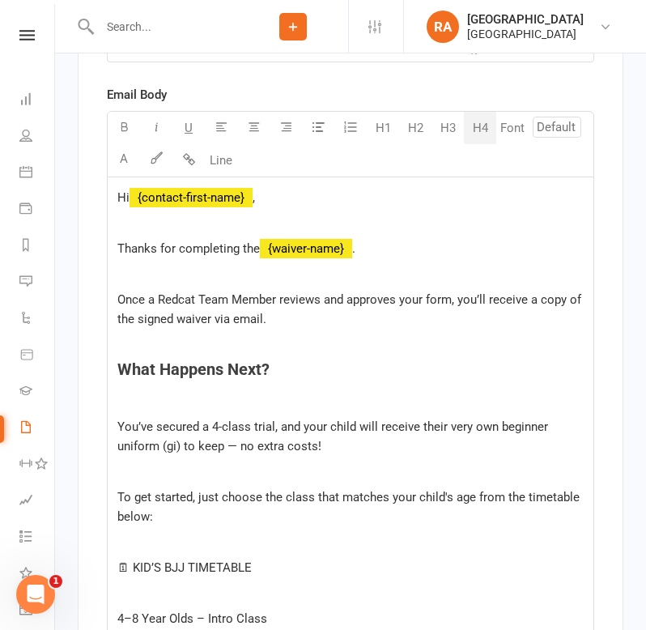
click at [178, 353] on p "﻿" at bounding box center [350, 344] width 466 height 19
click at [208, 168] on button "Line" at bounding box center [221, 160] width 32 height 32
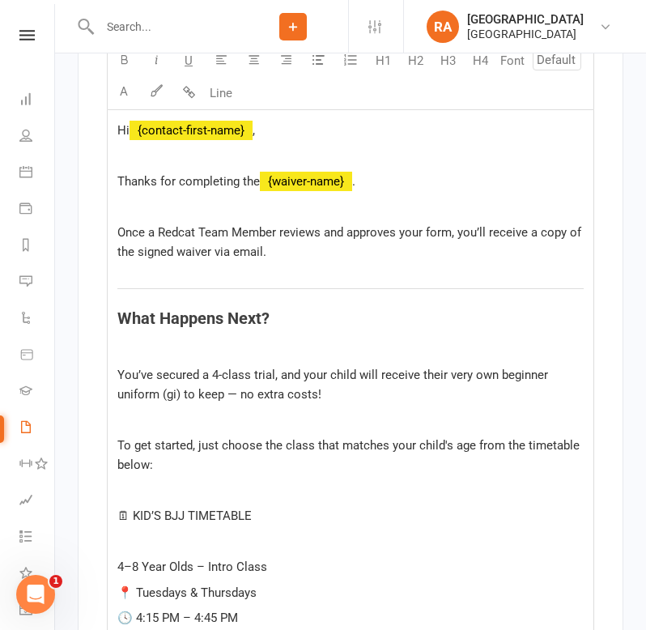
scroll to position [10325, 0]
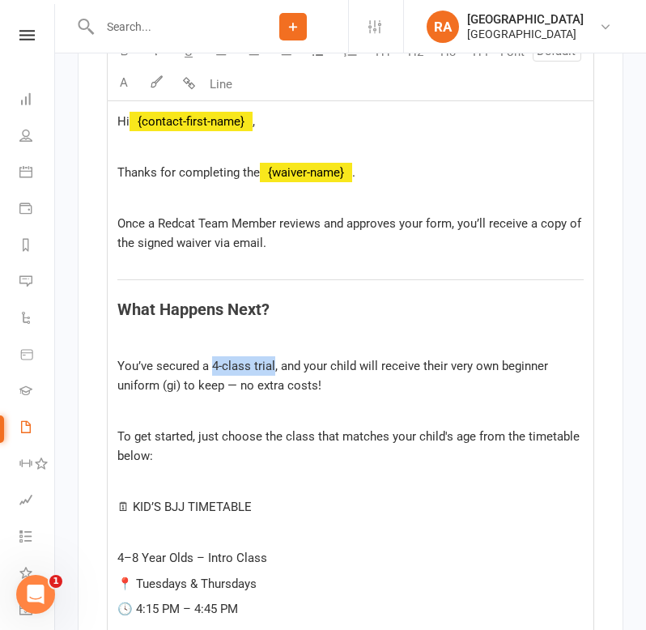
drag, startPoint x: 273, startPoint y: 370, endPoint x: 211, endPoint y: 371, distance: 62.4
click at [211, 371] on span "You’ve secured a 4-class trial, and your child will receive their very own begi…" at bounding box center [334, 376] width 434 height 34
drag, startPoint x: 180, startPoint y: 394, endPoint x: 504, endPoint y: 370, distance: 324.8
click at [504, 370] on span ", and your child will receive their very own beginner uniform (gi) to keep — no…" at bounding box center [334, 376] width 434 height 34
click at [268, 335] on p "﻿" at bounding box center [350, 340] width 466 height 19
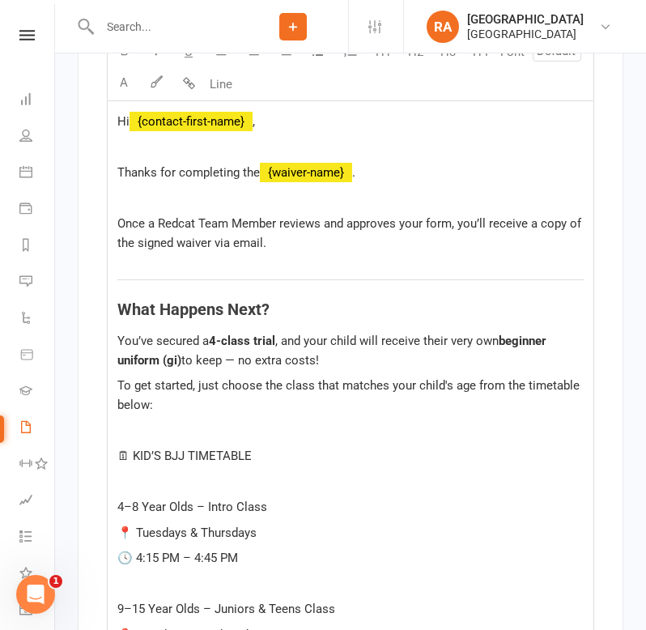
click at [172, 437] on p "﻿" at bounding box center [350, 430] width 466 height 19
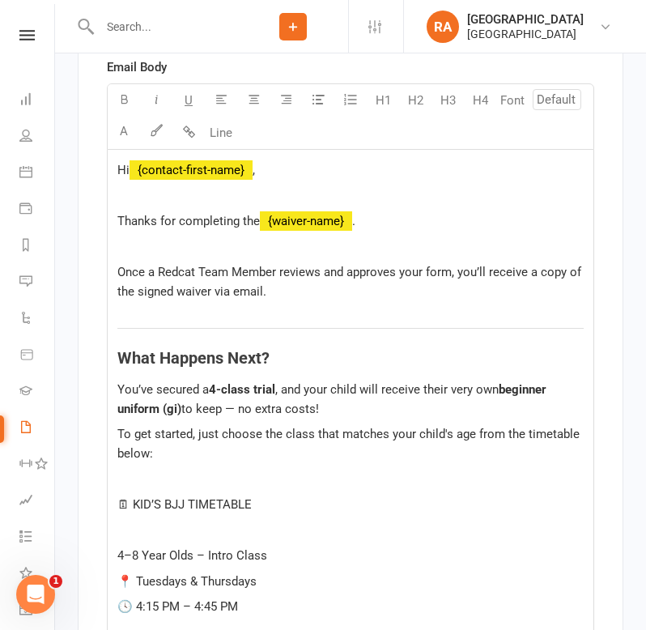
scroll to position [10274, 0]
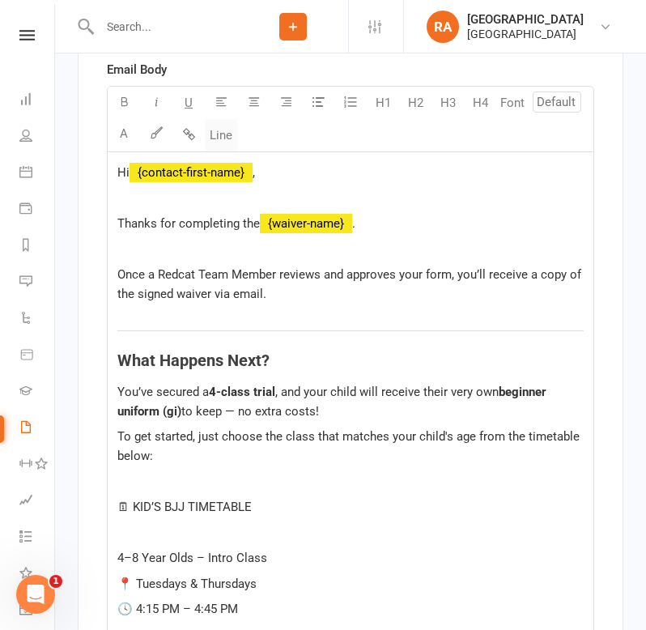
click at [220, 139] on button "Line" at bounding box center [221, 135] width 32 height 32
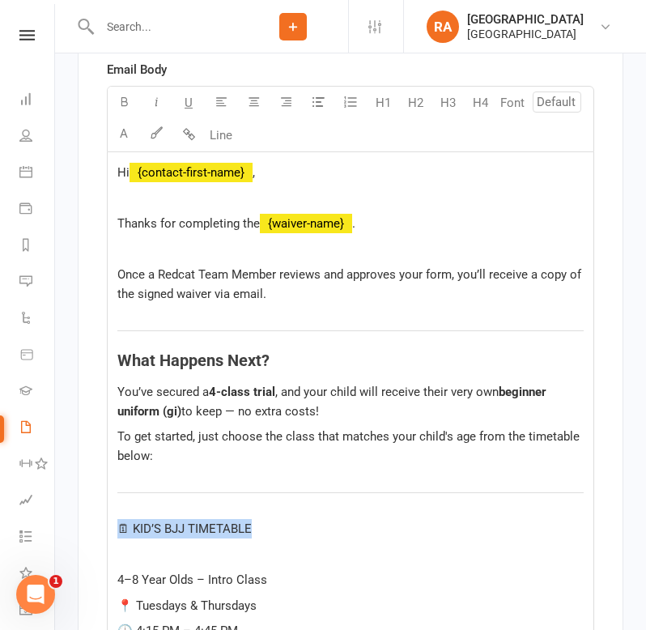
drag, startPoint x: 261, startPoint y: 534, endPoint x: 106, endPoint y: 534, distance: 154.7
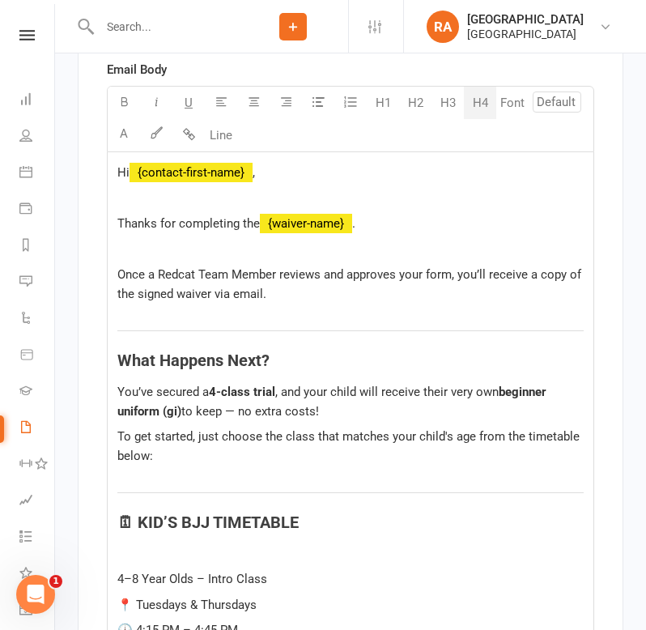
click at [478, 102] on button "H4" at bounding box center [480, 103] width 32 height 32
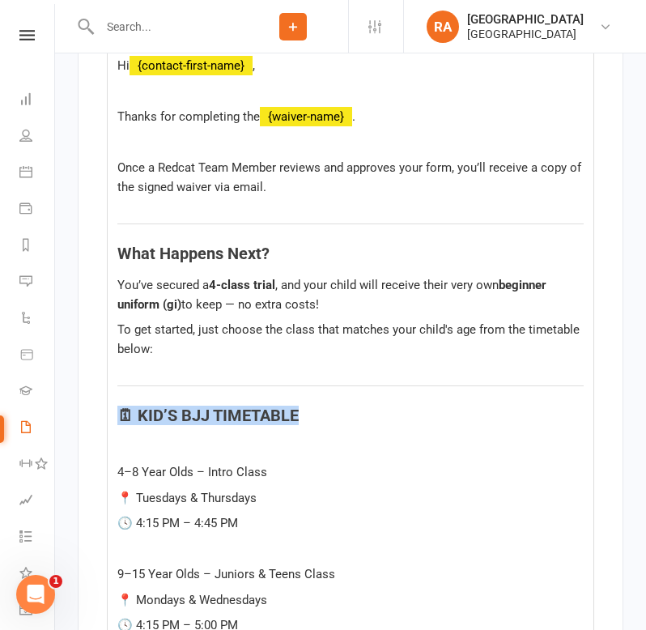
scroll to position [10384, 0]
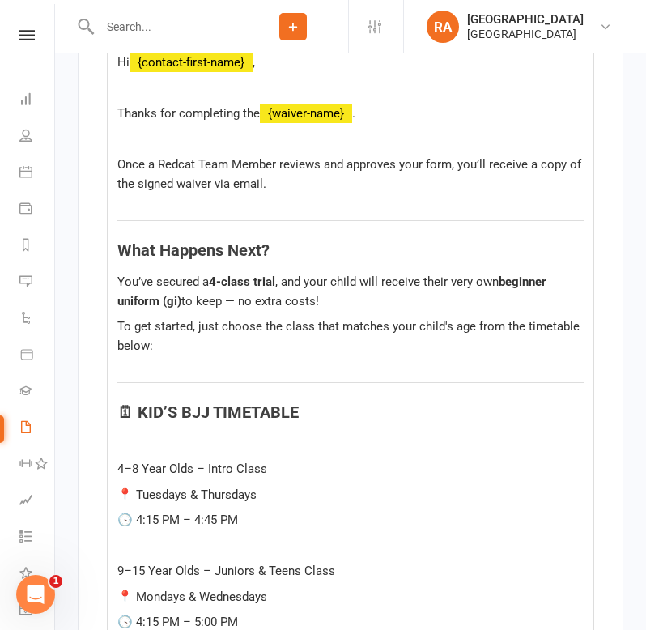
click at [178, 451] on p "﻿" at bounding box center [350, 443] width 466 height 19
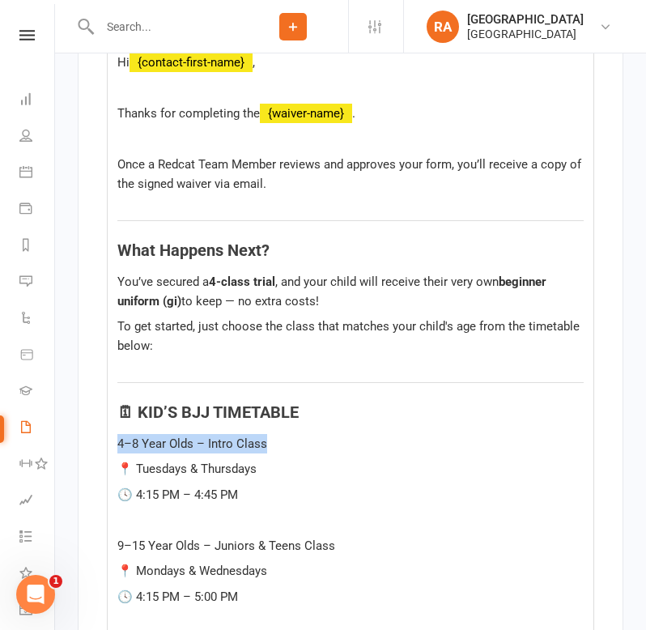
drag, startPoint x: 276, startPoint y: 450, endPoint x: 113, endPoint y: 450, distance: 162.8
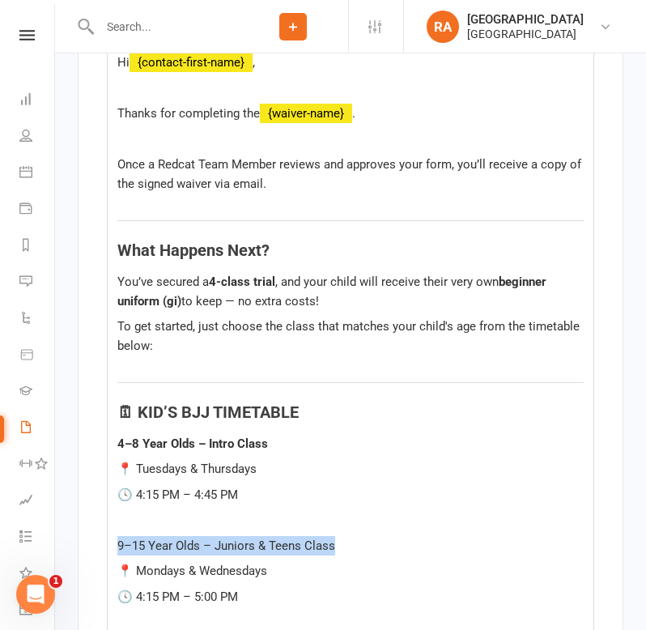
drag, startPoint x: 342, startPoint y: 547, endPoint x: 113, endPoint y: 549, distance: 229.2
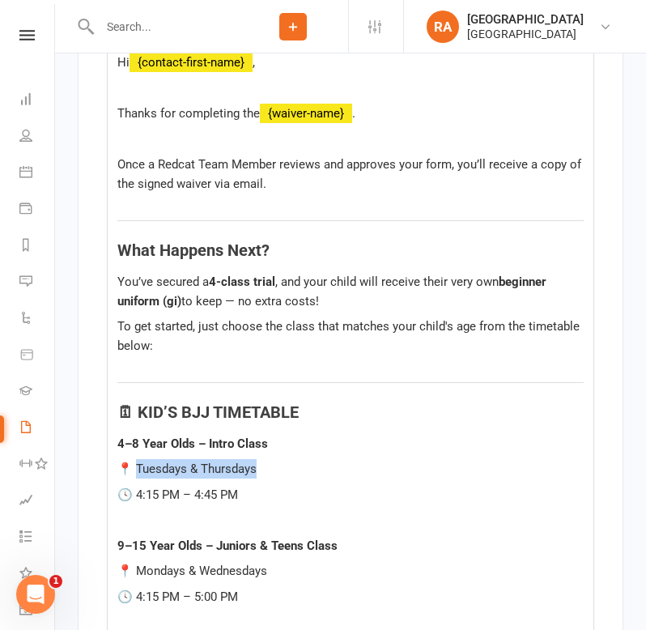
drag, startPoint x: 262, startPoint y: 476, endPoint x: 134, endPoint y: 476, distance: 127.2
click at [134, 476] on p "📍 Tuesdays & Thursdays" at bounding box center [350, 468] width 466 height 19
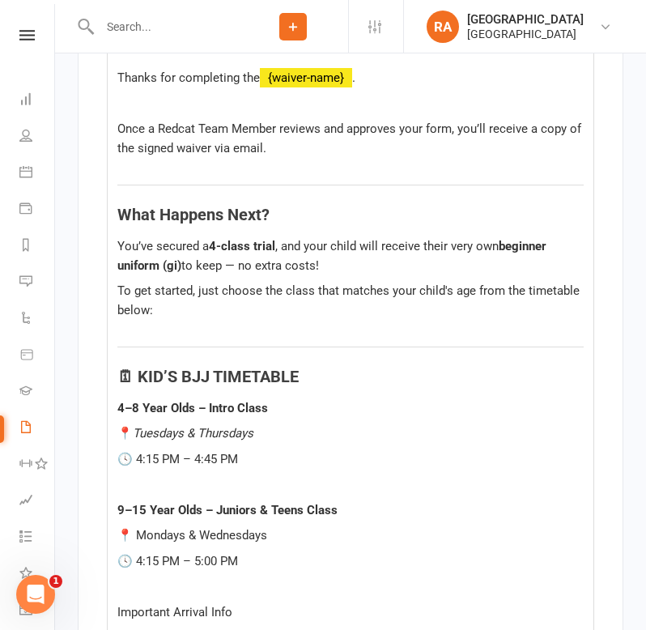
scroll to position [10421, 0]
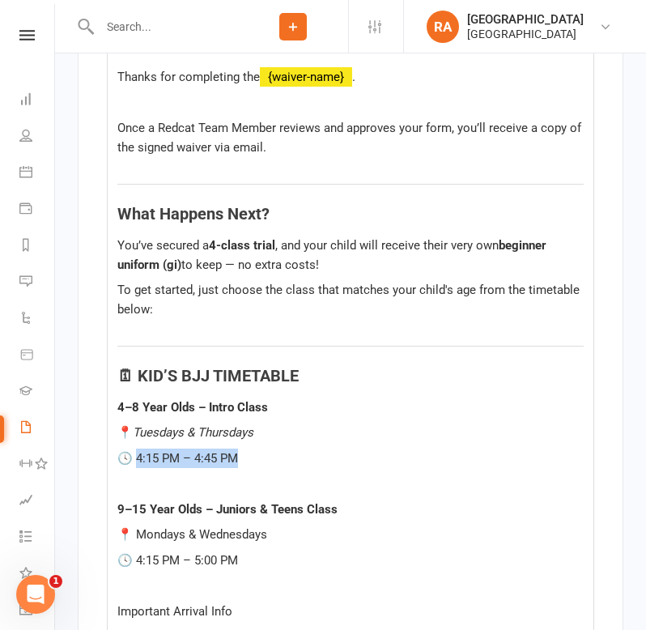
drag, startPoint x: 247, startPoint y: 461, endPoint x: 133, endPoint y: 466, distance: 114.3
click at [133, 466] on p "🕓 4:15 PM – 4:45 PM" at bounding box center [350, 458] width 466 height 19
click at [160, 489] on p "﻿" at bounding box center [350, 483] width 466 height 19
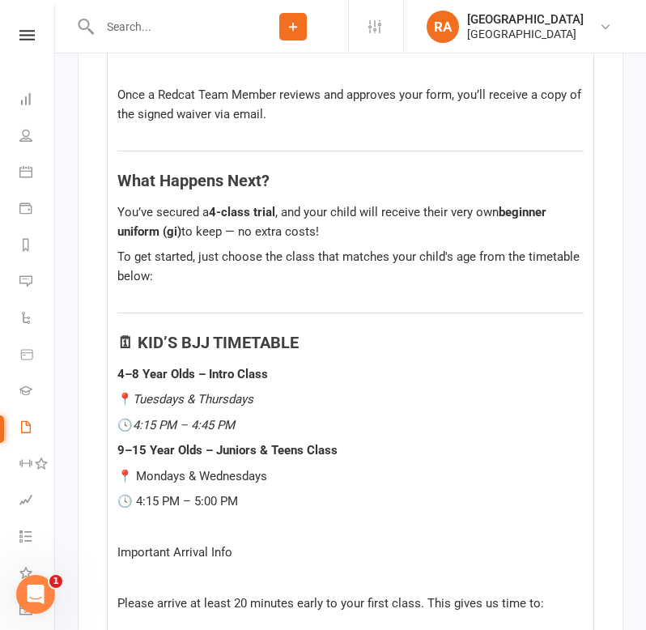
scroll to position [10464, 0]
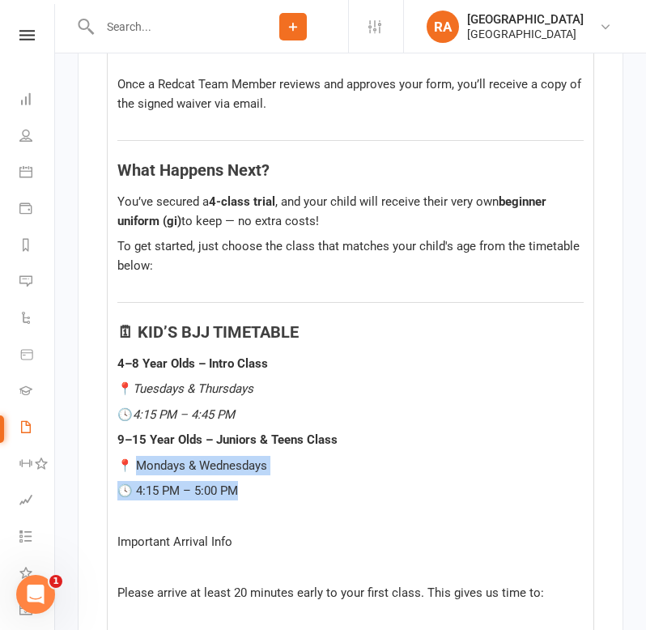
drag, startPoint x: 246, startPoint y: 501, endPoint x: 136, endPoint y: 470, distance: 114.4
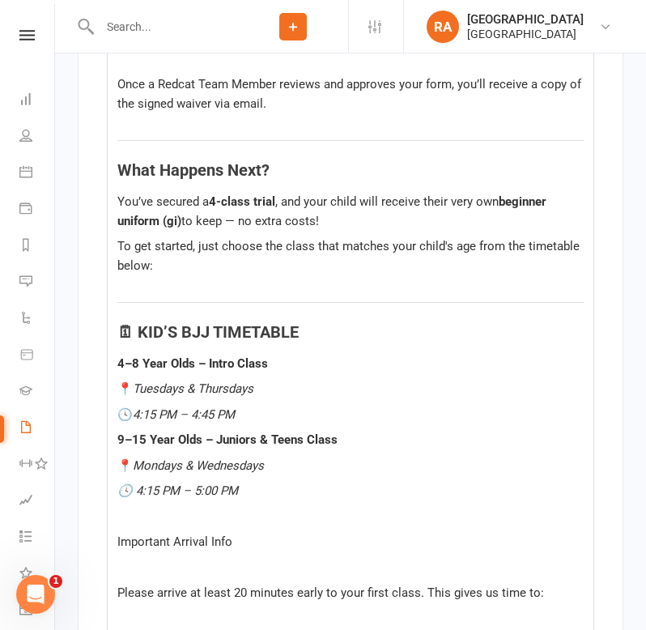
click at [134, 522] on p "﻿" at bounding box center [350, 516] width 466 height 19
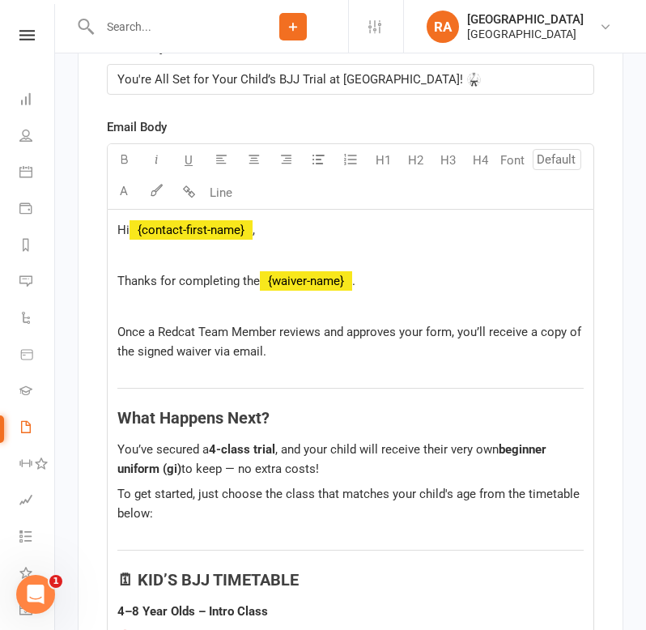
scroll to position [10202, 0]
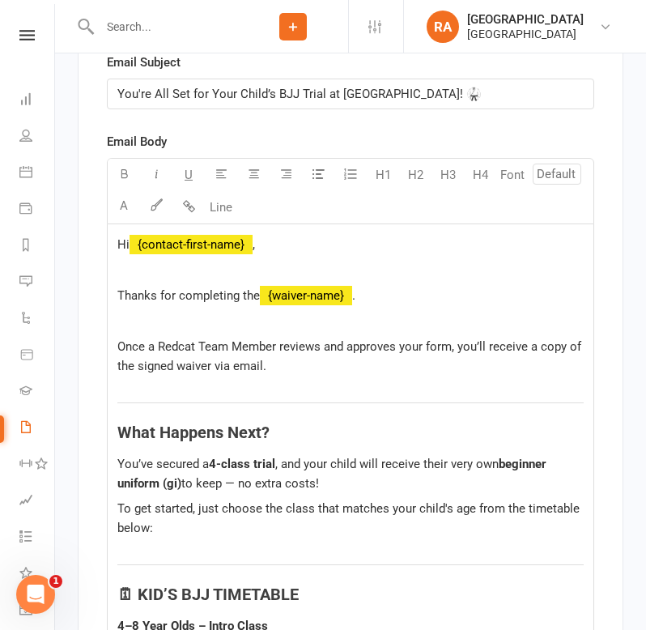
click at [224, 273] on p at bounding box center [350, 270] width 466 height 19
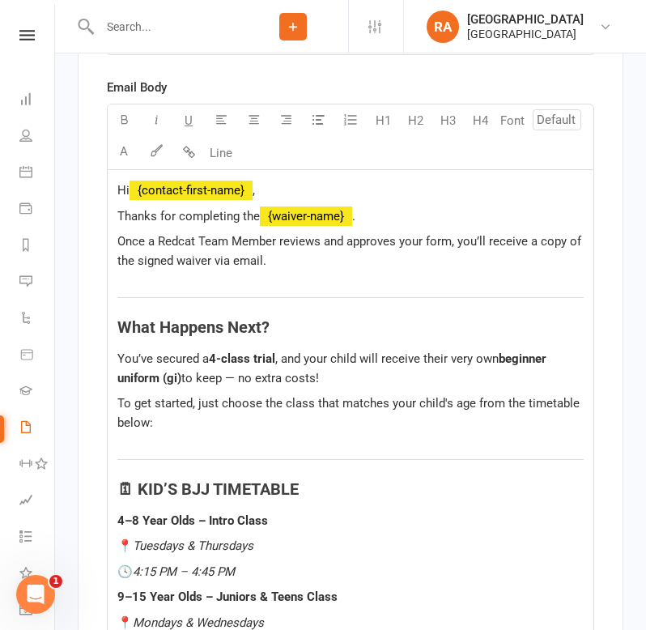
scroll to position [10259, 0]
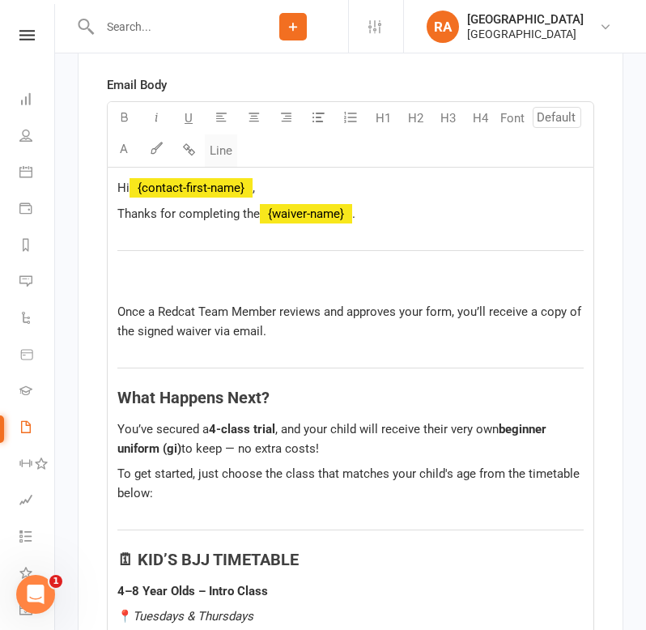
click at [228, 152] on button "Line" at bounding box center [221, 150] width 32 height 32
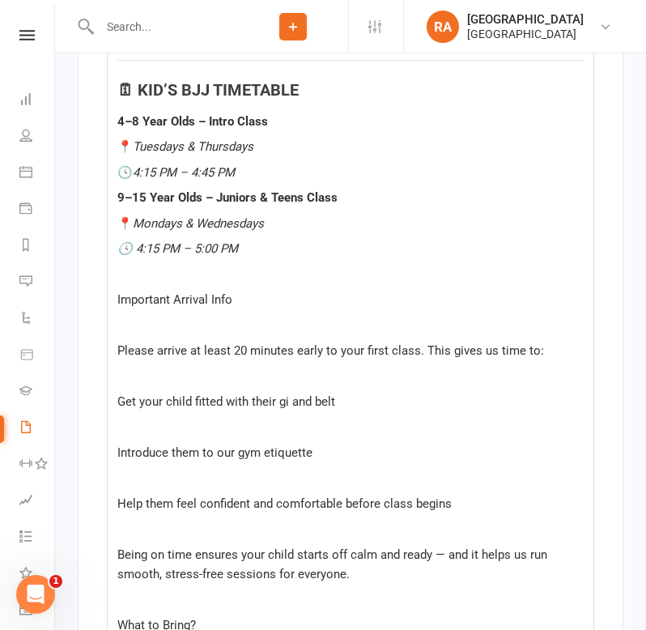
scroll to position [10673, 0]
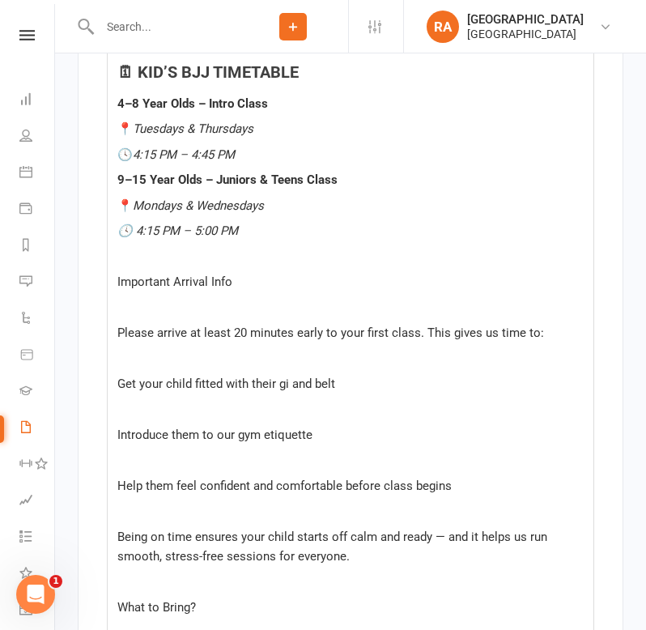
click at [187, 270] on div "Hi ﻿ {contact-first-name} , Thanks for completing the ﻿ {waiver-name} . Once a …" at bounding box center [351, 631] width 486 height 1757
click at [129, 249] on p "﻿" at bounding box center [350, 256] width 466 height 19
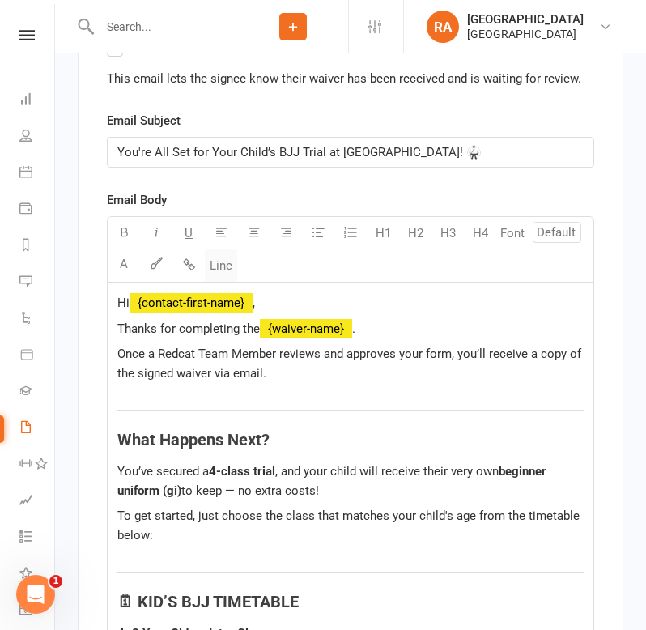
scroll to position [10690, 0]
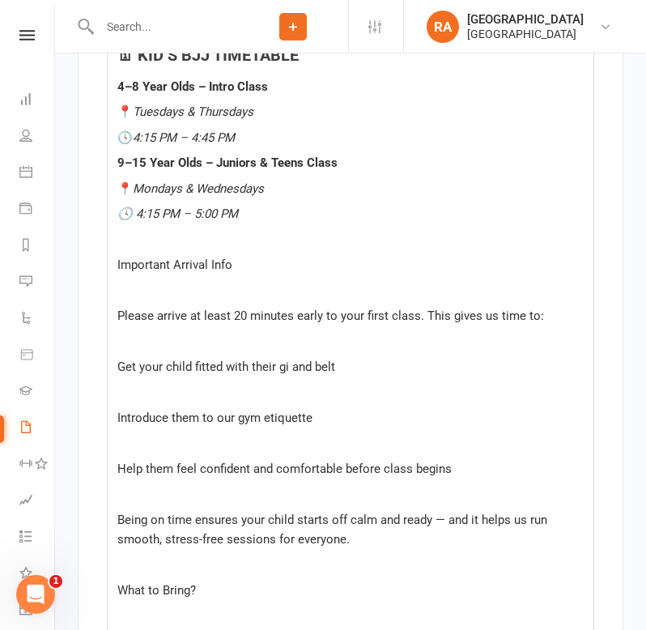
click at [214, 267] on div "Highlight colour U H1 H2 H3 H4 Font A Line Hi ﻿ {contact-first-name} , Thanks f…" at bounding box center [351, 582] width 488 height 1824
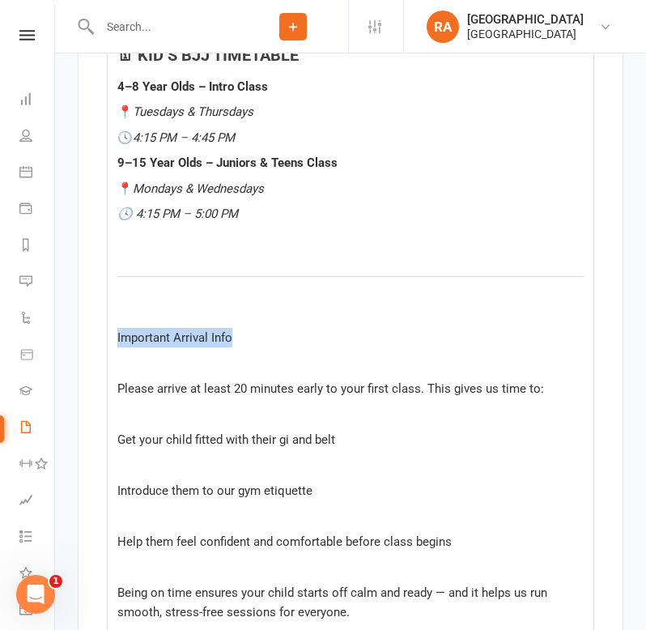
drag, startPoint x: 245, startPoint y: 341, endPoint x: 104, endPoint y: 341, distance: 141.7
click at [104, 341] on div "Completed Waiver Receipt Email Customize the email sent to customers after they…" at bounding box center [351, 547] width 546 height 2333
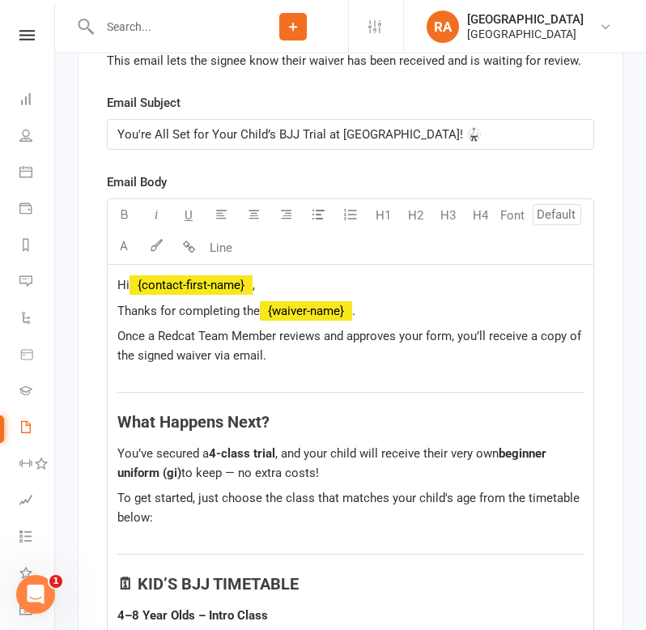
scroll to position [10149, 0]
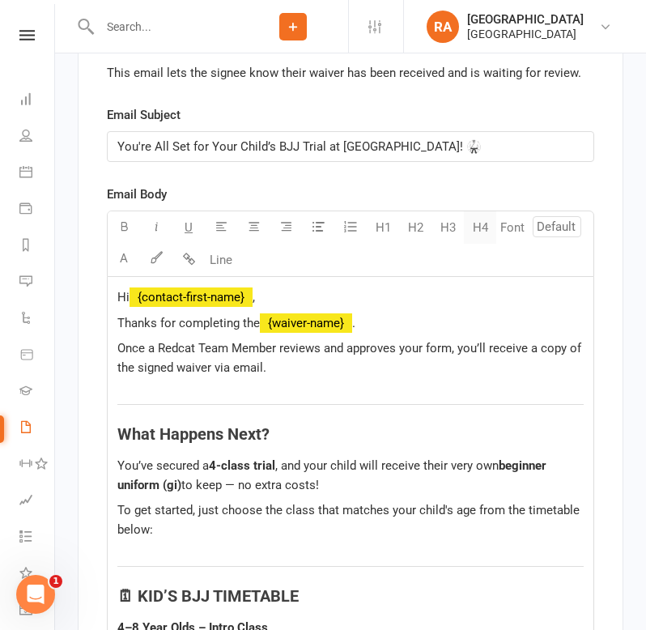
click at [474, 234] on button "H4" at bounding box center [480, 227] width 32 height 32
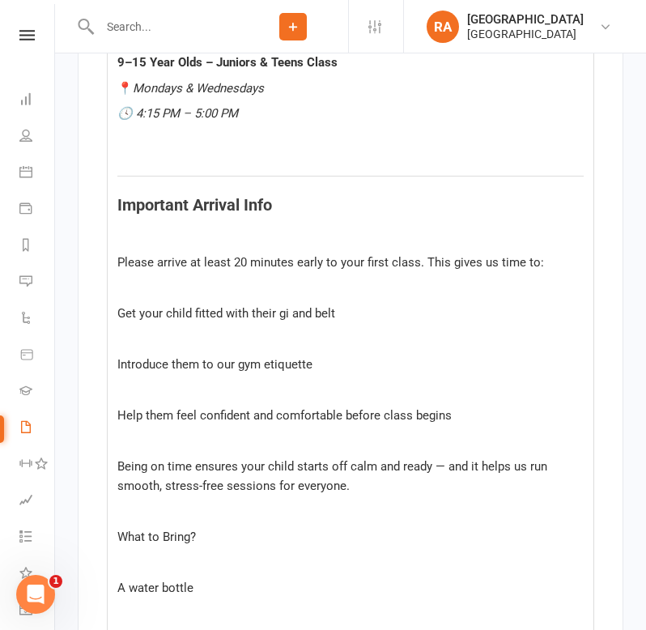
scroll to position [10789, 0]
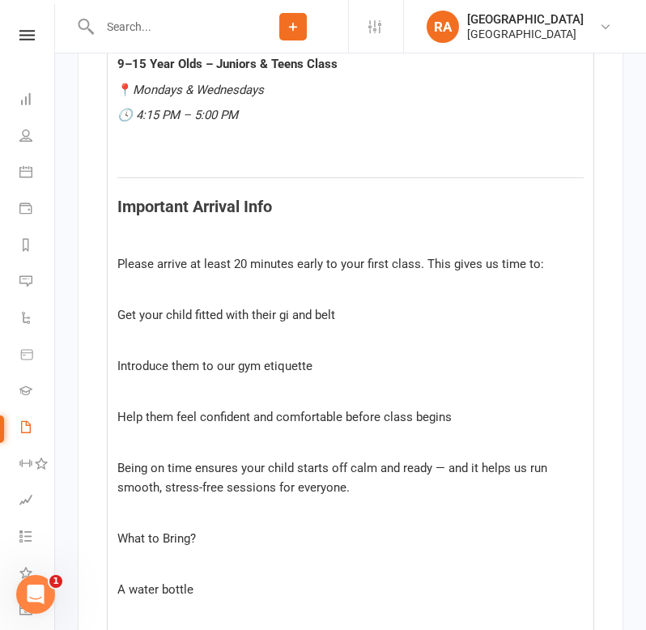
click at [198, 153] on div "Hi ﻿ {contact-first-name} , Thanks for completing the ﻿ {waiver-name} . Once a …" at bounding box center [351, 538] width 486 height 1803
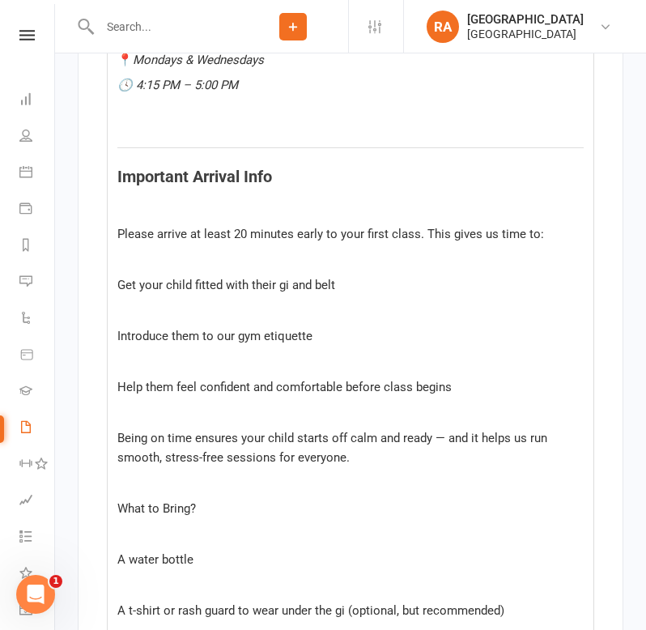
scroll to position [10822, 0]
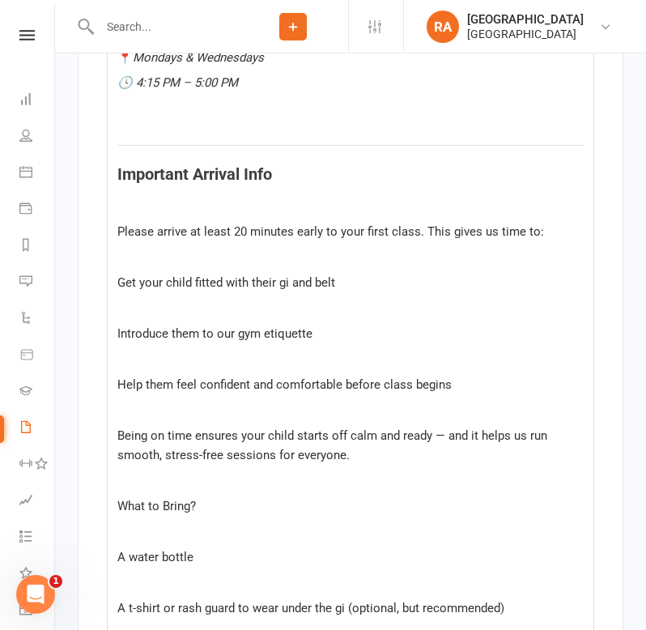
click at [146, 113] on p "﻿" at bounding box center [350, 108] width 466 height 19
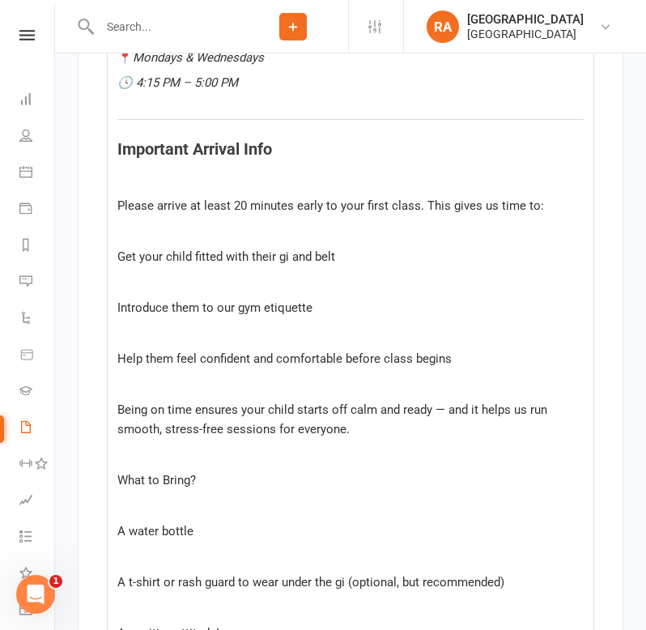
click at [158, 188] on p "﻿" at bounding box center [350, 180] width 466 height 19
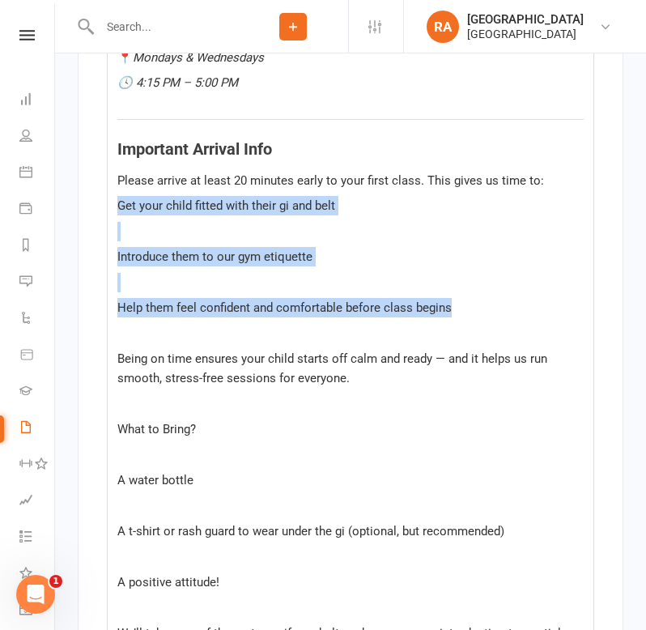
drag, startPoint x: 460, startPoint y: 315, endPoint x: 113, endPoint y: 194, distance: 368.1
click at [113, 194] on div "Hi ﻿ {contact-first-name} , Thanks for completing the ﻿ {waiver-name} . Once a …" at bounding box center [351, 468] width 486 height 1727
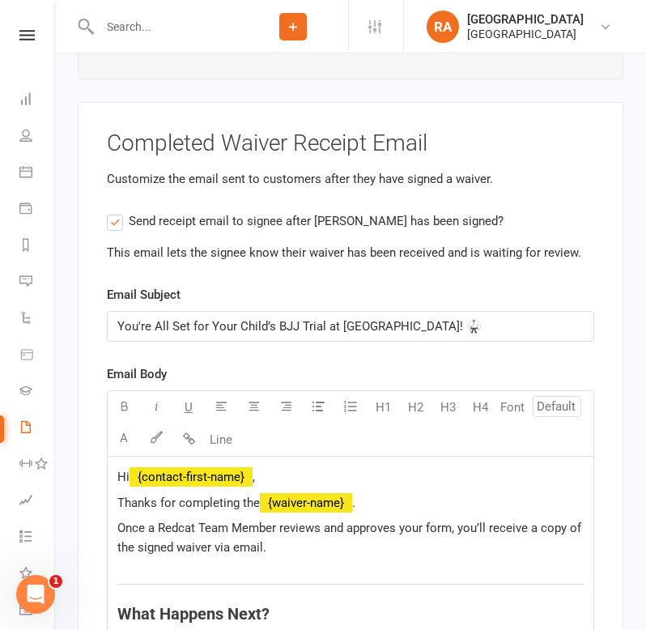
scroll to position [9891, 0]
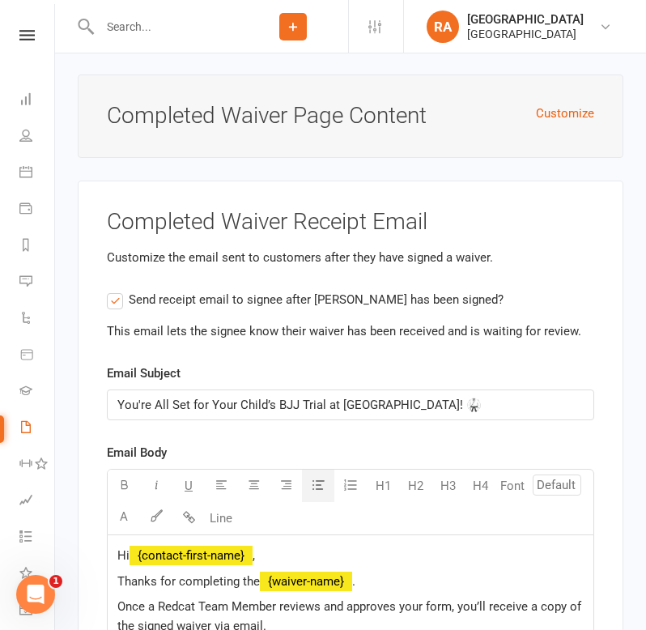
click at [319, 495] on button "button" at bounding box center [318, 486] width 32 height 32
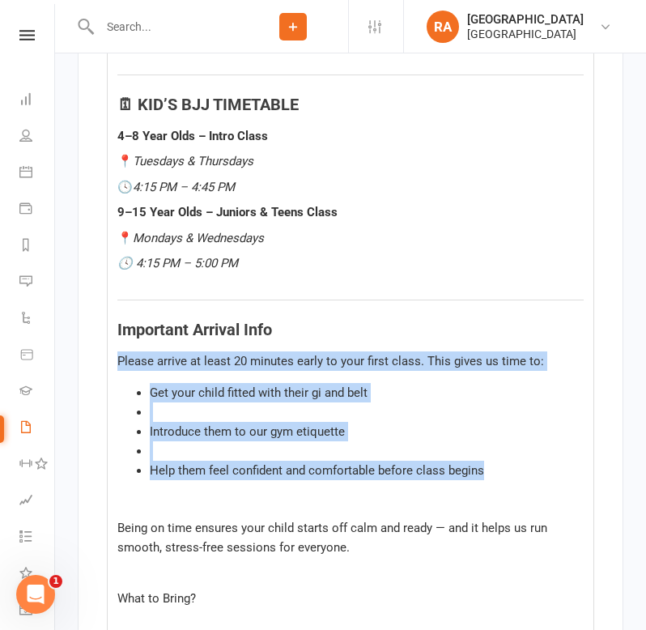
scroll to position [10646, 0]
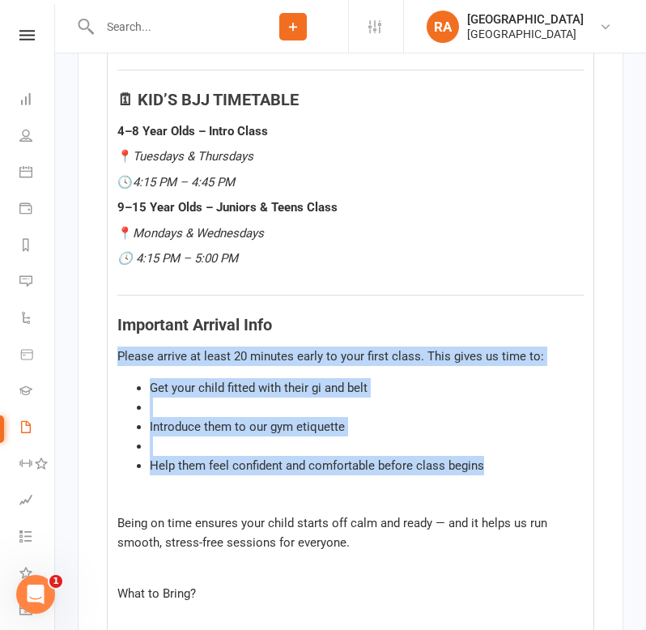
click at [199, 412] on li "﻿" at bounding box center [367, 407] width 434 height 19
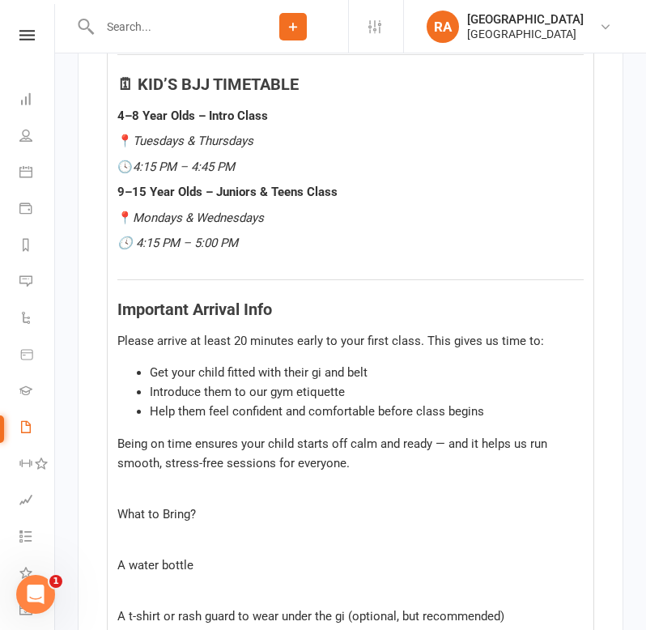
scroll to position [10665, 0]
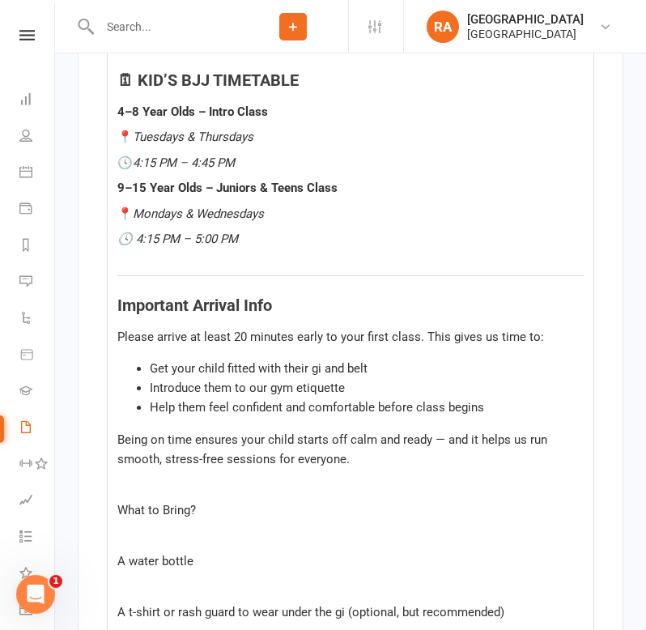
click at [163, 483] on p "﻿" at bounding box center [350, 484] width 466 height 19
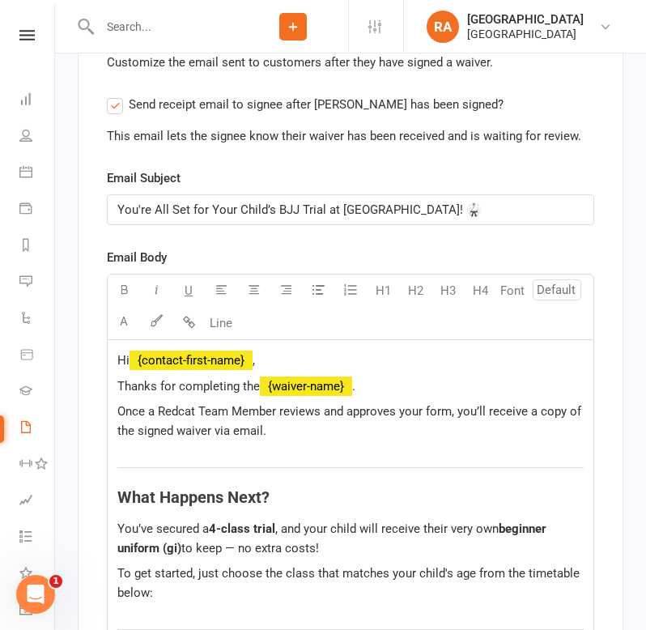
scroll to position [10085, 0]
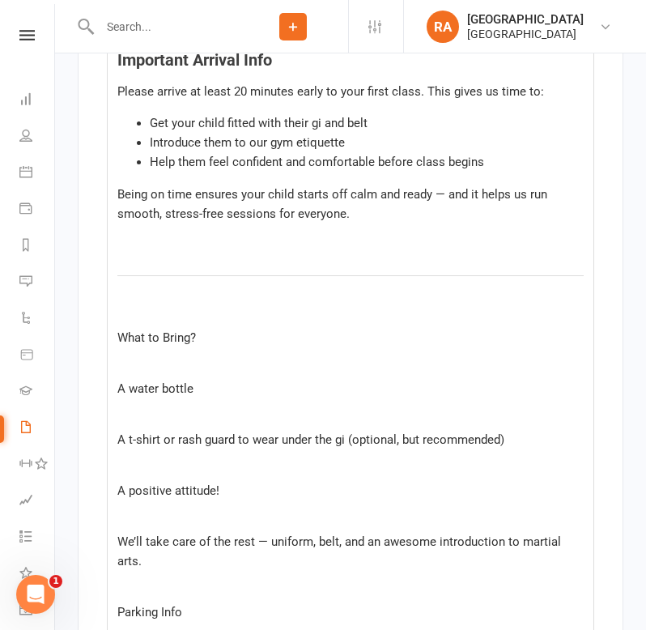
click at [228, 324] on div "Font U H1 H2 H3 H4 Font A Line Hi ﻿ {contact-first-name} , Thanks for completin…" at bounding box center [351, 344] width 488 height 1791
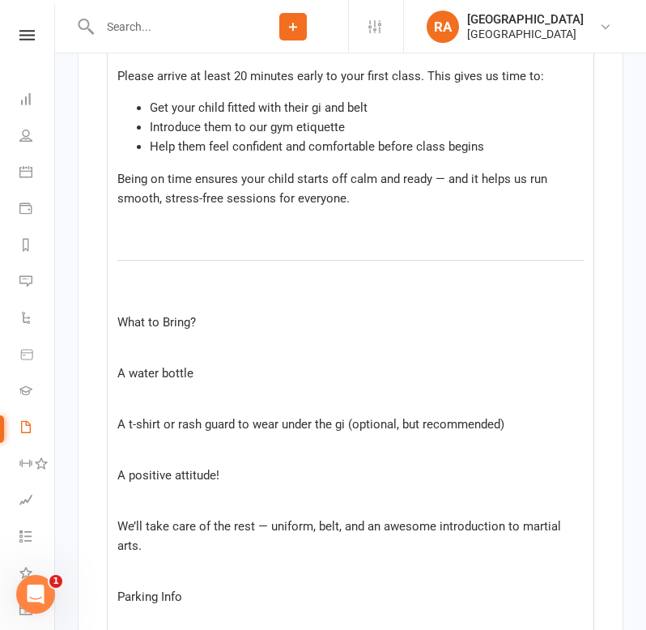
scroll to position [10927, 0]
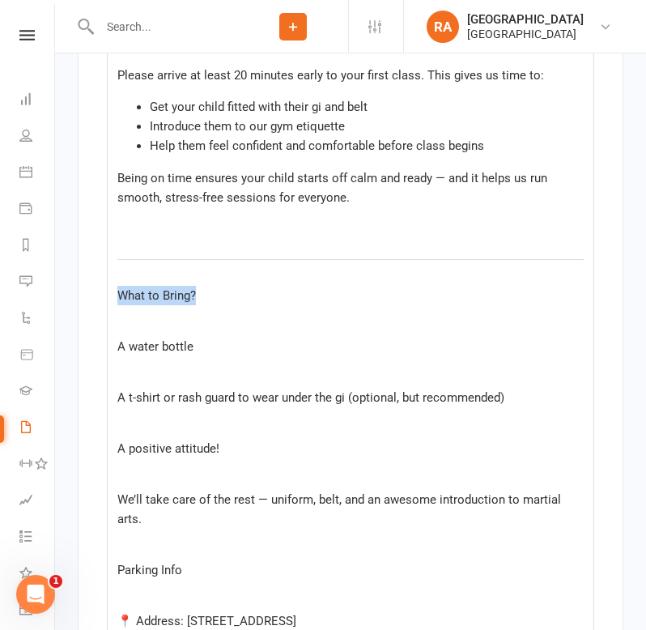
drag, startPoint x: 224, startPoint y: 295, endPoint x: 113, endPoint y: 295, distance: 111.0
click at [113, 295] on div "Hi ﻿ {contact-first-name} , Thanks for completing the ﻿ {waiver-name} . Once a …" at bounding box center [351, 348] width 486 height 1698
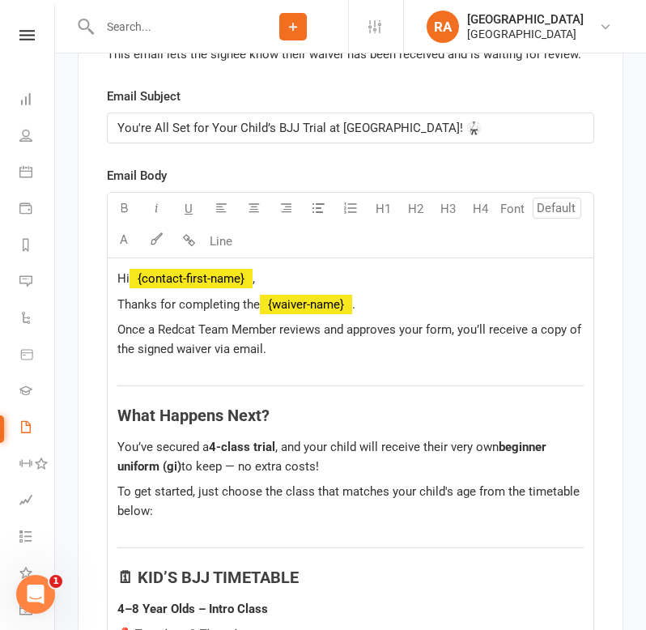
scroll to position [10139, 0]
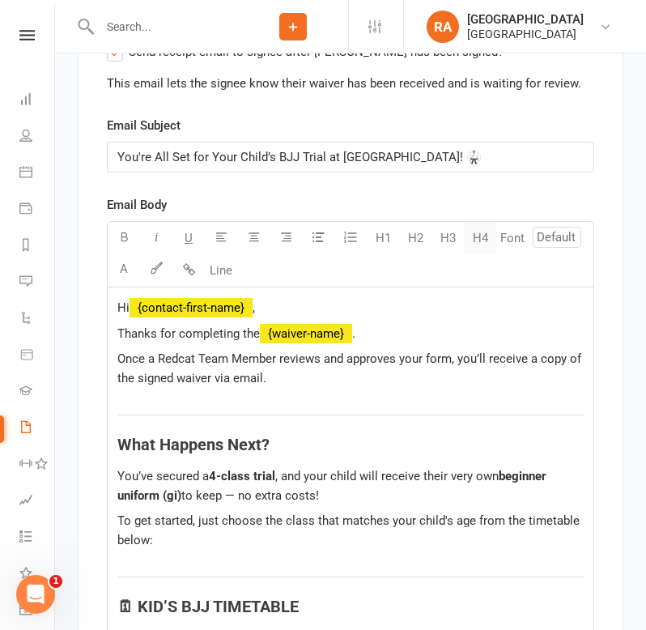
click at [479, 241] on button "H4" at bounding box center [480, 238] width 32 height 32
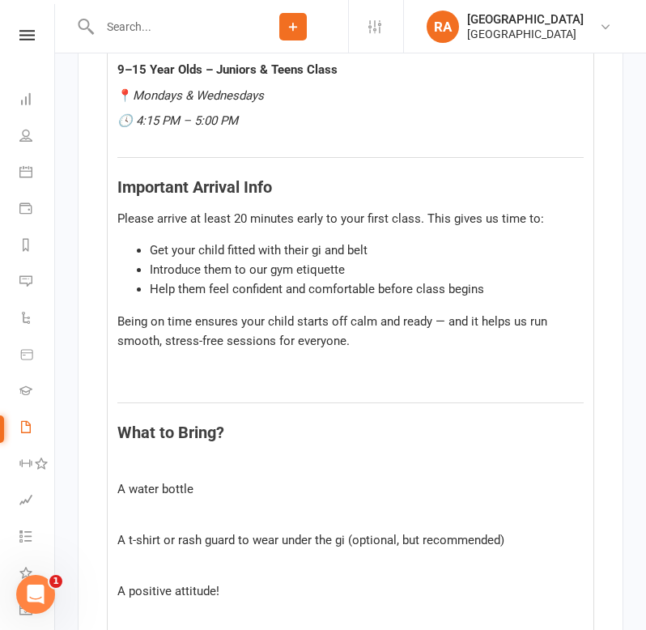
scroll to position [10813, 0]
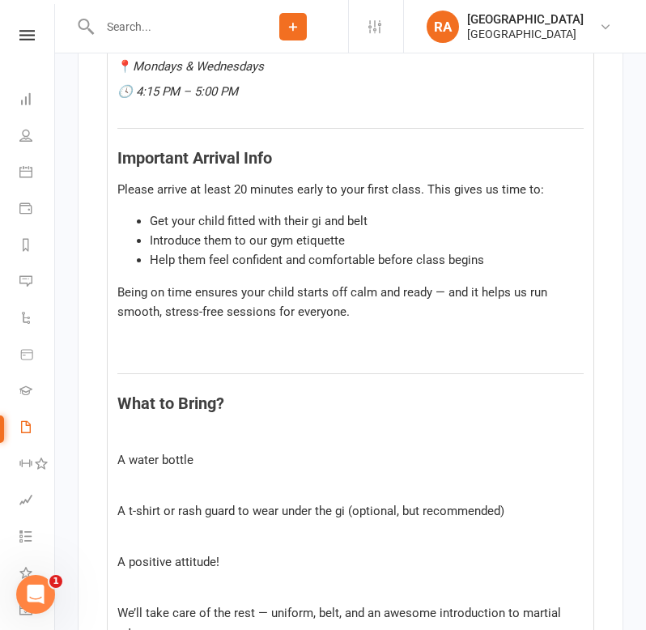
click at [173, 453] on div "Hi ﻿ {contact-first-name} , Thanks for completing the ﻿ {waiver-name} . Once a …" at bounding box center [351, 462] width 486 height 1697
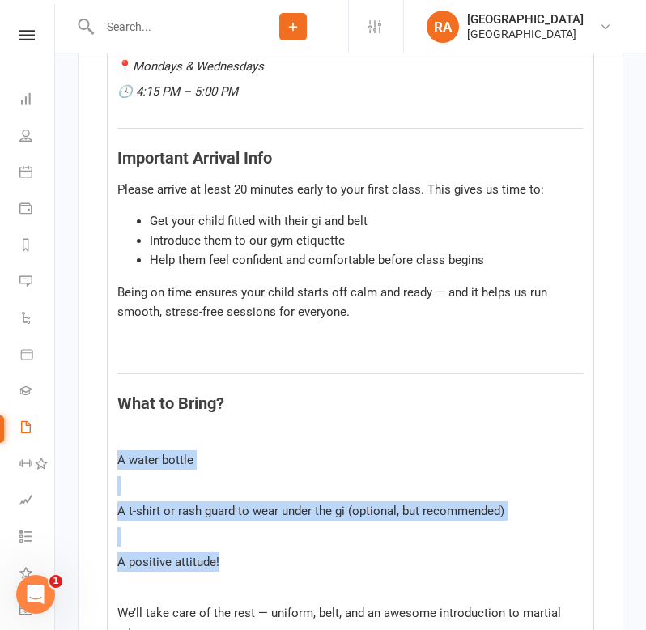
drag, startPoint x: 228, startPoint y: 572, endPoint x: 113, endPoint y: 462, distance: 159.2
click at [113, 462] on div "Hi ﻿ {contact-first-name} , Thanks for completing the ﻿ {waiver-name} . Once a …" at bounding box center [351, 462] width 486 height 1697
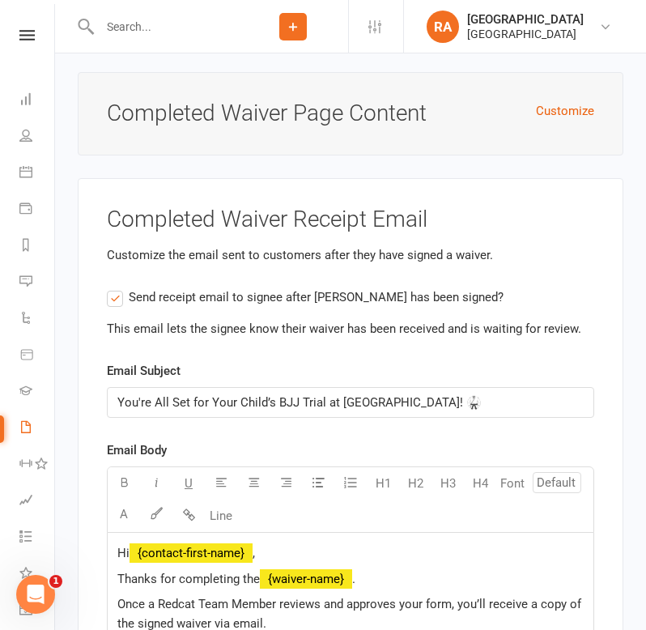
scroll to position [9892, 0]
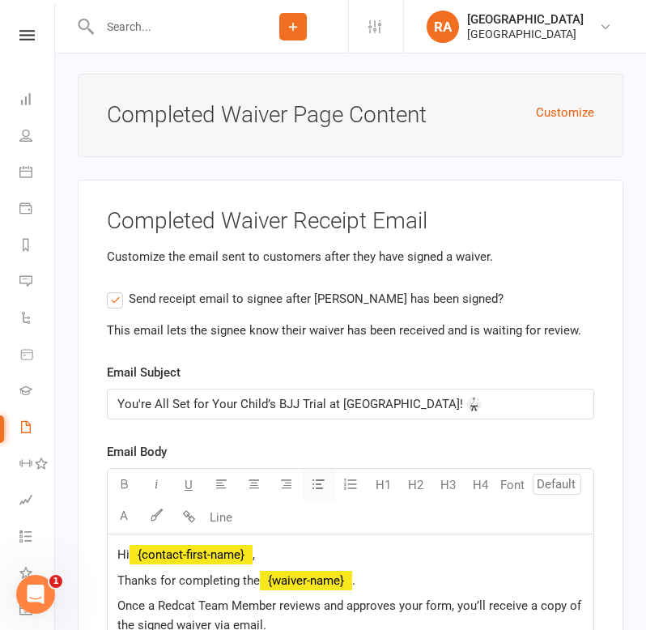
click at [313, 494] on button "button" at bounding box center [318, 485] width 32 height 32
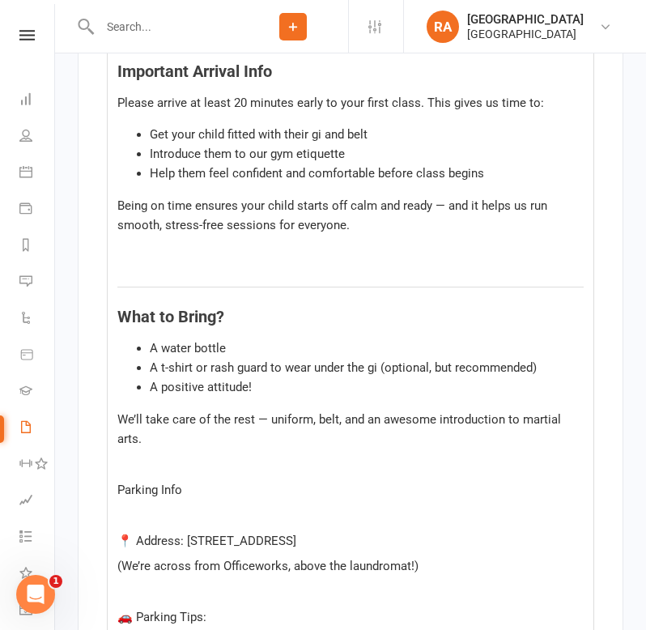
scroll to position [10877, 0]
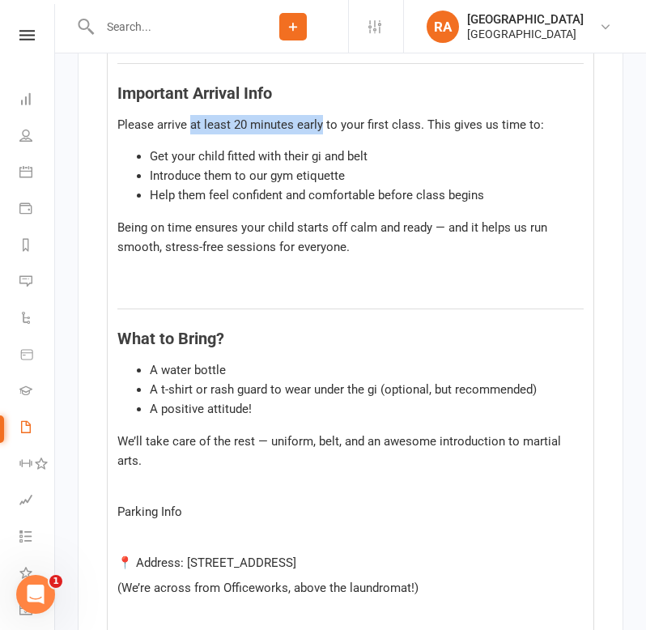
drag, startPoint x: 321, startPoint y: 129, endPoint x: 191, endPoint y: 130, distance: 129.6
click at [191, 130] on span "Please arrive at least 20 minutes early to your first class. This gives us time…" at bounding box center [330, 124] width 427 height 15
click at [202, 286] on div "Hi ﻿ {contact-first-name} , Thanks for completing the ﻿ {waiver-name} . Once a …" at bounding box center [351, 344] width 486 height 1590
click at [179, 272] on p "﻿" at bounding box center [350, 271] width 466 height 19
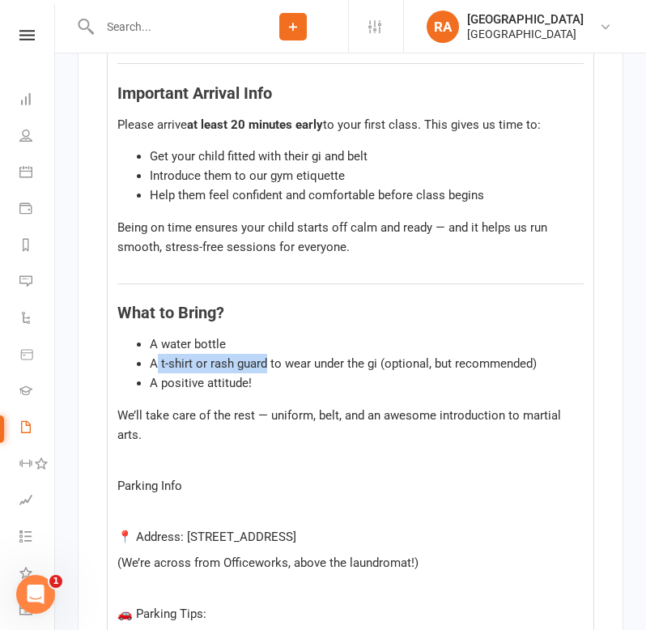
drag, startPoint x: 266, startPoint y: 368, endPoint x: 158, endPoint y: 373, distance: 107.8
click at [158, 371] on span "A t-shirt or rash guard to wear under the gi (optional, but recommended)" at bounding box center [343, 363] width 387 height 15
drag, startPoint x: 228, startPoint y: 350, endPoint x: 162, endPoint y: 354, distance: 65.7
click at [162, 354] on li "A water bottle" at bounding box center [367, 343] width 434 height 19
drag, startPoint x: 247, startPoint y: 387, endPoint x: 208, endPoint y: 388, distance: 38.9
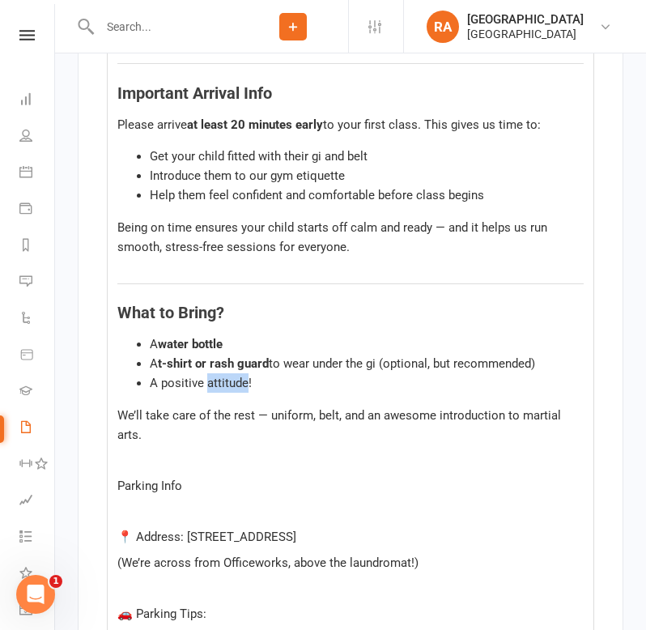
click at [208, 388] on span "A positive attitude!" at bounding box center [201, 383] width 102 height 15
drag, startPoint x: 258, startPoint y: 390, endPoint x: 162, endPoint y: 392, distance: 95.6
click at [162, 392] on li "A positive attitude!" at bounding box center [367, 382] width 434 height 19
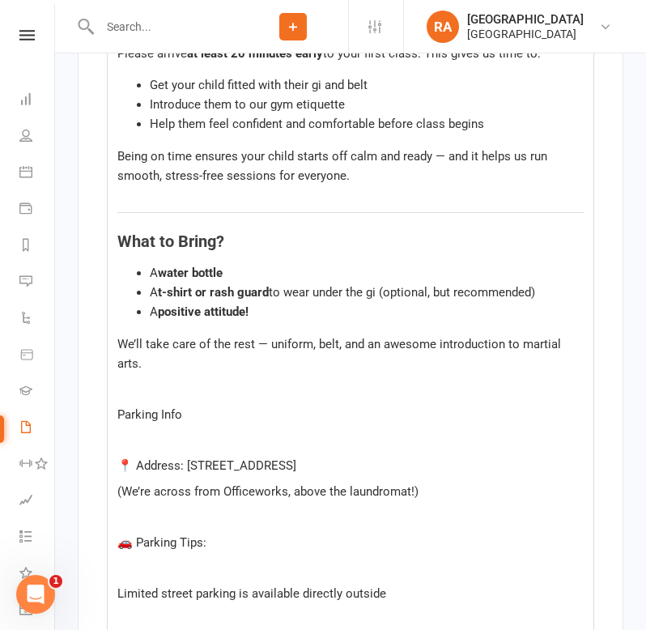
scroll to position [10952, 0]
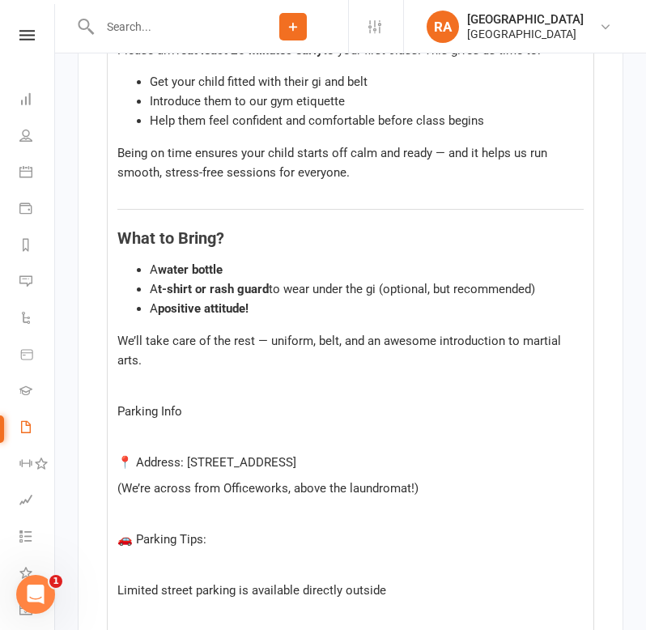
click at [155, 388] on p "﻿" at bounding box center [350, 386] width 466 height 19
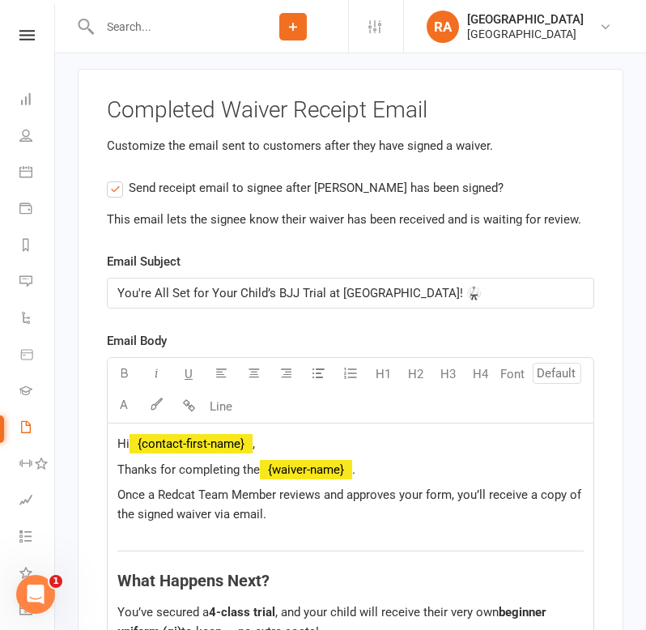
scroll to position [9989, 0]
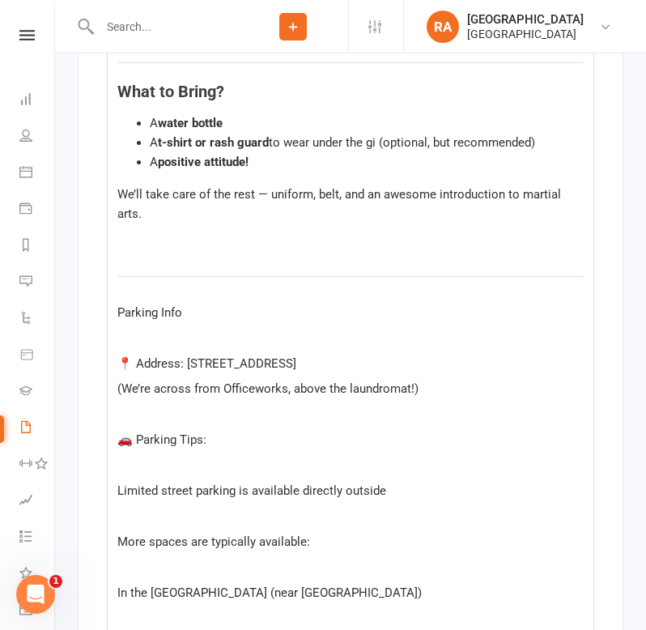
click at [163, 343] on p "﻿" at bounding box center [350, 337] width 466 height 19
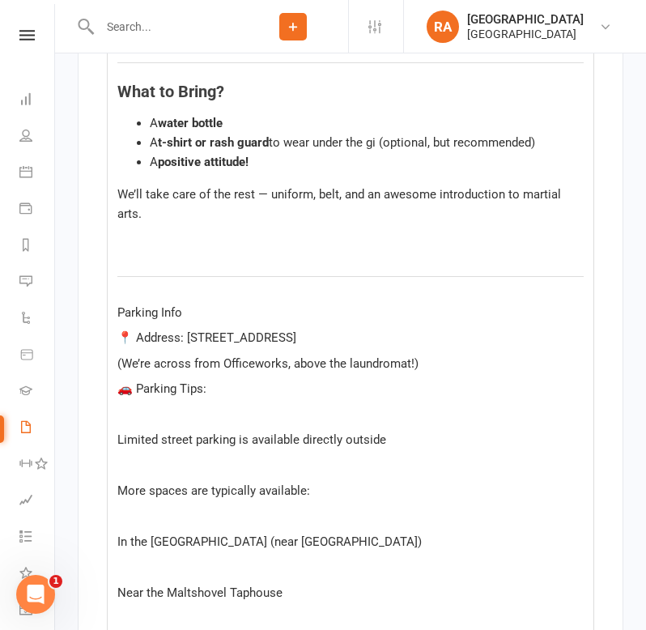
click at [168, 418] on p "﻿" at bounding box center [350, 414] width 466 height 19
click at [429, 360] on p "(We’re across from Officeworks, above the laundromat!)" at bounding box center [350, 363] width 466 height 19
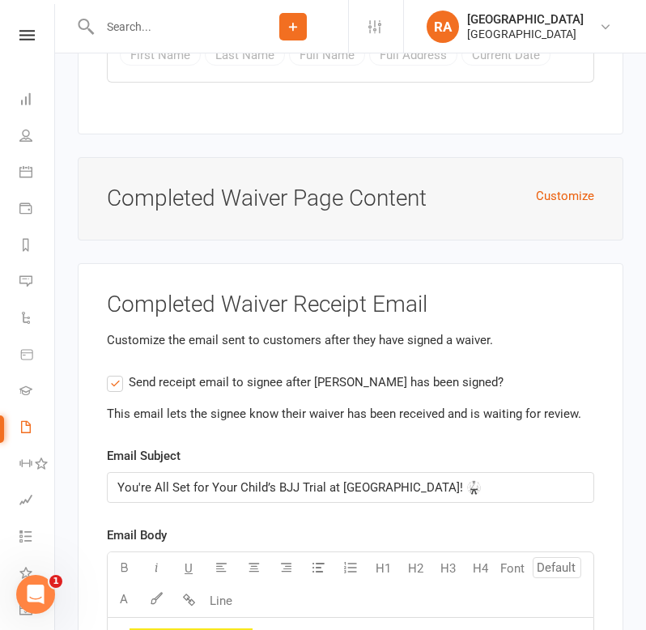
scroll to position [11248, 0]
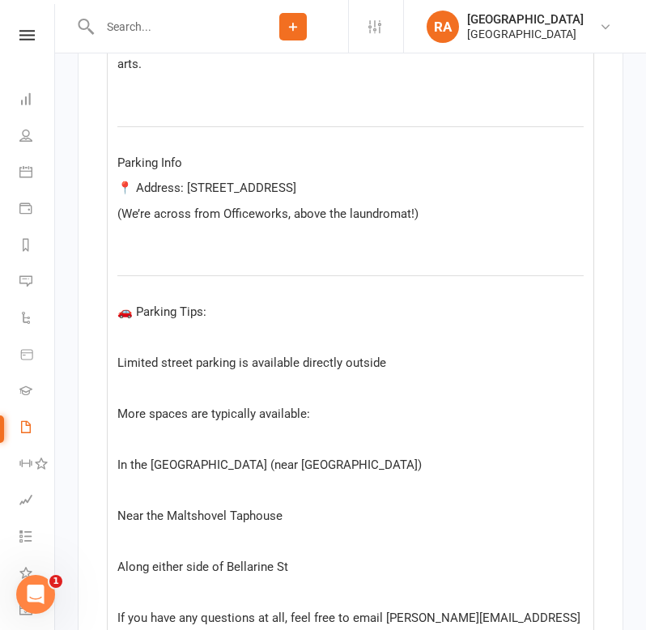
click at [164, 249] on p "﻿" at bounding box center [350, 238] width 466 height 19
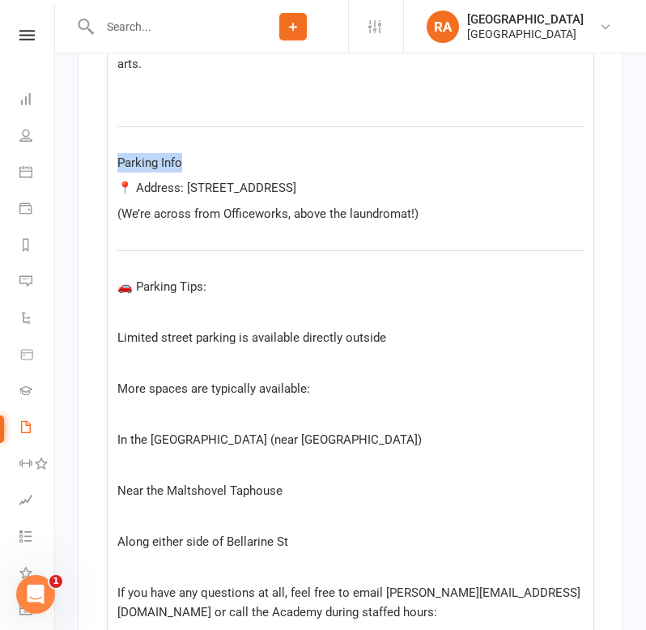
drag, startPoint x: 190, startPoint y: 163, endPoint x: 102, endPoint y: 163, distance: 88.3
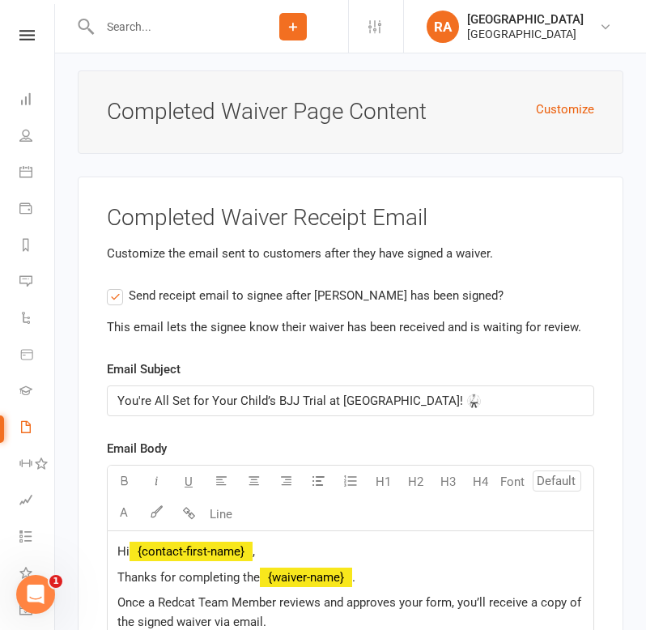
scroll to position [9894, 0]
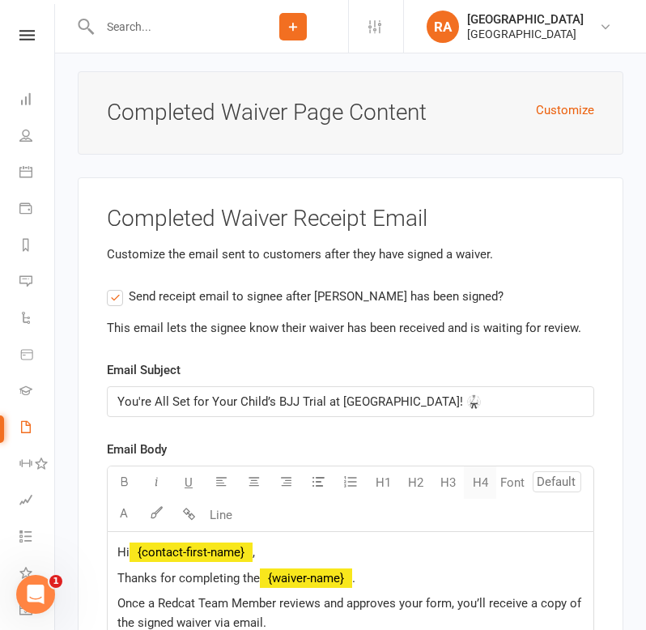
click at [480, 479] on button "H4" at bounding box center [480, 482] width 32 height 32
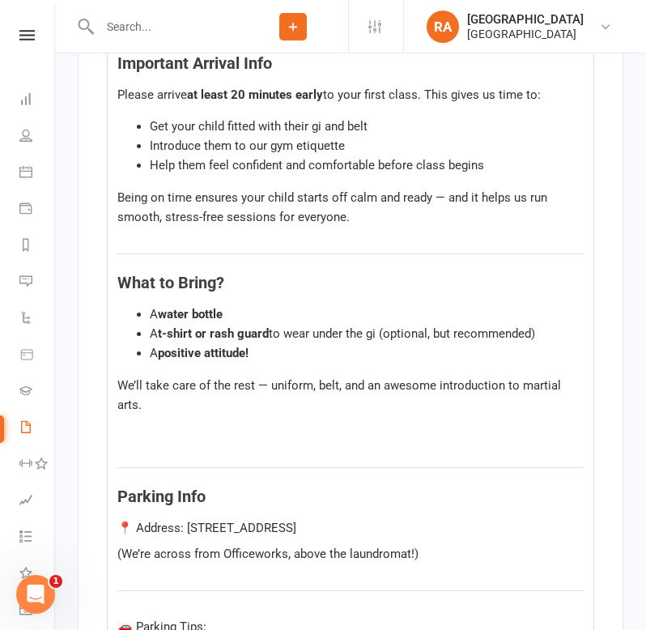
scroll to position [10945, 0]
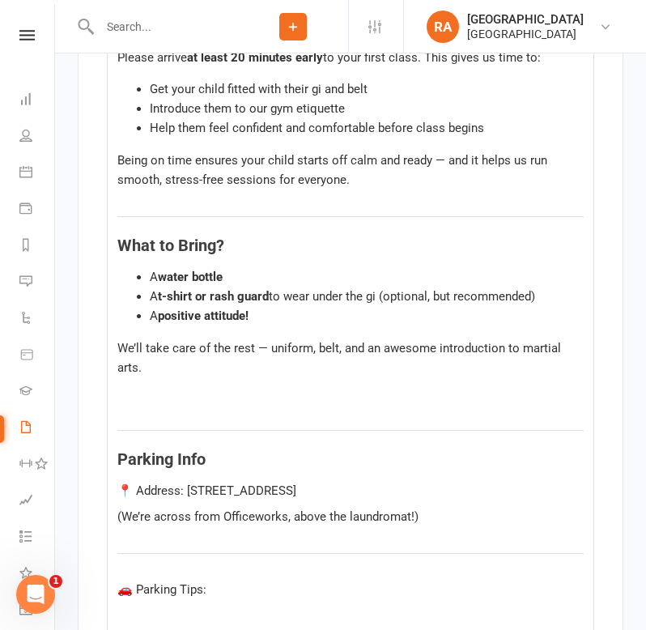
click at [186, 407] on div "Hi ﻿ {contact-first-name} , Thanks for completing the ﻿ {waiver-name} . Once a …" at bounding box center [351, 286] width 486 height 1608
click at [182, 395] on p "﻿" at bounding box center [350, 393] width 466 height 19
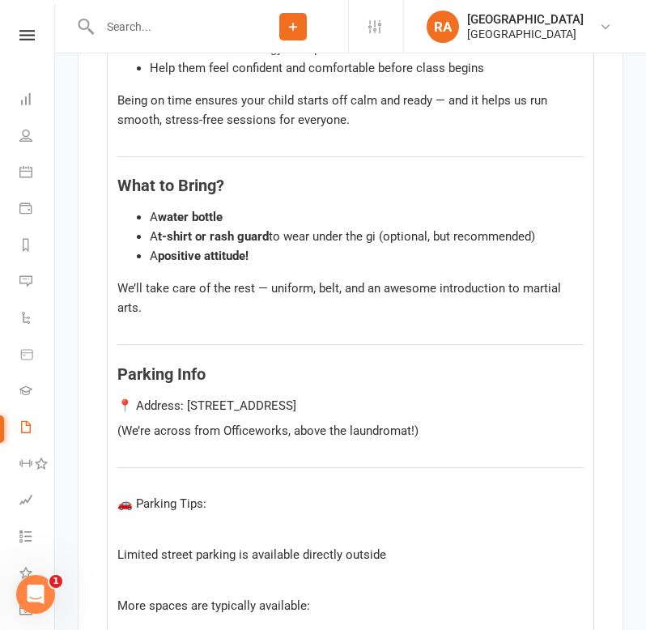
scroll to position [11018, 0]
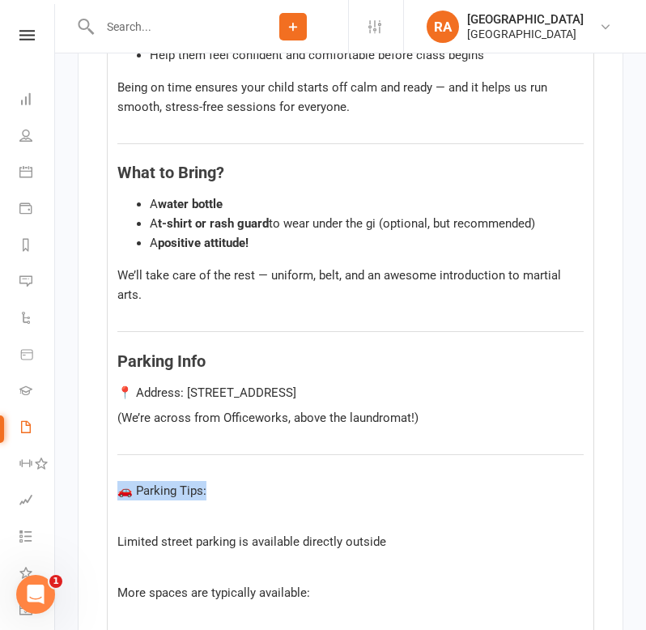
drag, startPoint x: 219, startPoint y: 496, endPoint x: 108, endPoint y: 496, distance: 111.0
click at [108, 496] on div "Hi ﻿ {contact-first-name} , Thanks for completing the ﻿ {waiver-name} . Once a …" at bounding box center [351, 200] width 486 height 1582
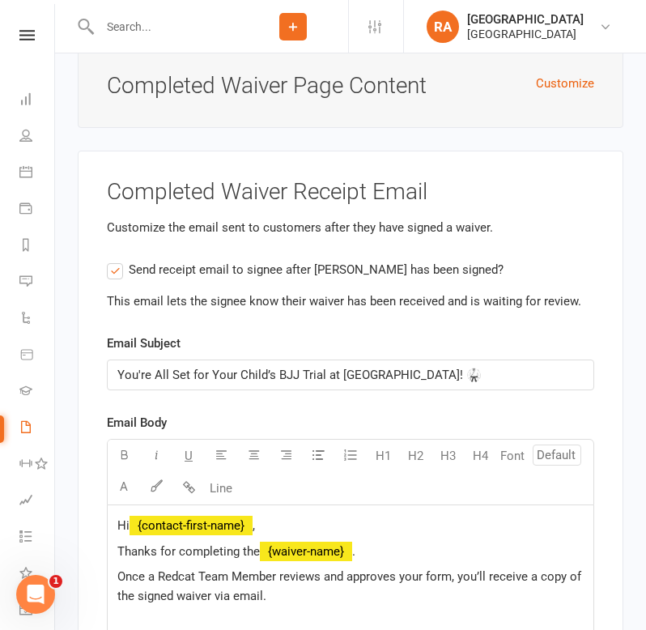
scroll to position [9944, 0]
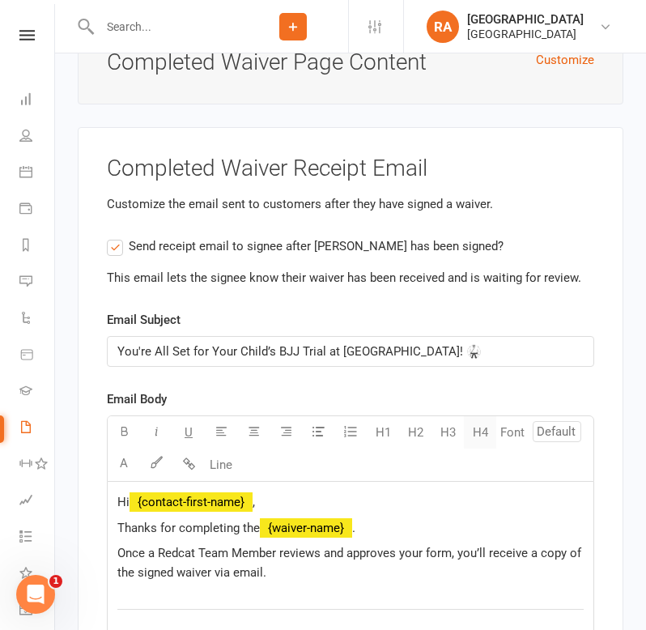
click at [479, 436] on button "H4" at bounding box center [480, 432] width 32 height 32
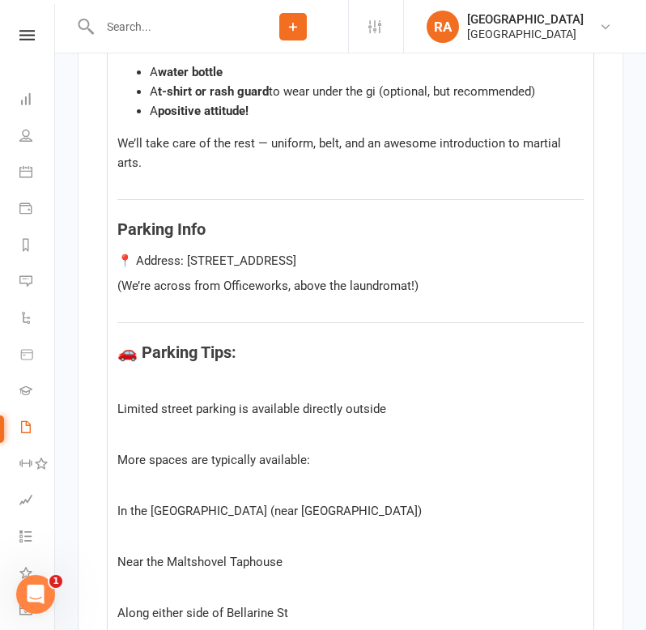
scroll to position [11151, 0]
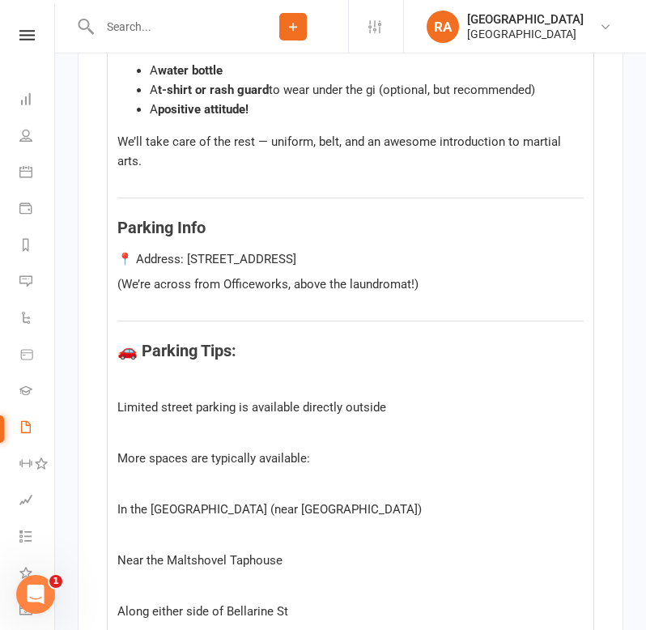
click at [157, 390] on p "﻿" at bounding box center [350, 382] width 466 height 19
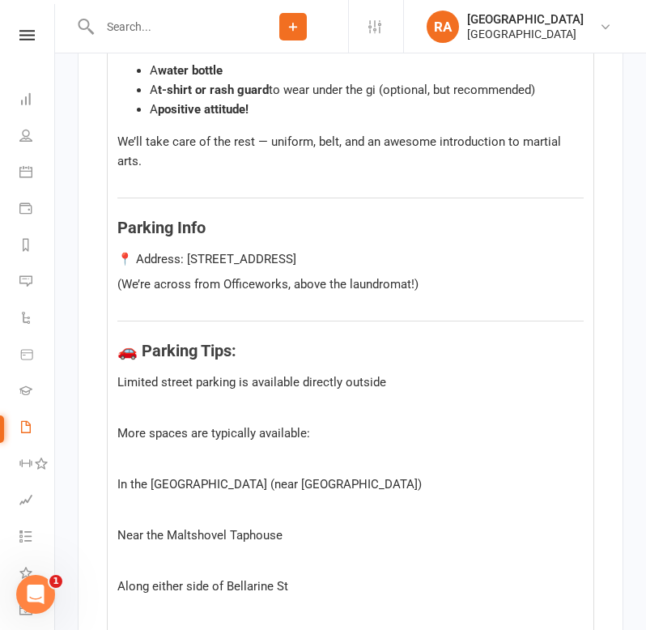
click at [193, 318] on div "Hi ﻿ {contact-first-name} , Thanks for completing the ﻿ {waiver-name} . Once a …" at bounding box center [351, 53] width 486 height 1556
click at [581, 322] on hr at bounding box center [350, 321] width 466 height 2
click at [125, 344] on span "🚗 Parking Tips:" at bounding box center [176, 350] width 119 height 19
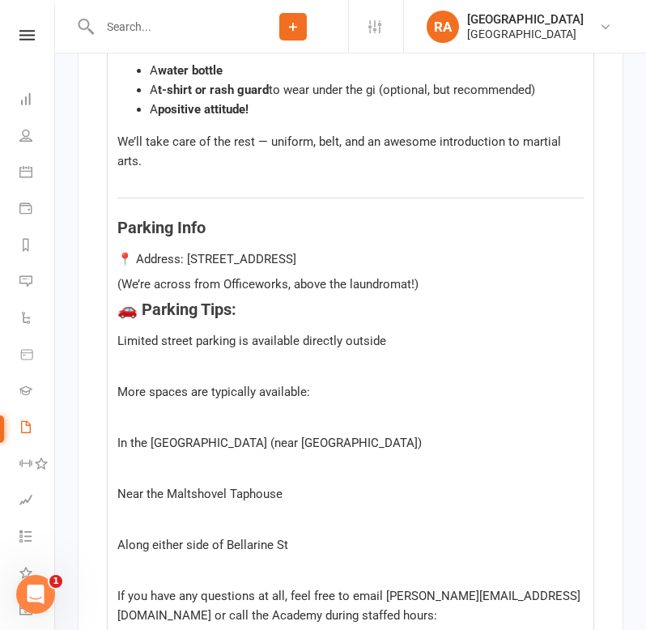
click at [223, 368] on p "﻿" at bounding box center [350, 365] width 466 height 19
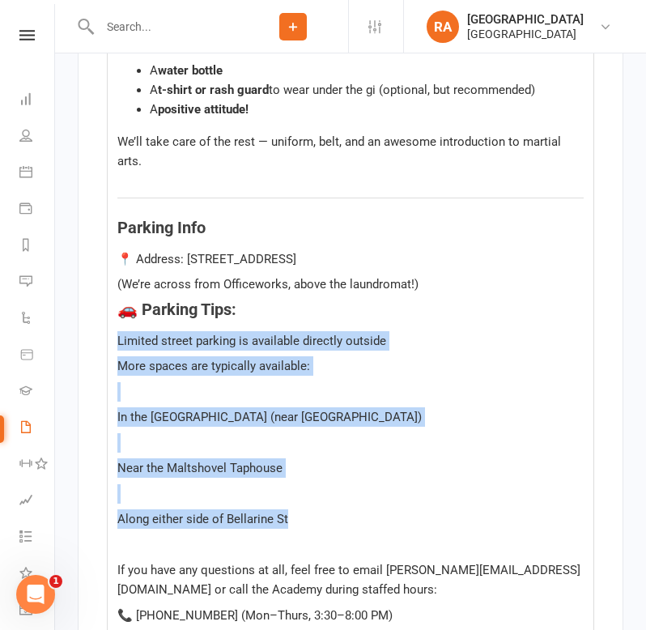
drag, startPoint x: 308, startPoint y: 526, endPoint x: 117, endPoint y: 339, distance: 267.5
click at [117, 339] on div "Hi ﻿ {contact-first-name} , Thanks for completing the ﻿ {waiver-name} . Once a …" at bounding box center [351, 19] width 486 height 1489
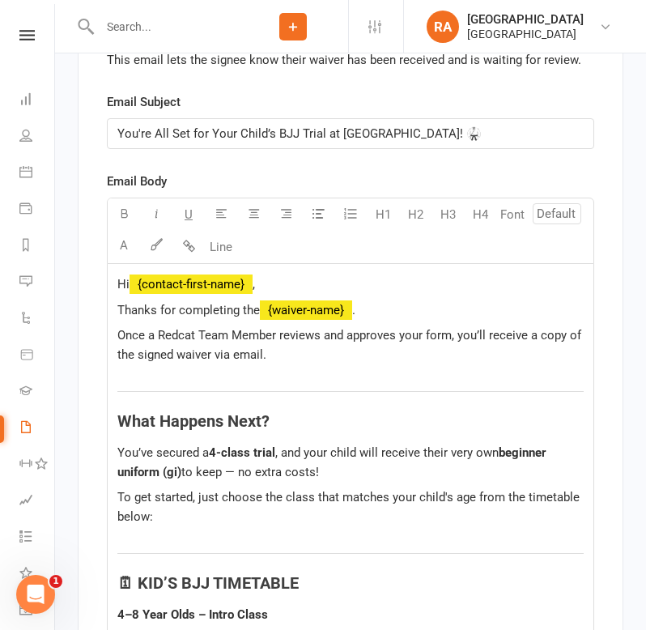
scroll to position [10161, 0]
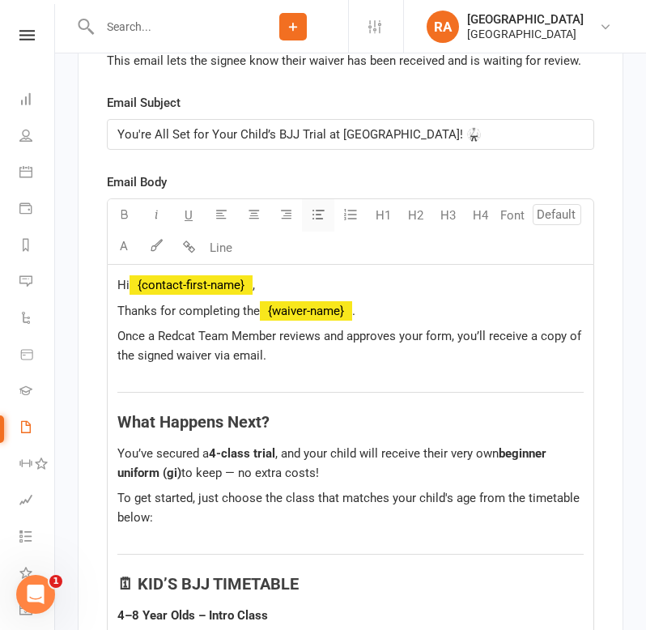
click at [318, 215] on icon "button" at bounding box center [319, 214] width 12 height 12
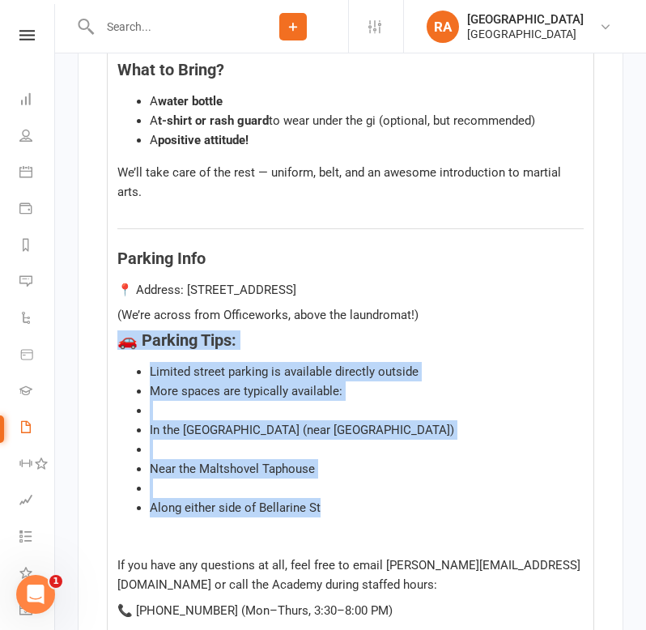
scroll to position [11137, 0]
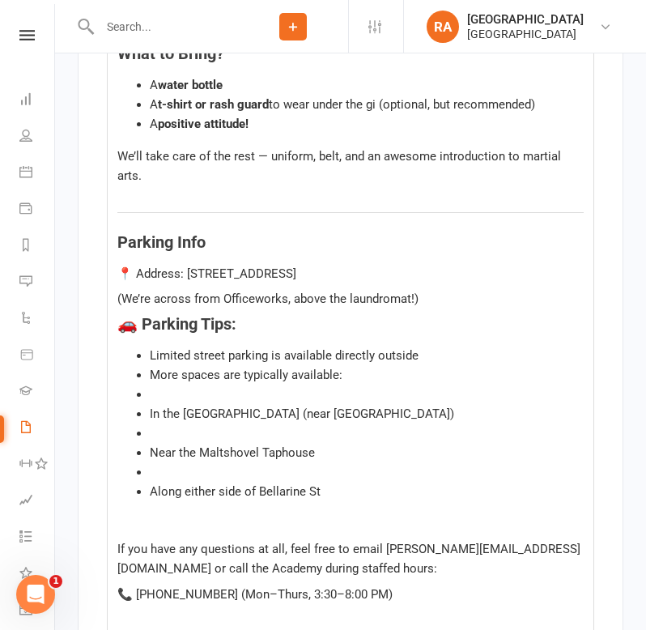
click at [160, 394] on li "﻿" at bounding box center [367, 394] width 434 height 19
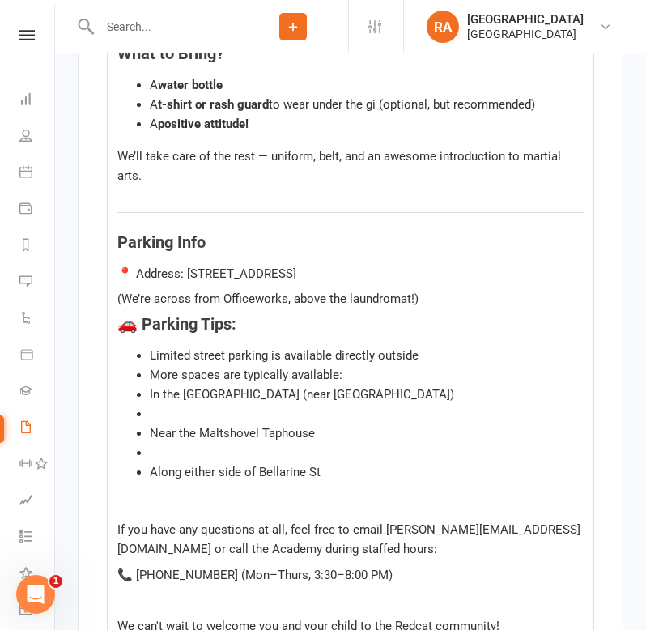
click at [156, 422] on li "﻿" at bounding box center [367, 413] width 434 height 19
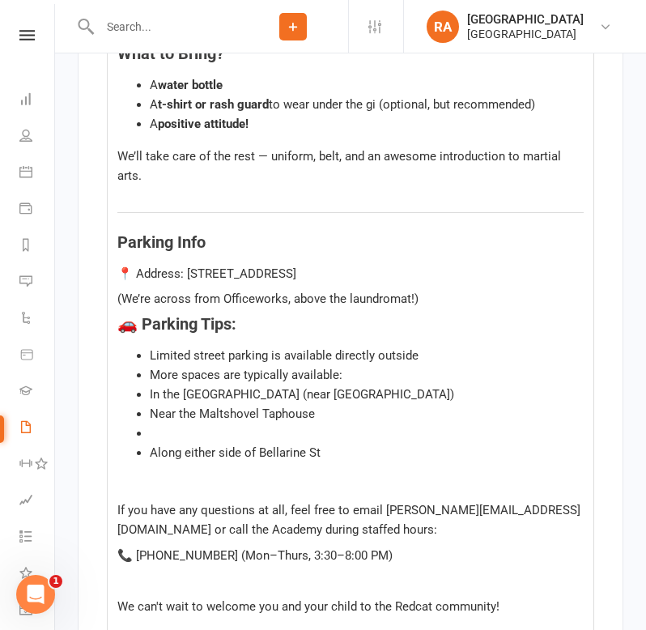
click at [166, 437] on li "﻿" at bounding box center [367, 433] width 434 height 19
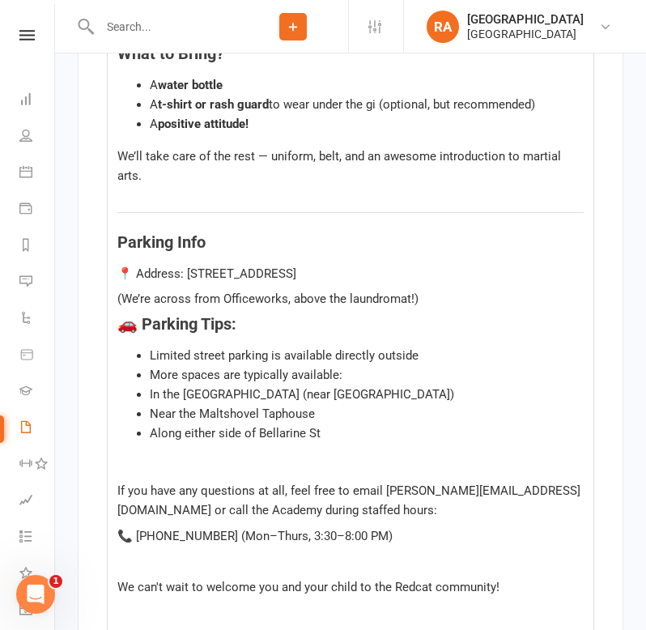
click at [151, 380] on span "More spaces are typically available:" at bounding box center [246, 375] width 193 height 15
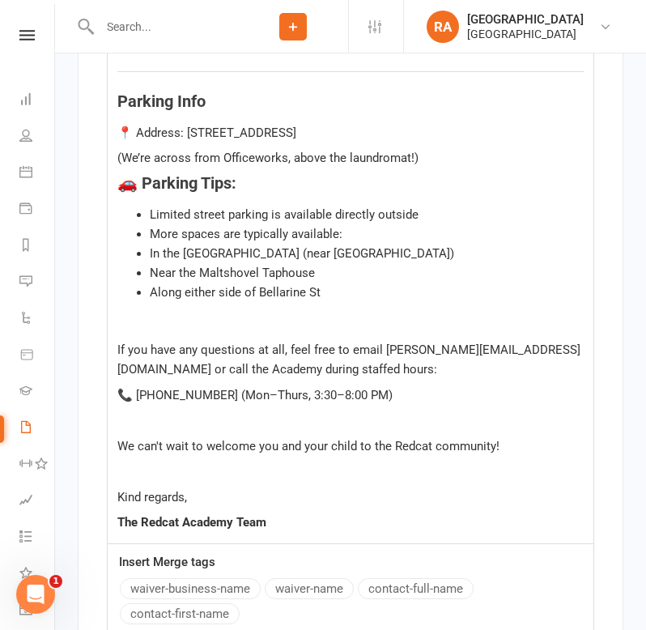
scroll to position [11228, 0]
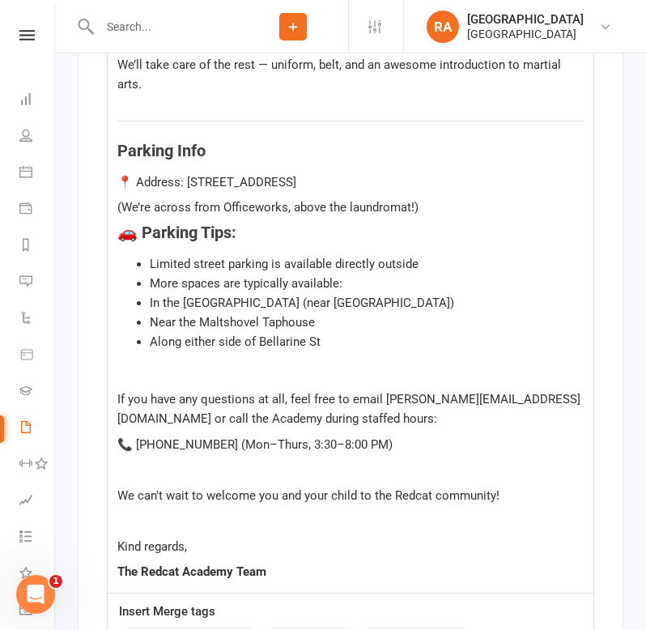
click at [424, 269] on li "Limited street parking is available directly outside" at bounding box center [367, 263] width 434 height 19
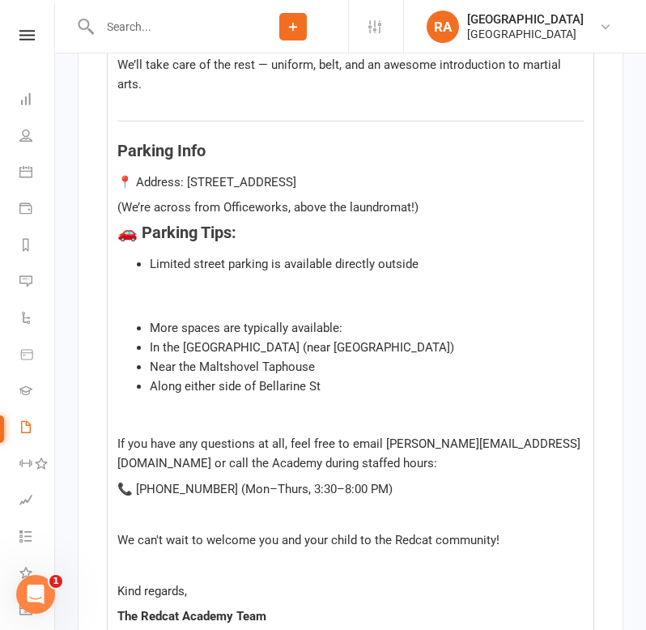
click at [151, 330] on span "More spaces are typically available:" at bounding box center [246, 328] width 193 height 15
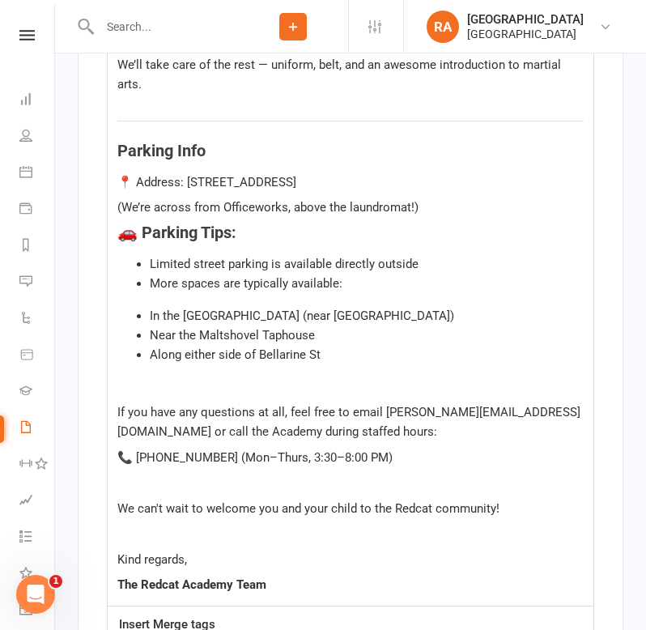
click at [147, 289] on ul "Limited street parking is available directly outside More spaces are typically …" at bounding box center [350, 273] width 466 height 39
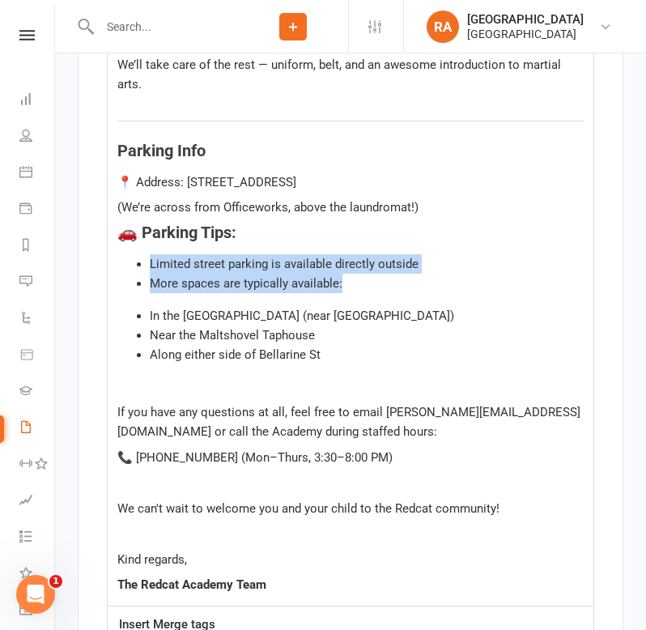
drag, startPoint x: 350, startPoint y: 287, endPoint x: 146, endPoint y: 268, distance: 204.9
click at [146, 268] on ul "Limited street parking is available directly outside More spaces are typically …" at bounding box center [350, 273] width 466 height 39
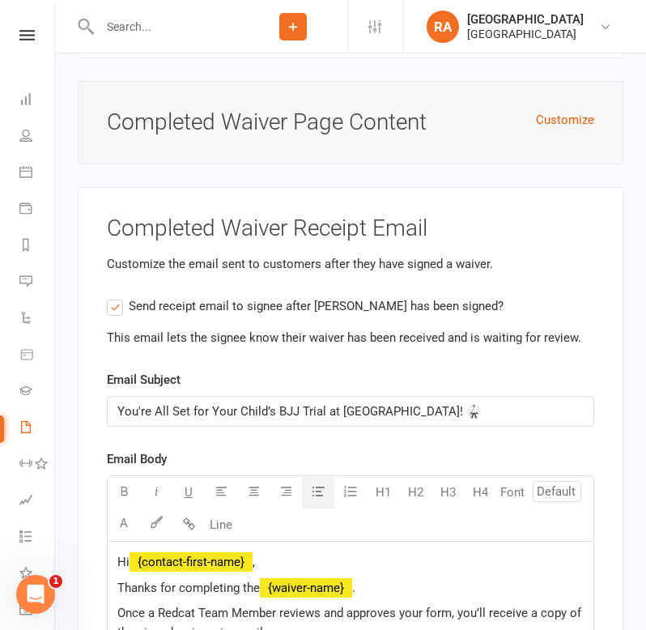
scroll to position [9885, 0]
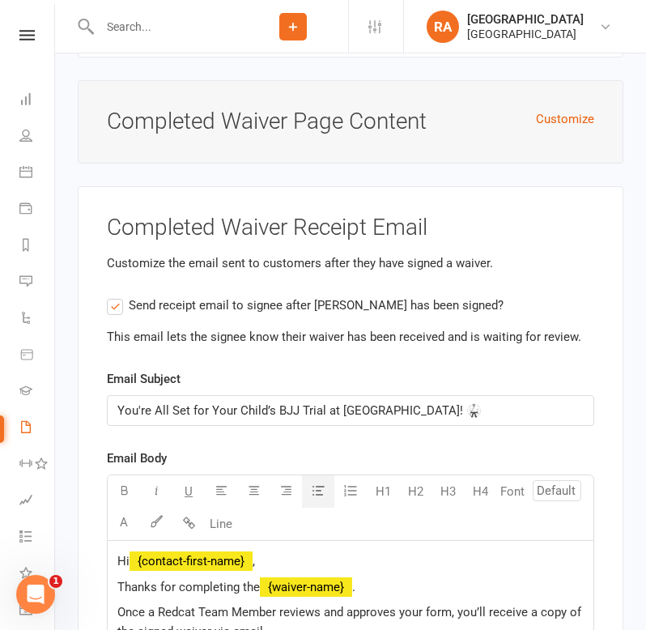
click at [314, 500] on button "button" at bounding box center [318, 491] width 32 height 32
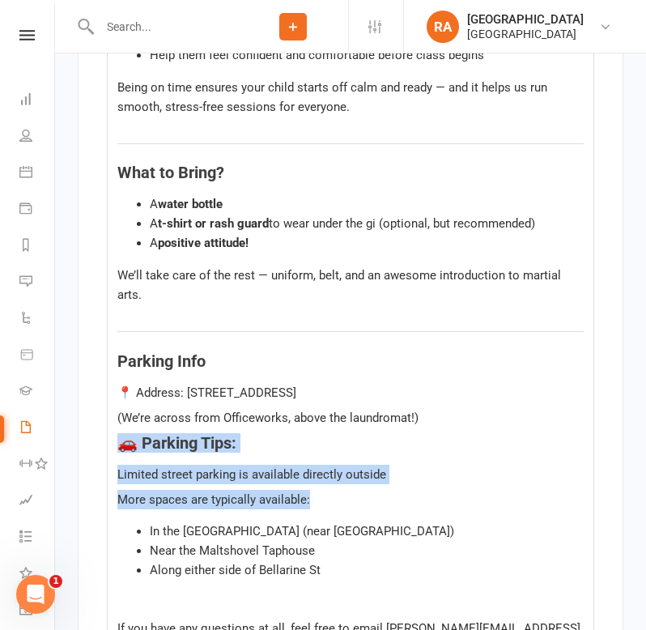
scroll to position [11035, 0]
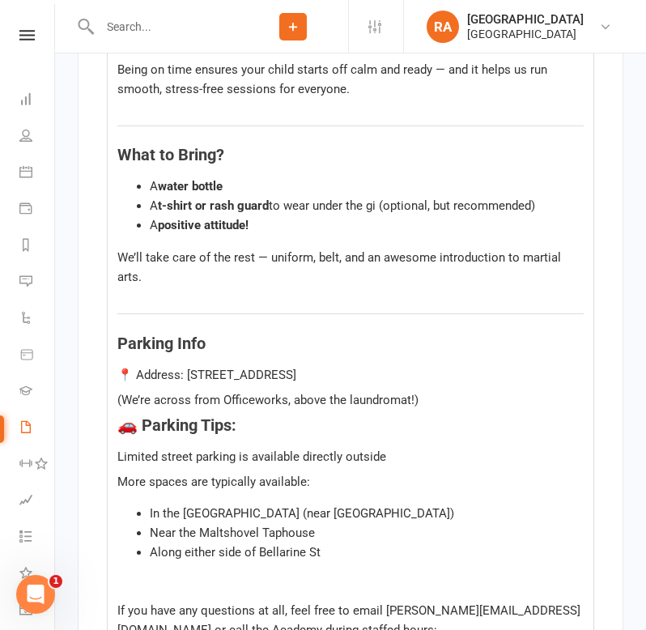
click at [247, 484] on span "More spaces are typically available:" at bounding box center [213, 482] width 193 height 15
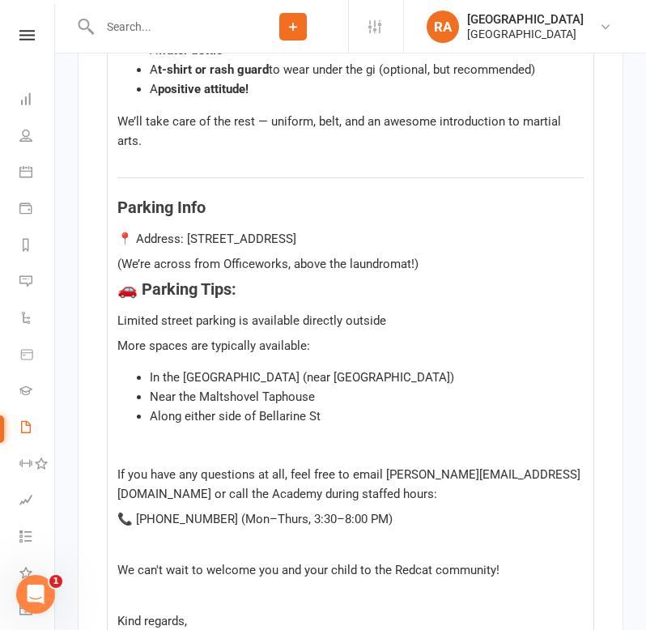
scroll to position [11174, 0]
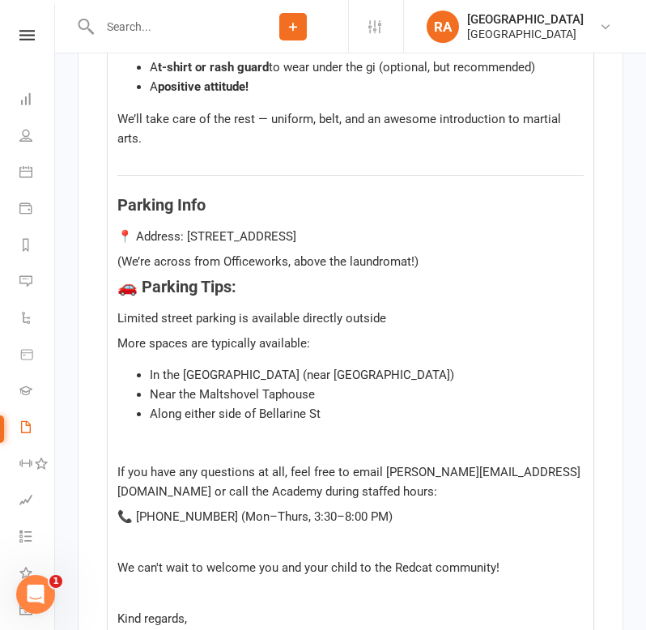
click at [241, 451] on p "﻿" at bounding box center [350, 446] width 466 height 19
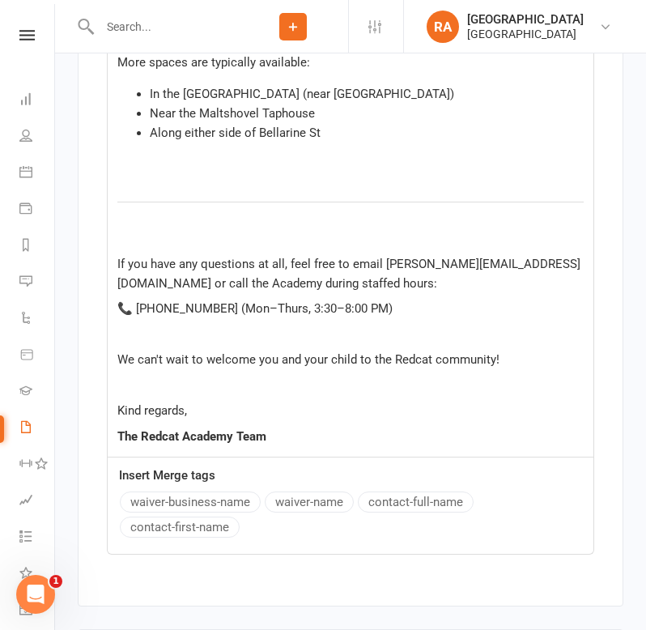
scroll to position [11456, 0]
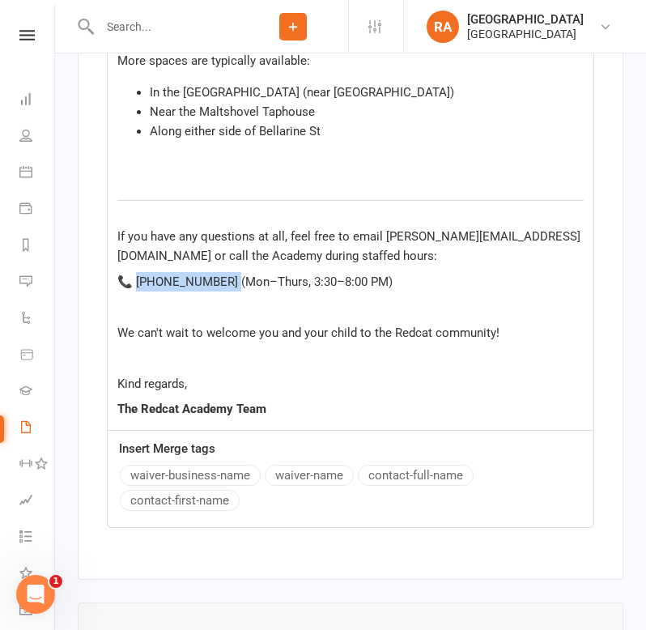
drag, startPoint x: 217, startPoint y: 284, endPoint x: 132, endPoint y: 288, distance: 85.1
click at [132, 288] on span "📞 (03) 5223 3666 (Mon–Thurs, 3:30–8:00 PM)" at bounding box center [254, 282] width 275 height 15
click at [145, 317] on p "﻿" at bounding box center [350, 306] width 466 height 19
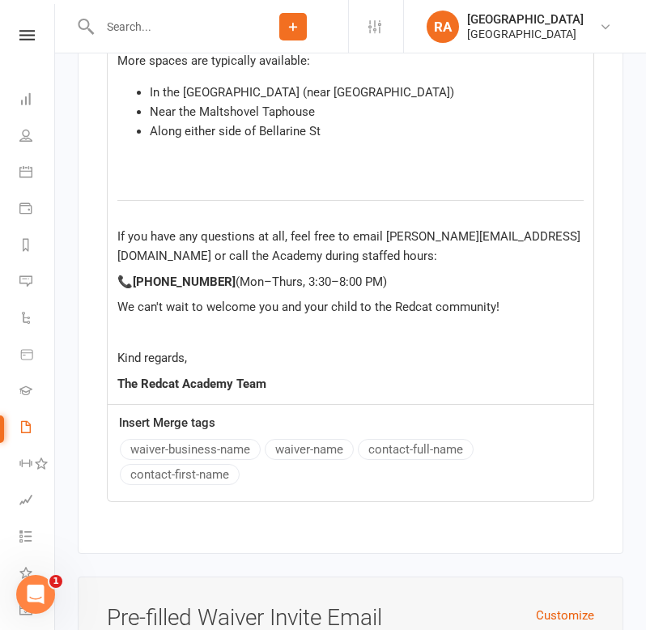
click at [187, 337] on p "﻿" at bounding box center [350, 332] width 466 height 19
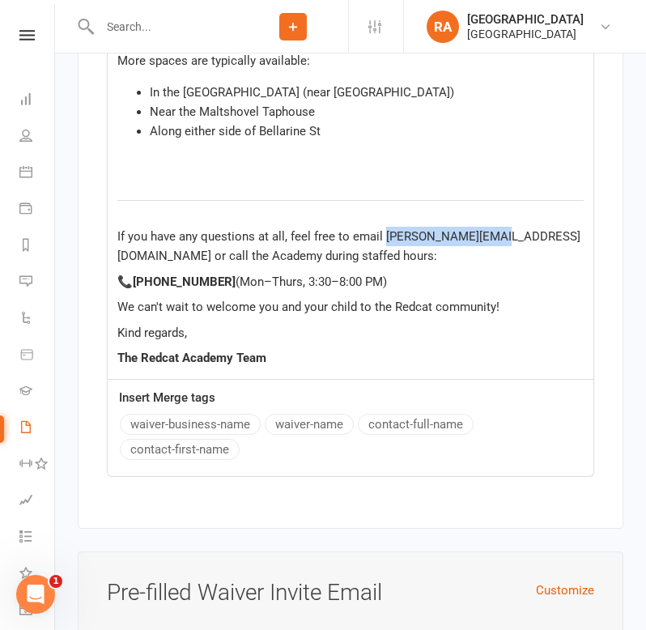
drag, startPoint x: 492, startPoint y: 240, endPoint x: 382, endPoint y: 242, distance: 109.4
click at [382, 242] on span "If you have any questions at all, feel free to email melissa@bjj.com.au or call…" at bounding box center [348, 246] width 463 height 34
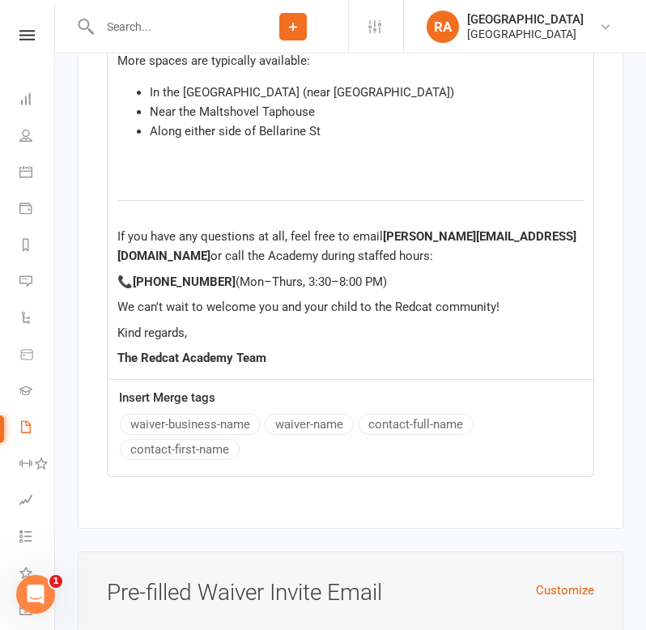
click at [441, 278] on p "📞 (03) 5223 3666 (Mon–Thurs, 3:30–8:00 PM)" at bounding box center [350, 281] width 466 height 19
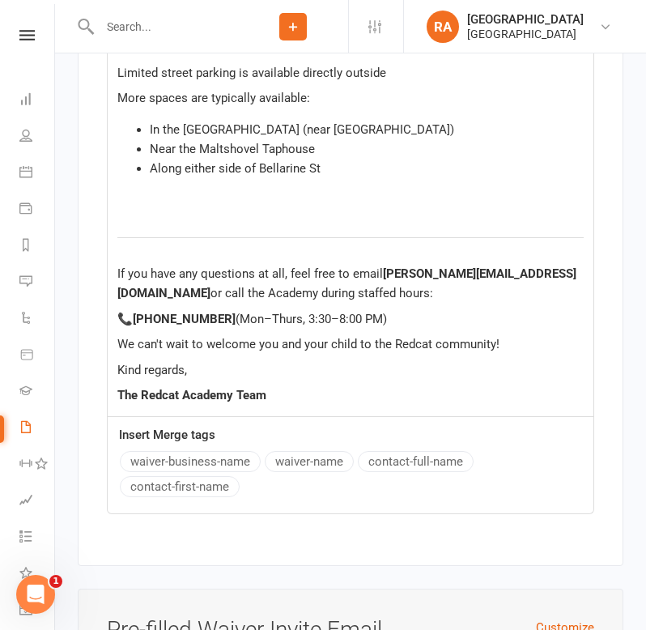
scroll to position [11407, 0]
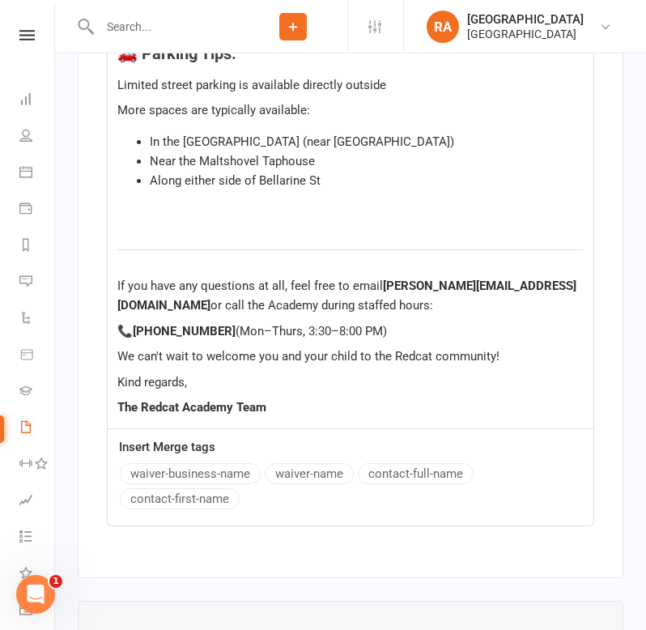
click at [236, 223] on p "﻿" at bounding box center [350, 212] width 466 height 19
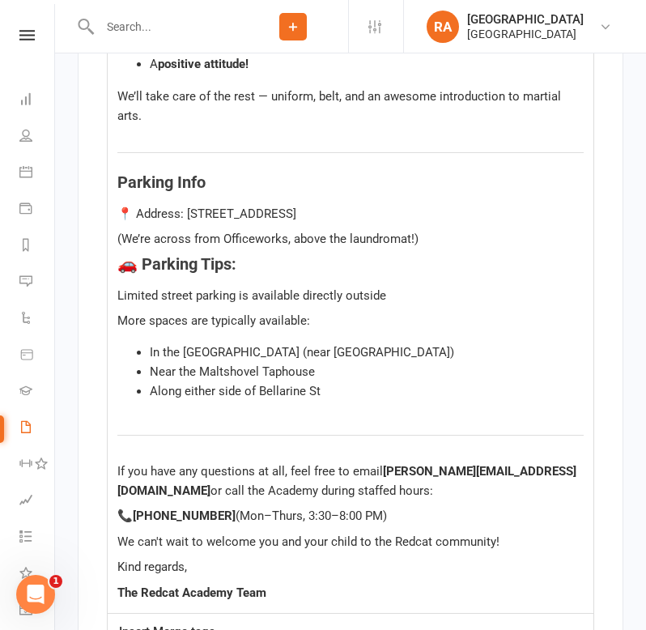
scroll to position [11195, 0]
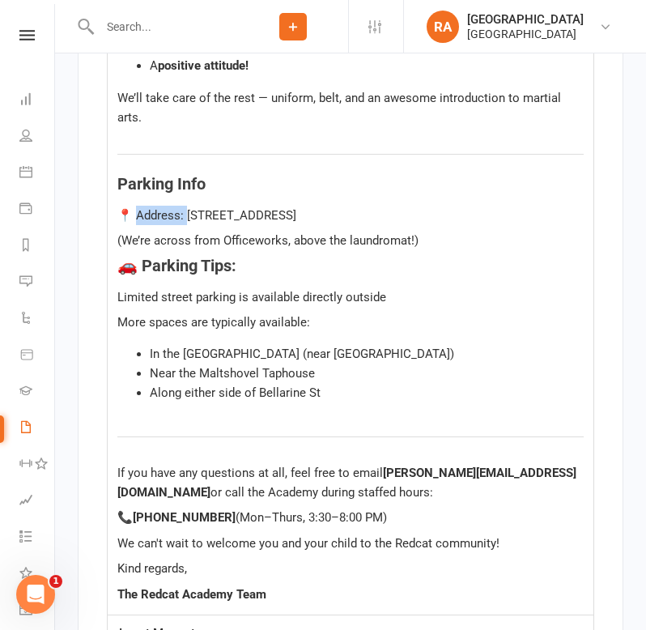
drag, startPoint x: 181, startPoint y: 219, endPoint x: 131, endPoint y: 221, distance: 50.3
click at [131, 221] on span "📍 Address: 159A Malop Street, Geelong" at bounding box center [206, 215] width 179 height 15
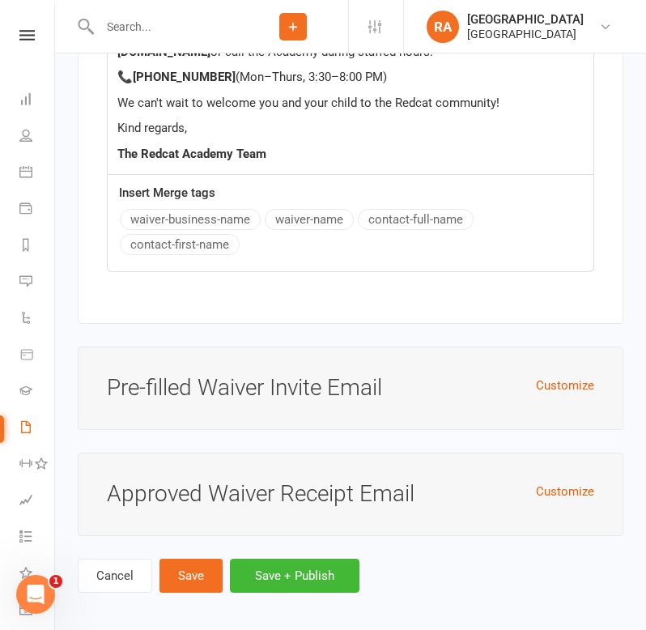
scroll to position [11648, 0]
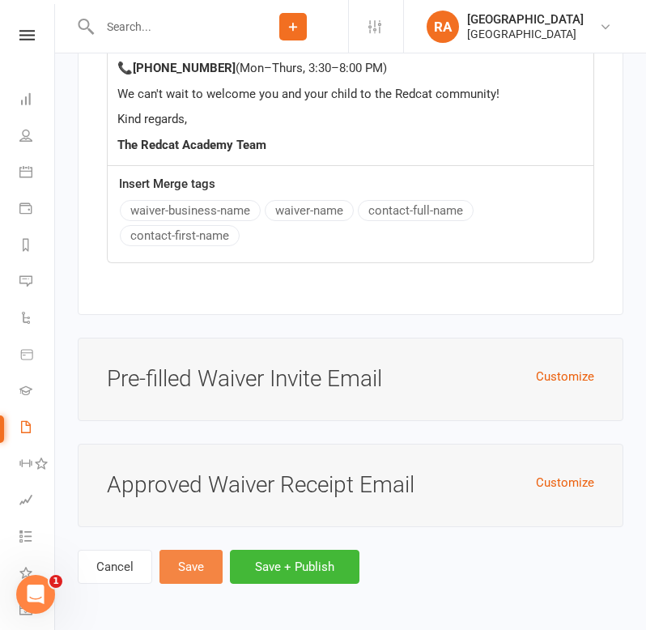
click at [198, 574] on button "Save" at bounding box center [191, 567] width 63 height 34
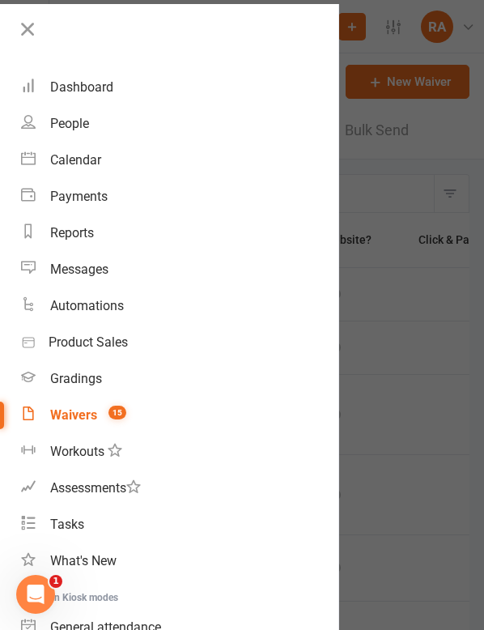
click at [379, 346] on div at bounding box center [242, 315] width 484 height 630
